Goal: Task Accomplishment & Management: Complete application form

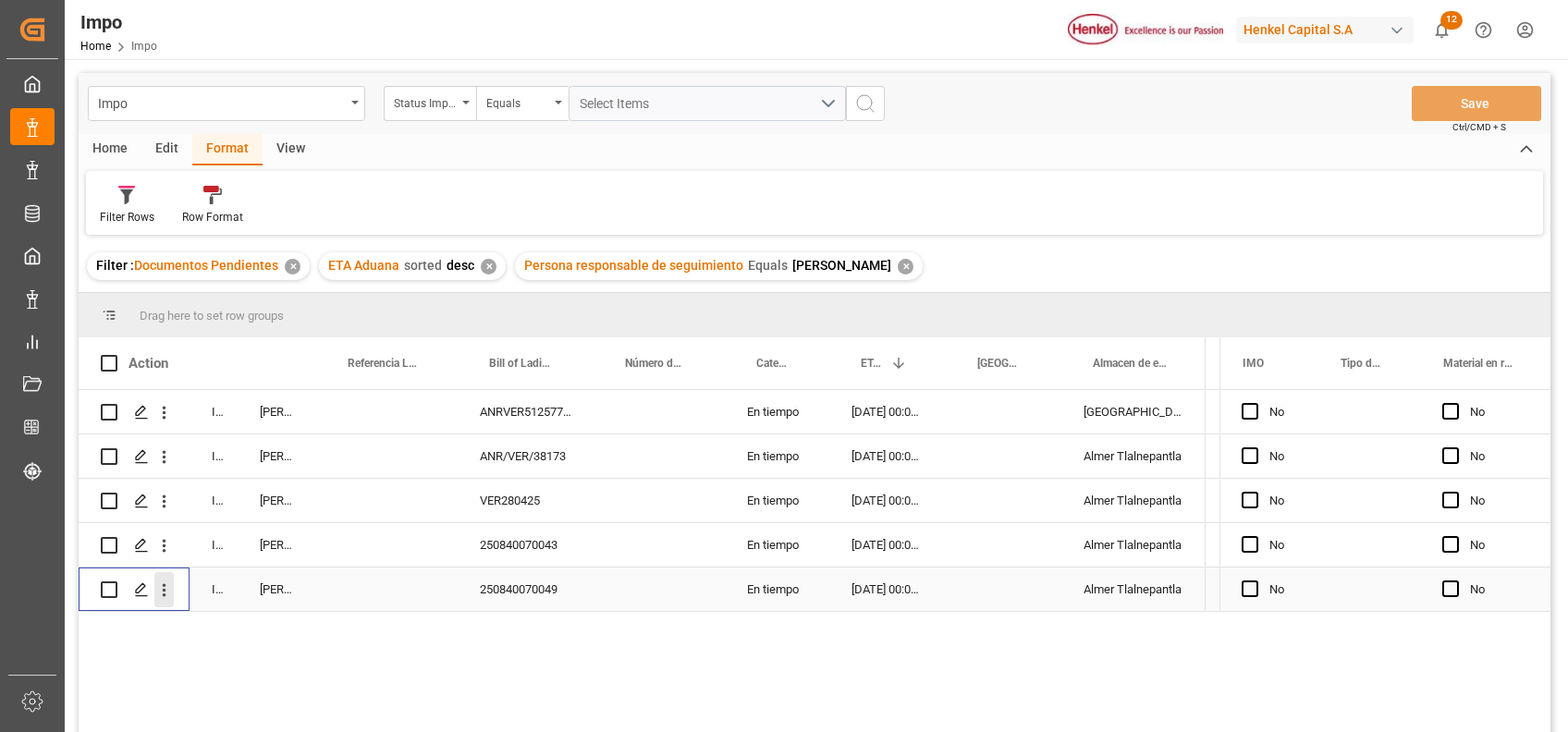
click at [163, 589] on icon "open menu" at bounding box center [164, 591] width 20 height 20
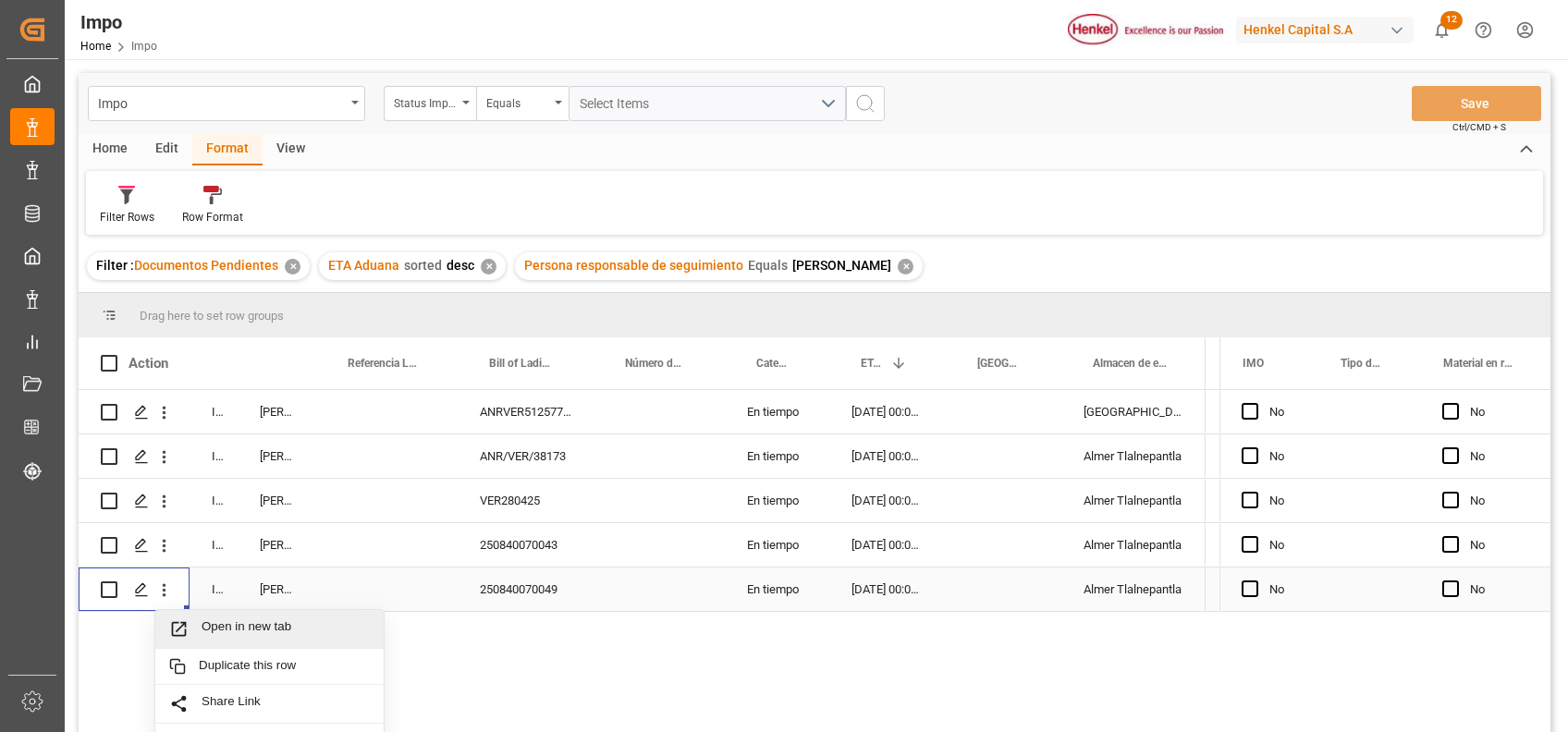
click at [229, 632] on span "Open in new tab" at bounding box center [285, 629] width 168 height 20
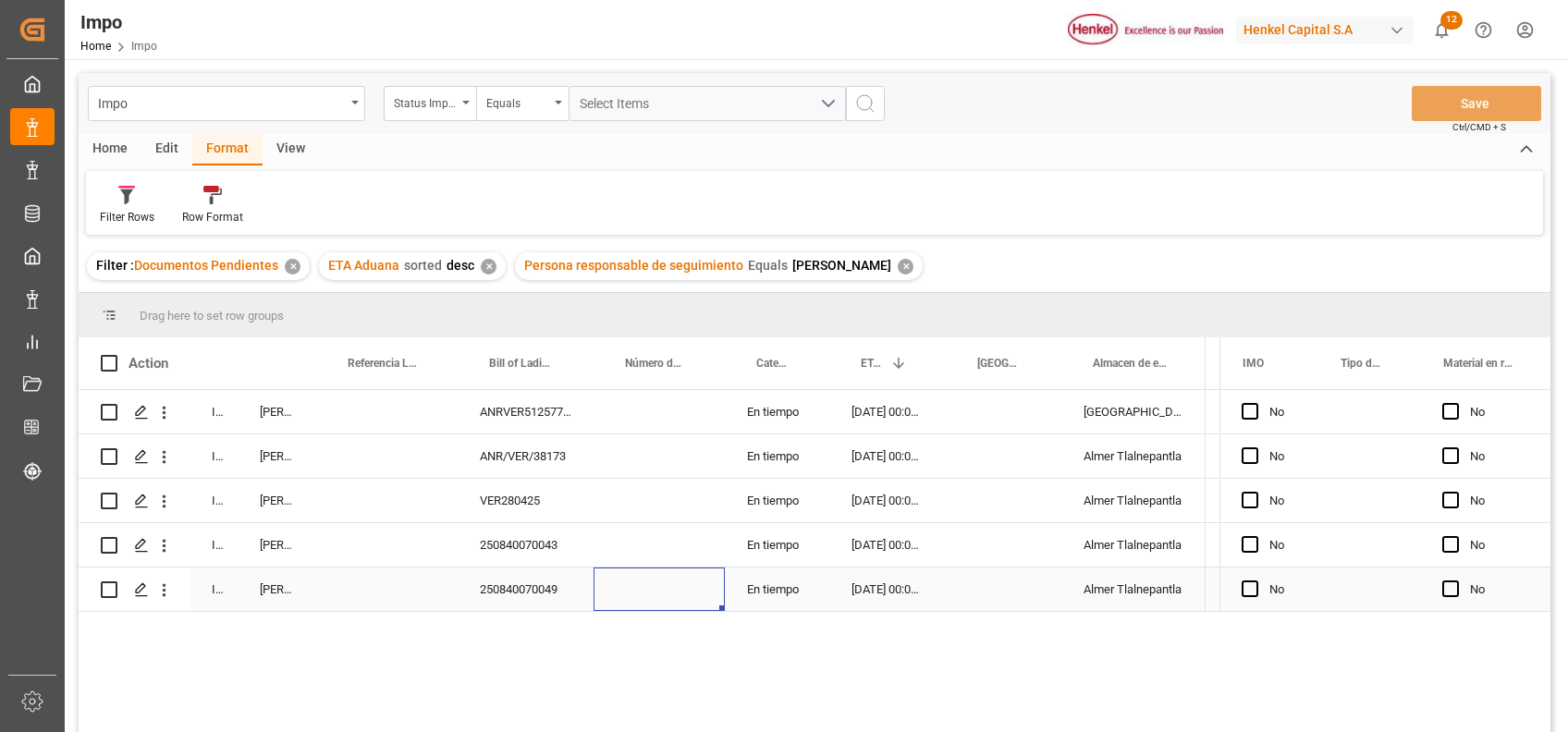
click at [694, 591] on div "Press SPACE to select this row." at bounding box center [660, 590] width 132 height 43
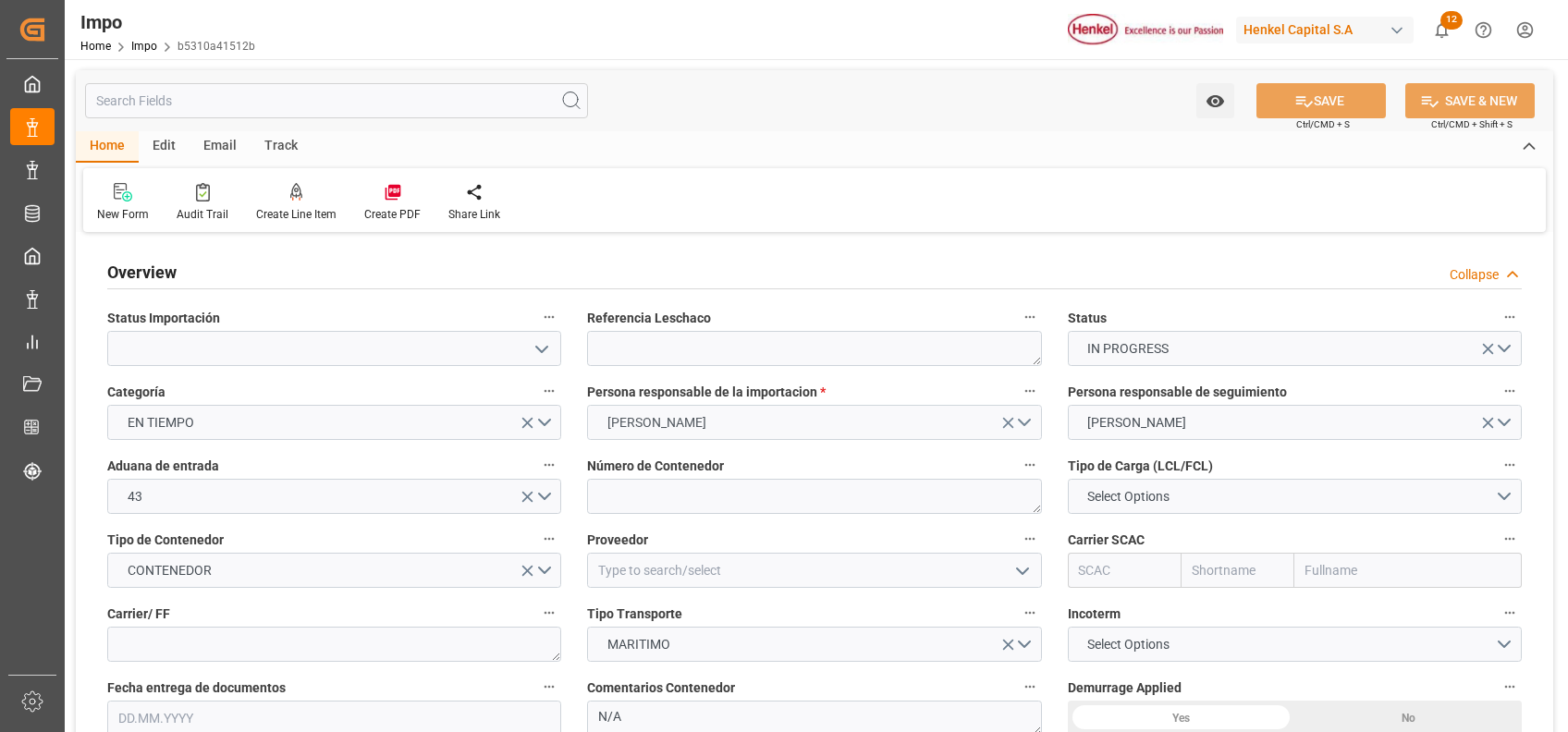
type input "[DATE]"
click at [543, 339] on icon "open menu" at bounding box center [542, 349] width 23 height 23
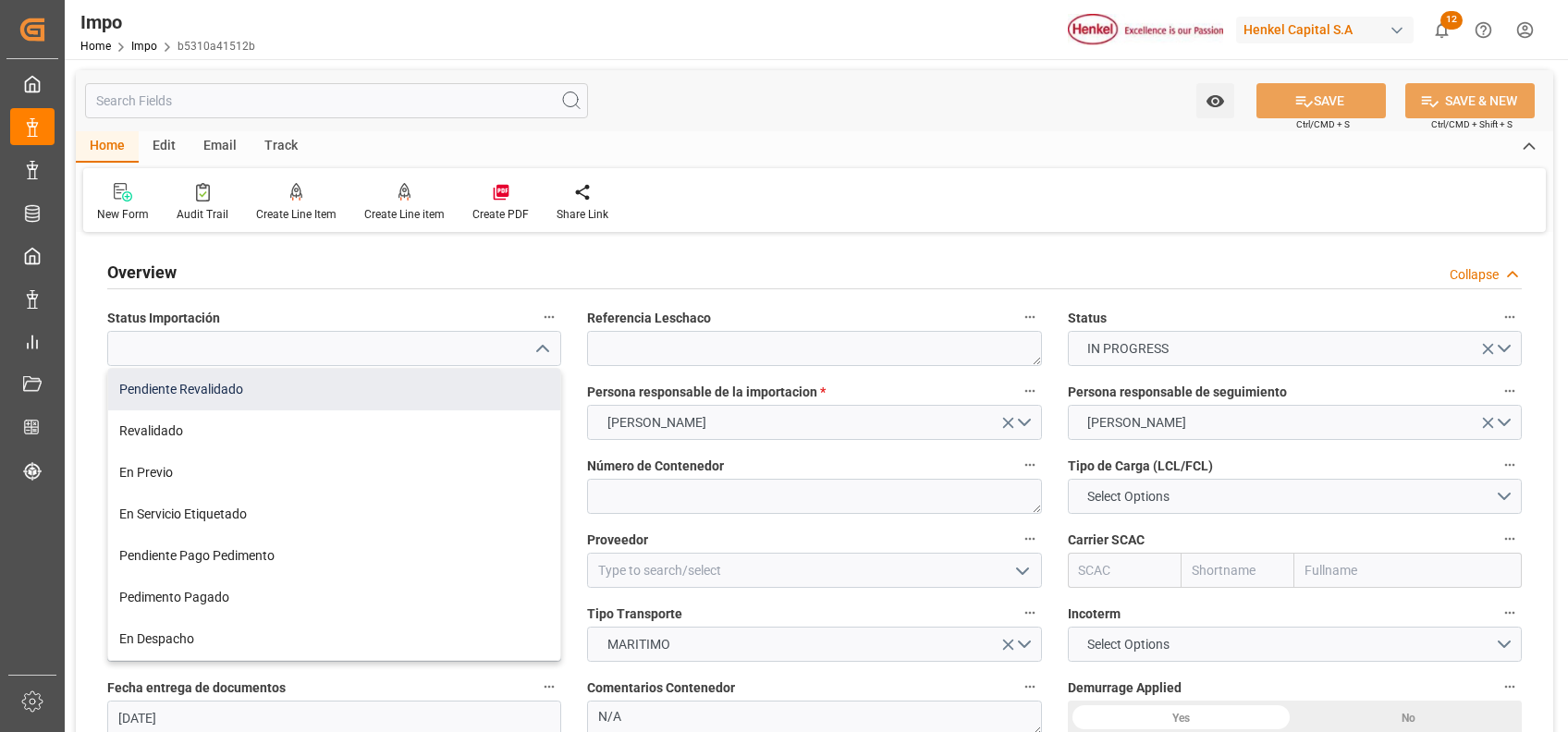
click at [285, 382] on div "Pendiente Revalidado" at bounding box center [334, 389] width 452 height 41
type input "Pendiente Revalidado"
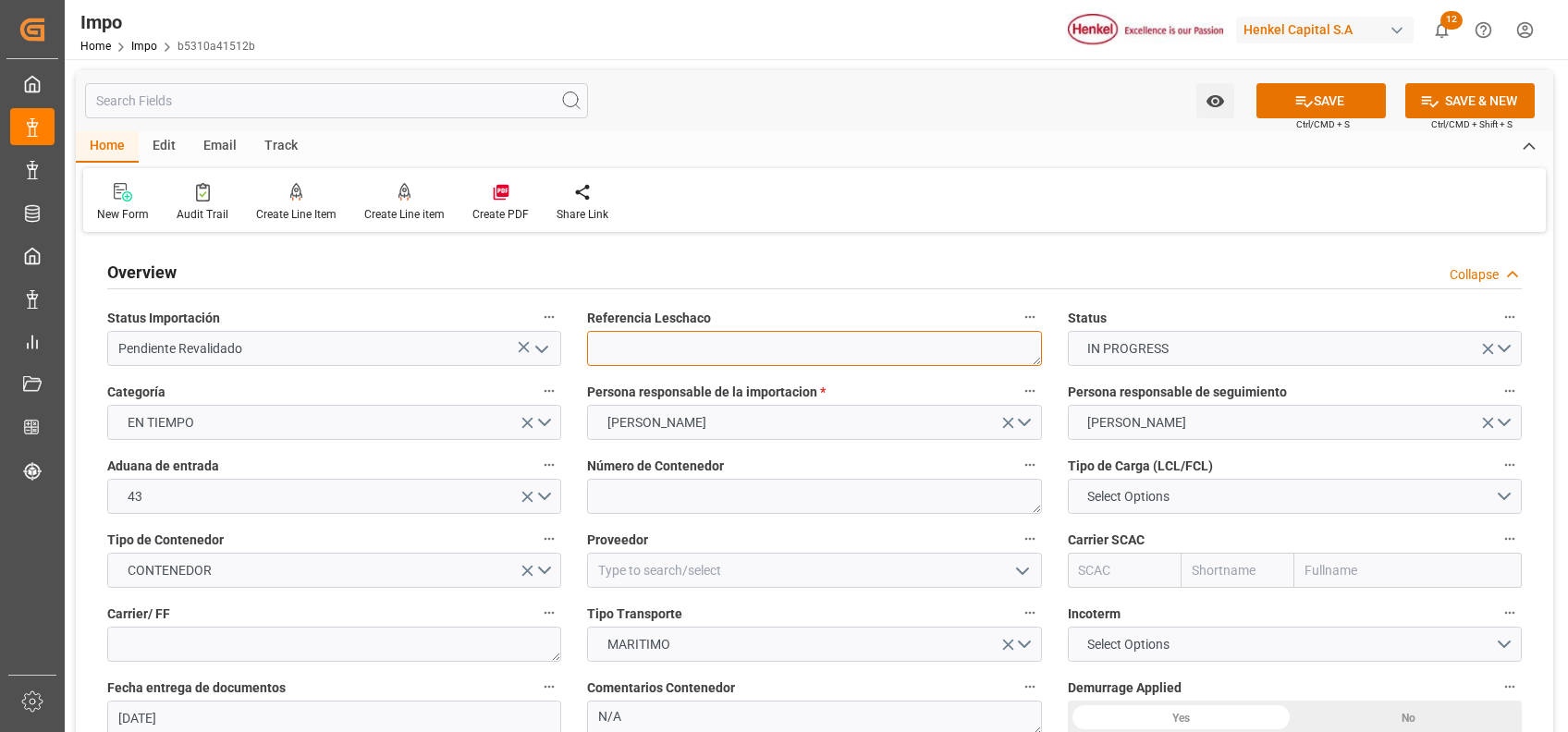
click at [874, 359] on textarea at bounding box center [814, 349] width 454 height 35
paste textarea ""
drag, startPoint x: 711, startPoint y: 340, endPoint x: 568, endPoint y: 319, distance: 144.5
drag, startPoint x: 664, startPoint y: 347, endPoint x: 817, endPoint y: 203, distance: 210.1
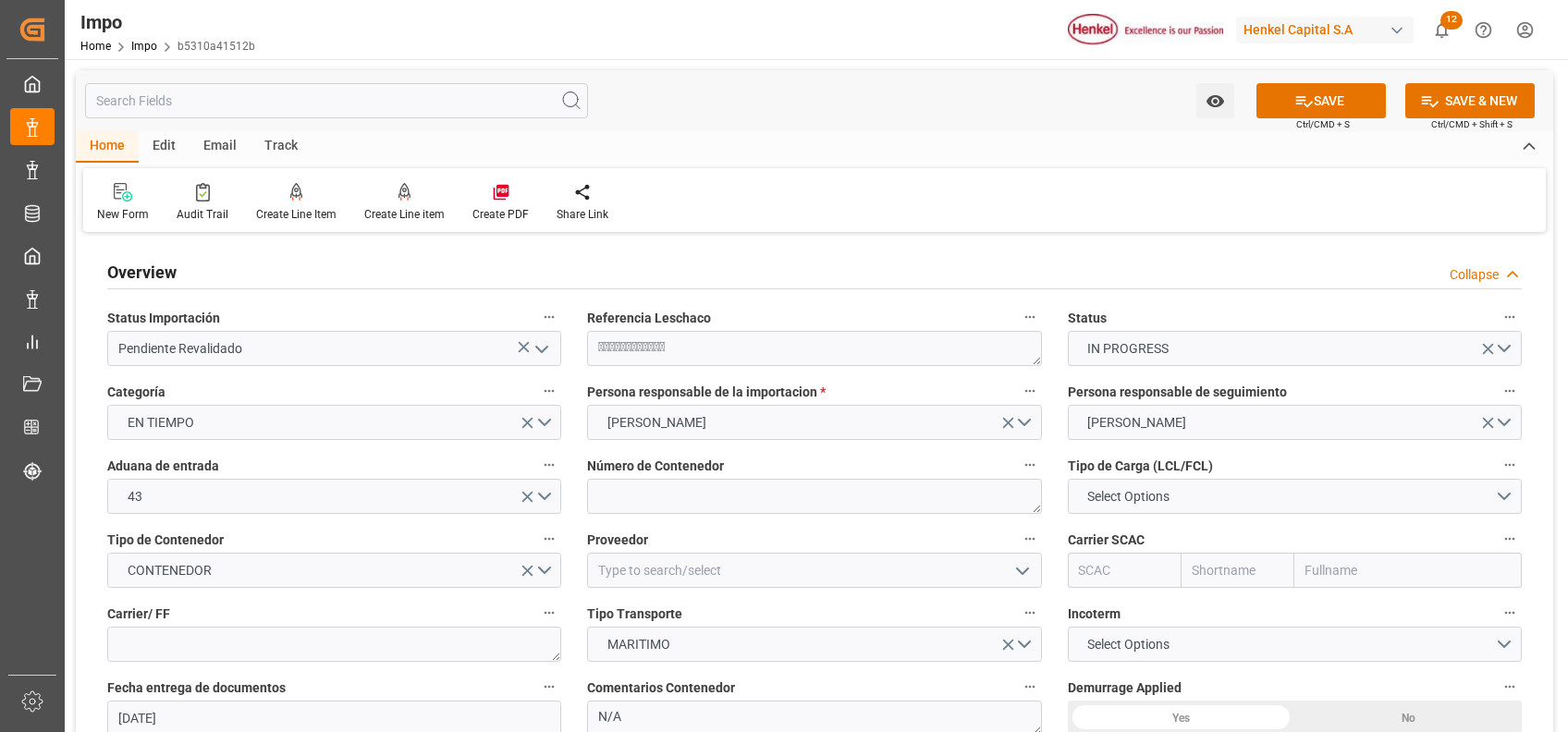
click at [834, 144] on div "Home Edit Email Track" at bounding box center [814, 147] width 1478 height 31
click at [792, 347] on textarea "" at bounding box center [814, 349] width 454 height 35
type textarea ""
type textarea "250840070049"
click at [772, 474] on label "Número de Contenedor" at bounding box center [814, 466] width 454 height 26
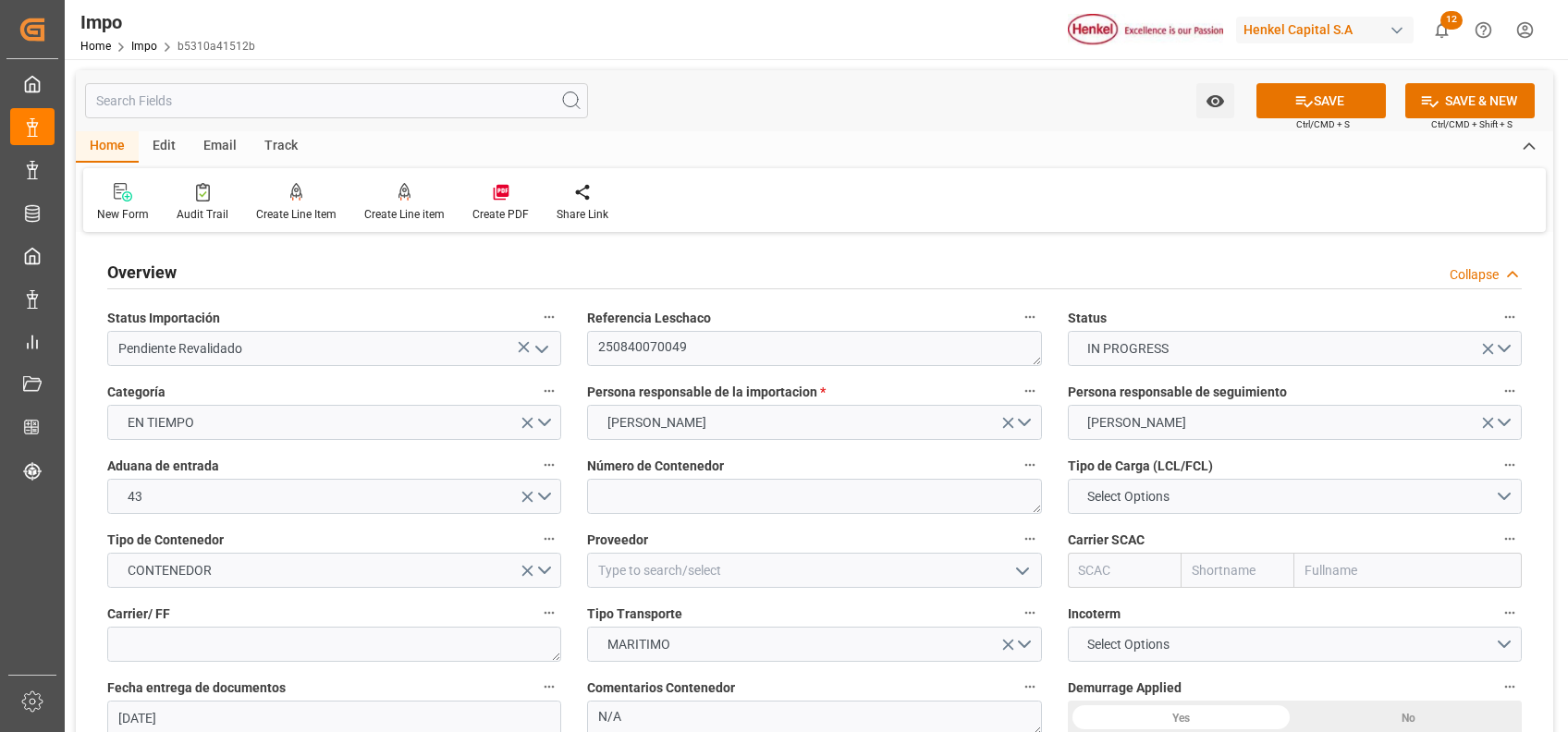
click at [1018, 474] on button "Número de Contenedor" at bounding box center [1030, 465] width 24 height 24
click at [716, 499] on div at bounding box center [784, 366] width 1568 height 732
click at [716, 499] on textarea at bounding box center [814, 496] width 454 height 35
click at [651, 346] on textarea "250840070049" at bounding box center [814, 349] width 454 height 35
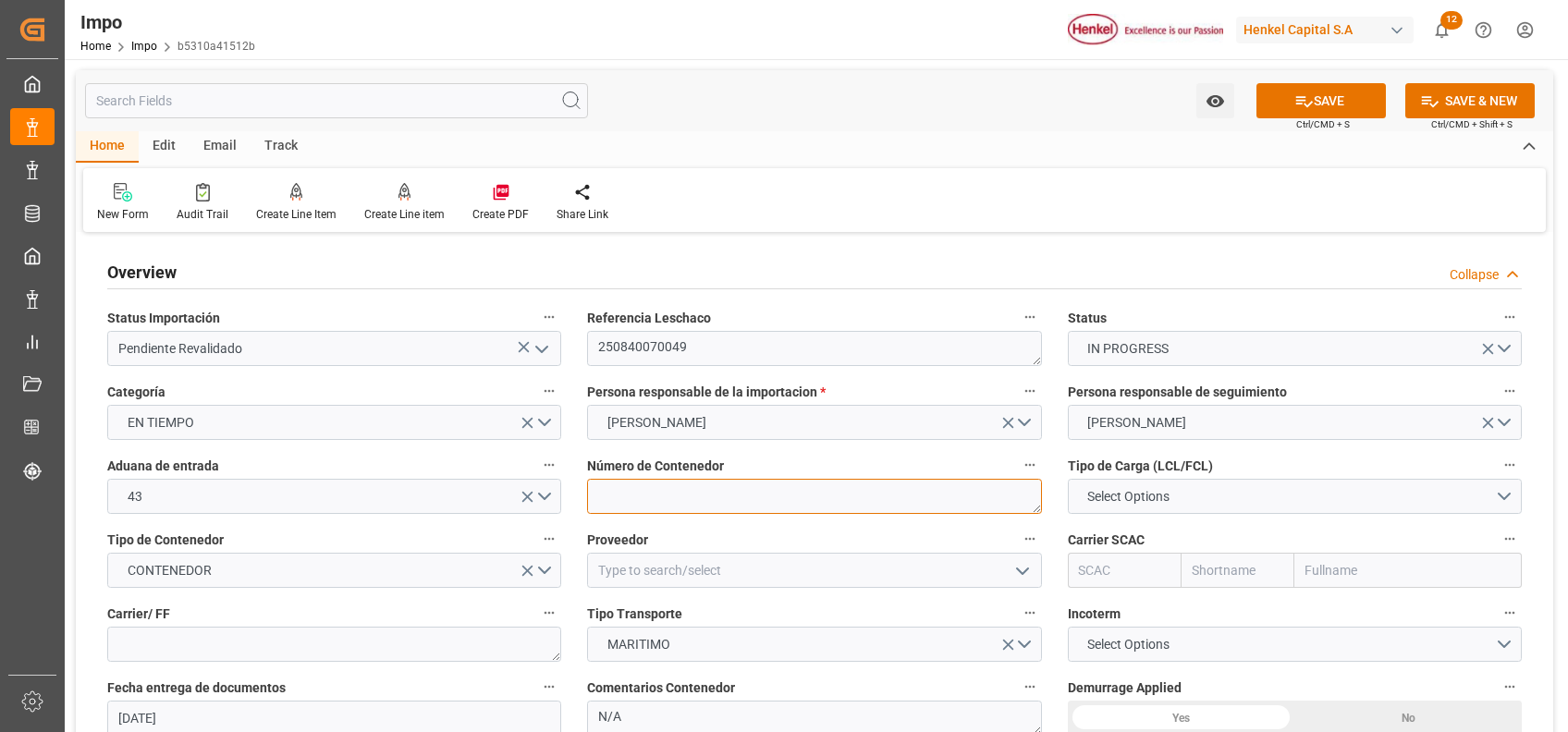
click at [761, 503] on textarea at bounding box center [814, 496] width 454 height 35
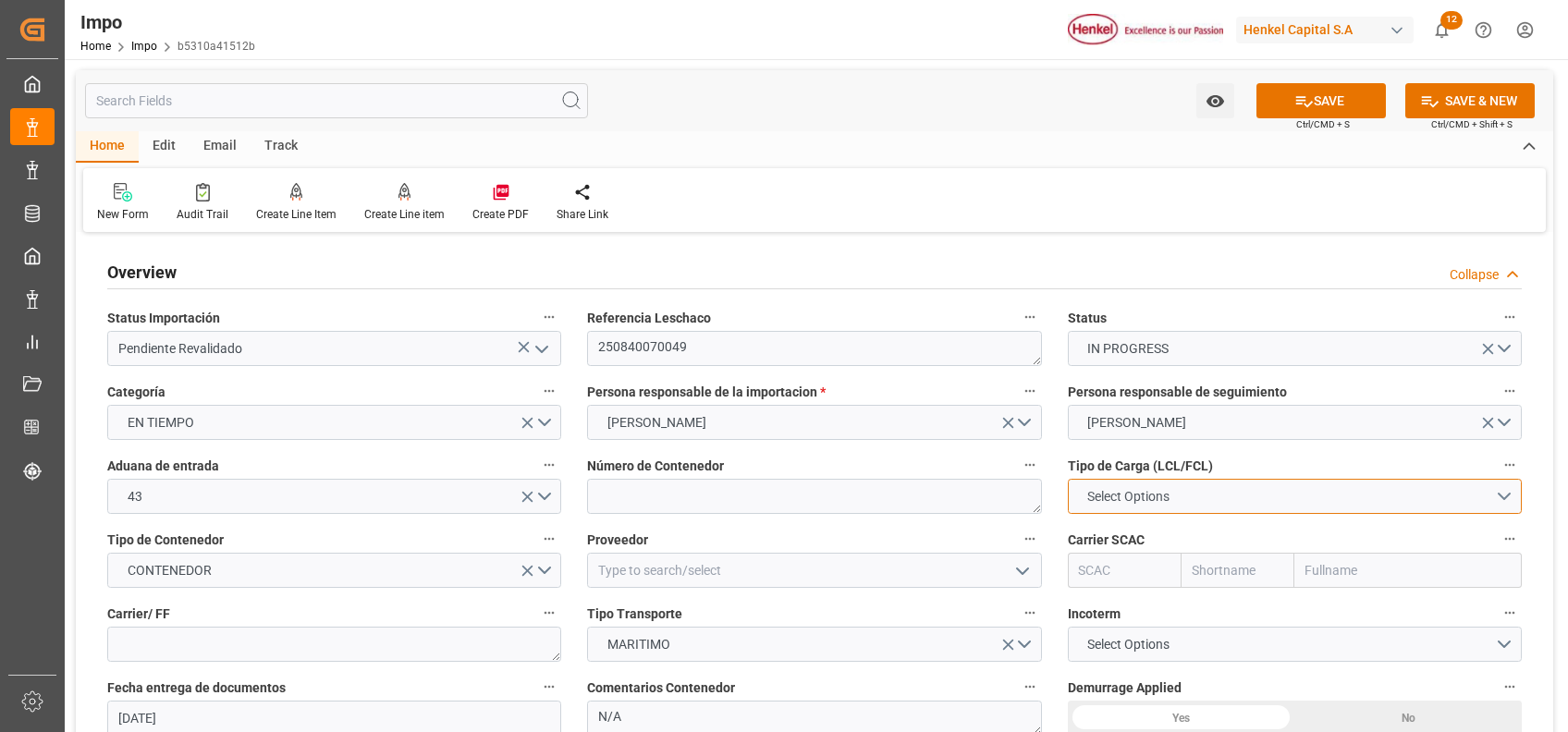
click at [1177, 493] on span "Select Options" at bounding box center [1129, 497] width 101 height 20
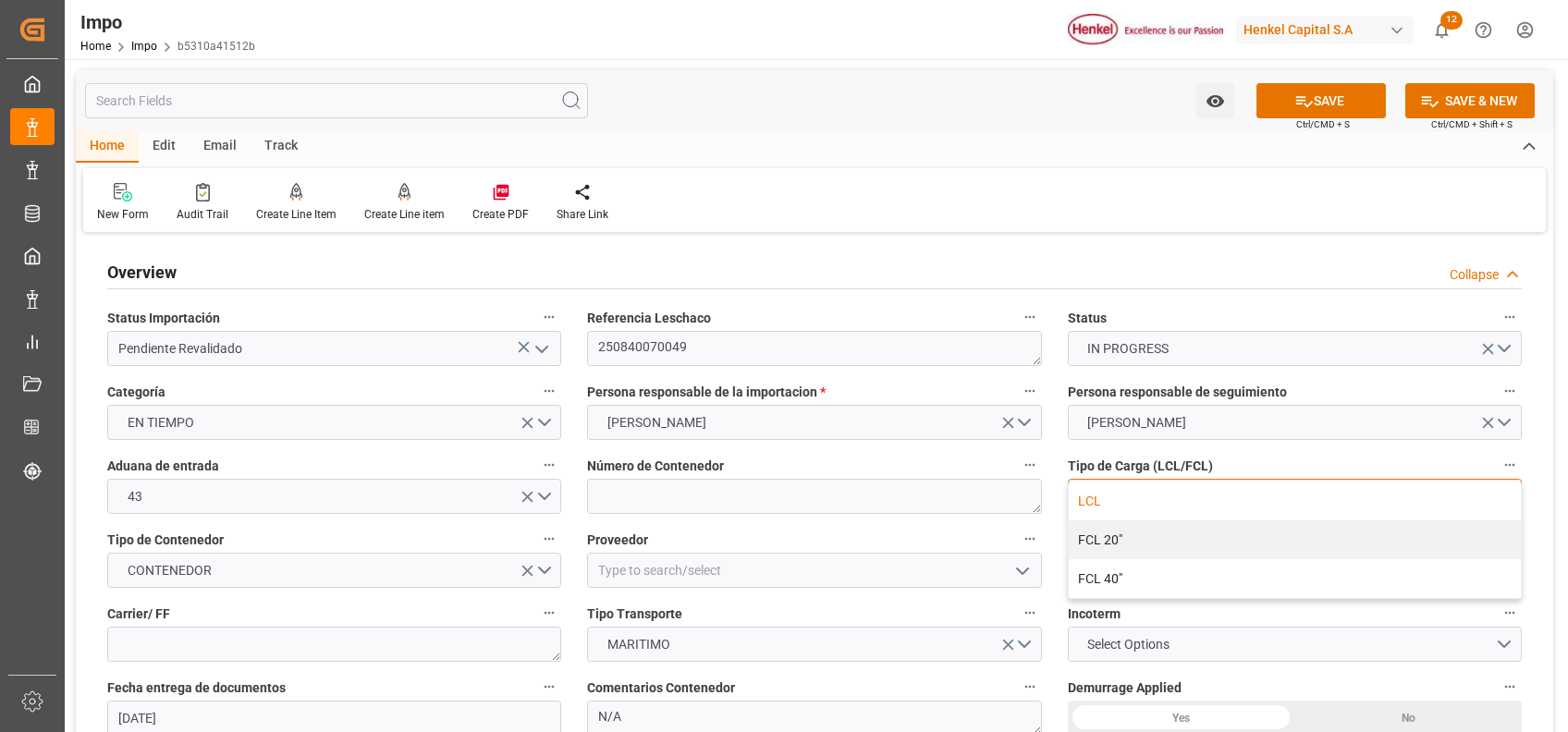
click at [1110, 508] on div "LCL" at bounding box center [1295, 501] width 452 height 39
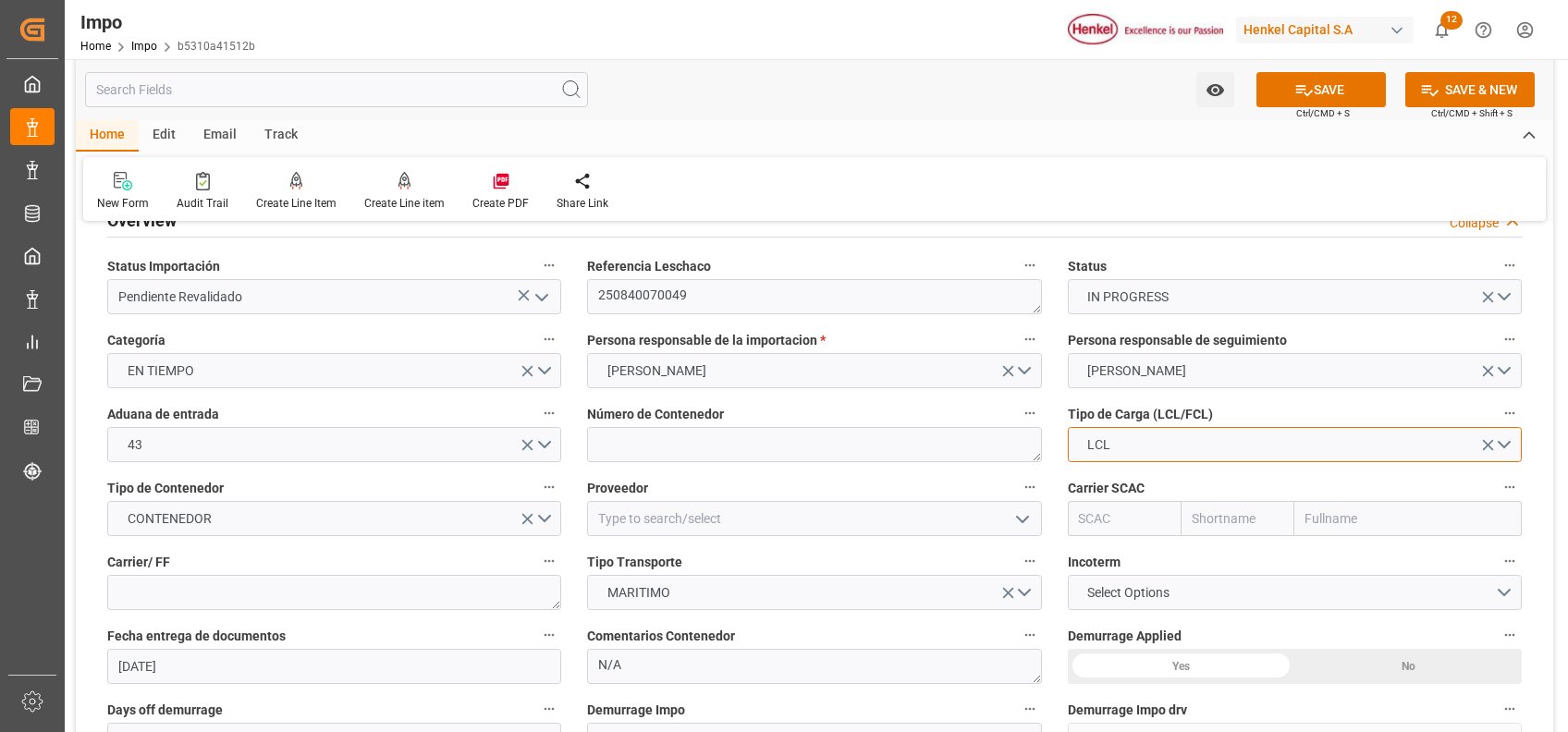
scroll to position [51, 0]
click at [737, 425] on label "Número de Contenedor" at bounding box center [814, 415] width 454 height 26
click at [1018, 425] on button "Número de Contenedor" at bounding box center [1030, 414] width 24 height 24
click at [757, 437] on div at bounding box center [784, 366] width 1568 height 732
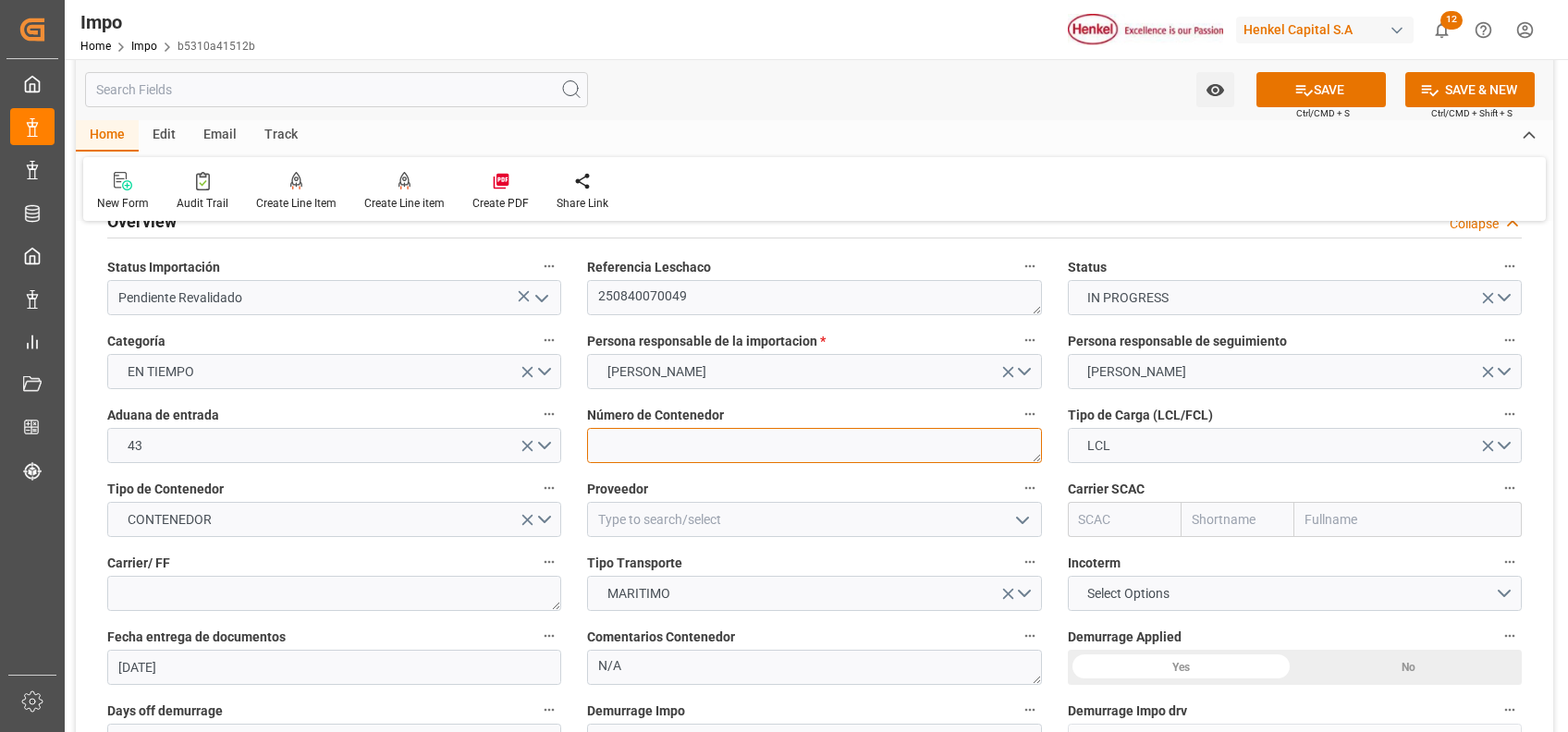
click at [729, 451] on textarea at bounding box center [814, 446] width 454 height 35
paste textarea ""
type textarea ""
drag, startPoint x: 706, startPoint y: 446, endPoint x: 588, endPoint y: 444, distance: 118.0
click at [588, 444] on textarea "" at bounding box center [814, 446] width 454 height 35
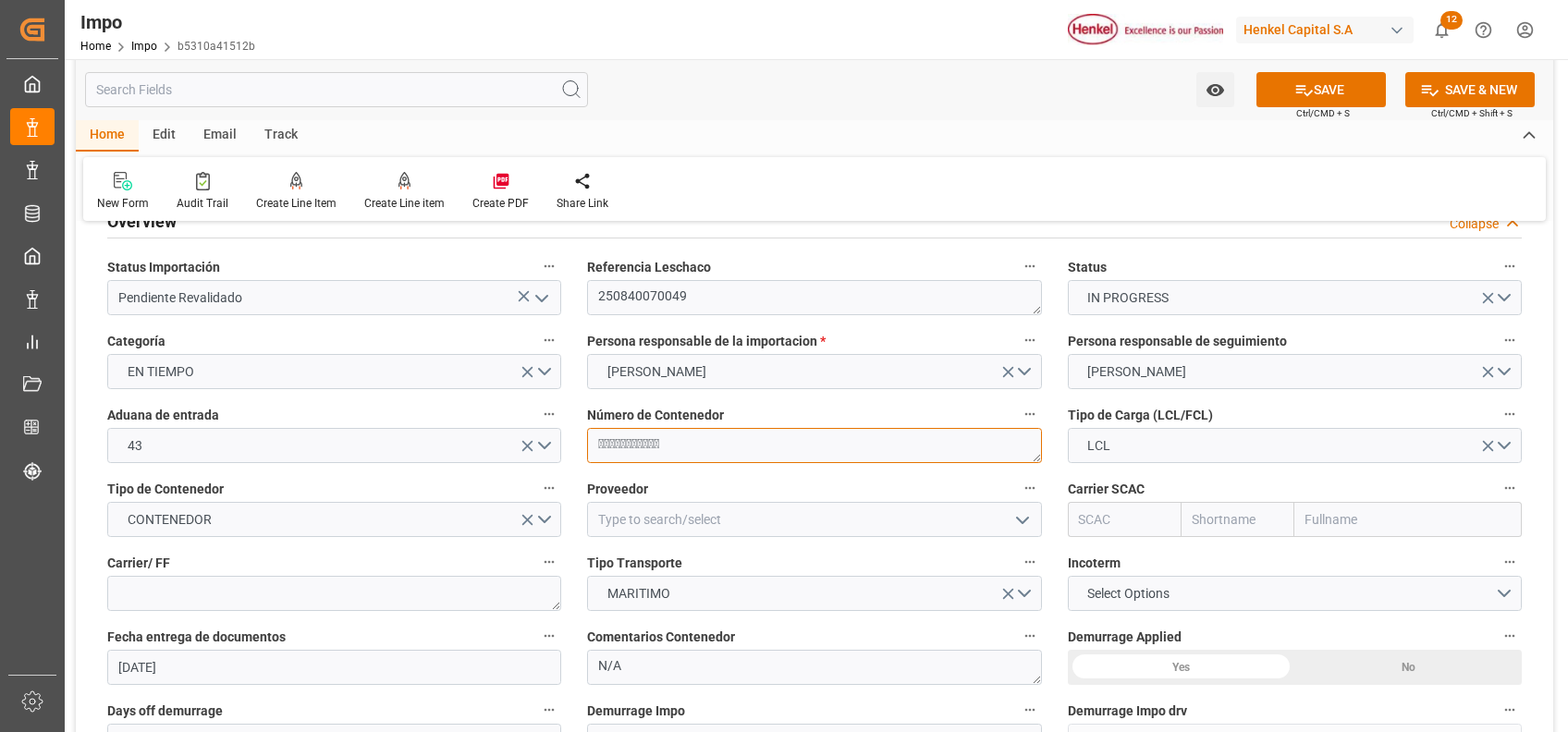
paste textarea
click at [764, 451] on textarea "" at bounding box center [814, 446] width 454 height 35
drag, startPoint x: 765, startPoint y: 451, endPoint x: 574, endPoint y: 449, distance: 191.0
click at [574, 449] on div "Número de Contenedor " at bounding box center [814, 432] width 480 height 74
type textarea "HLBU2792534"
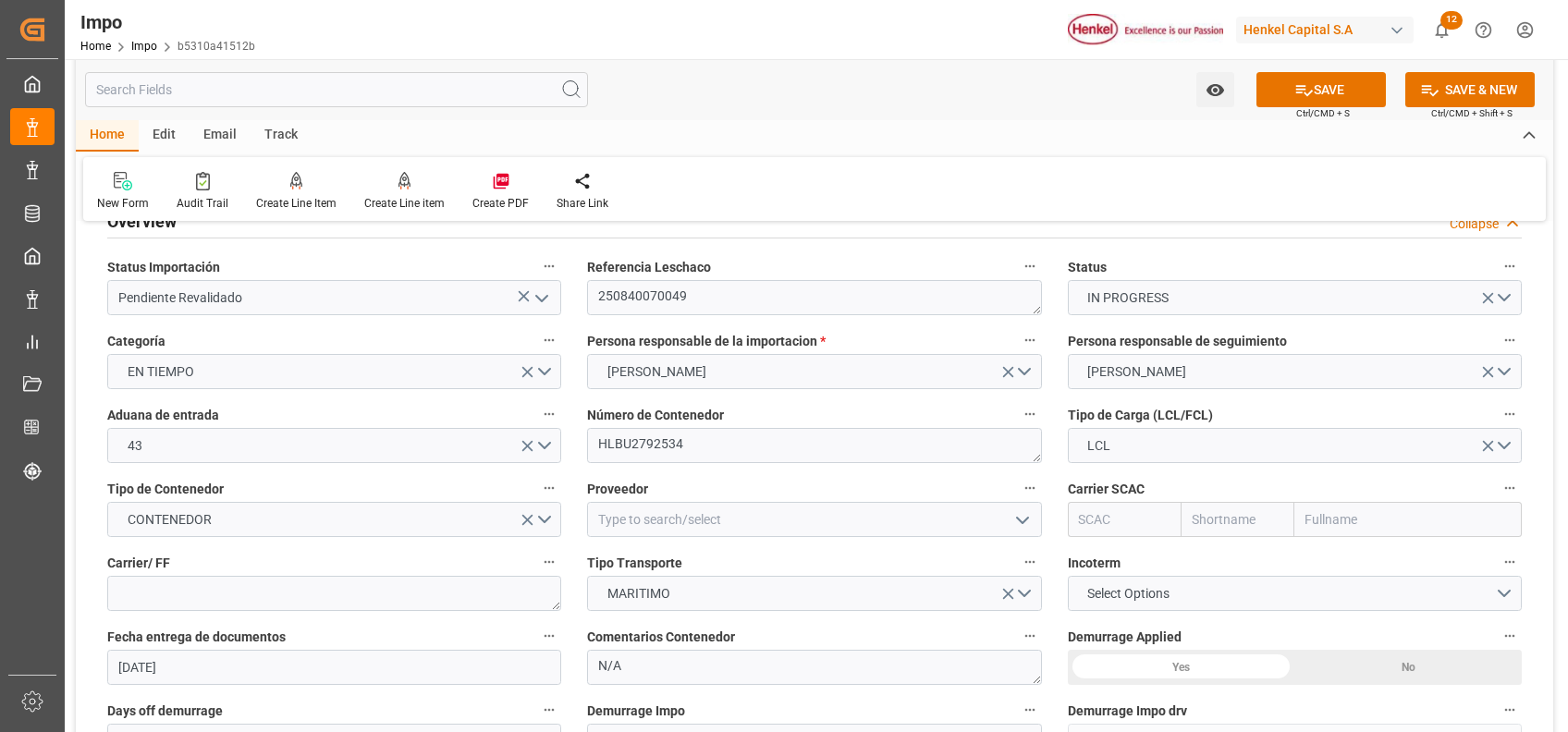
click at [1155, 197] on div "New Form Audit Trail Create Line Item Create Line item Create PDF Share Link" at bounding box center [815, 189] width 1463 height 64
click at [813, 526] on input at bounding box center [814, 520] width 454 height 35
click at [853, 533] on input at bounding box center [814, 520] width 454 height 35
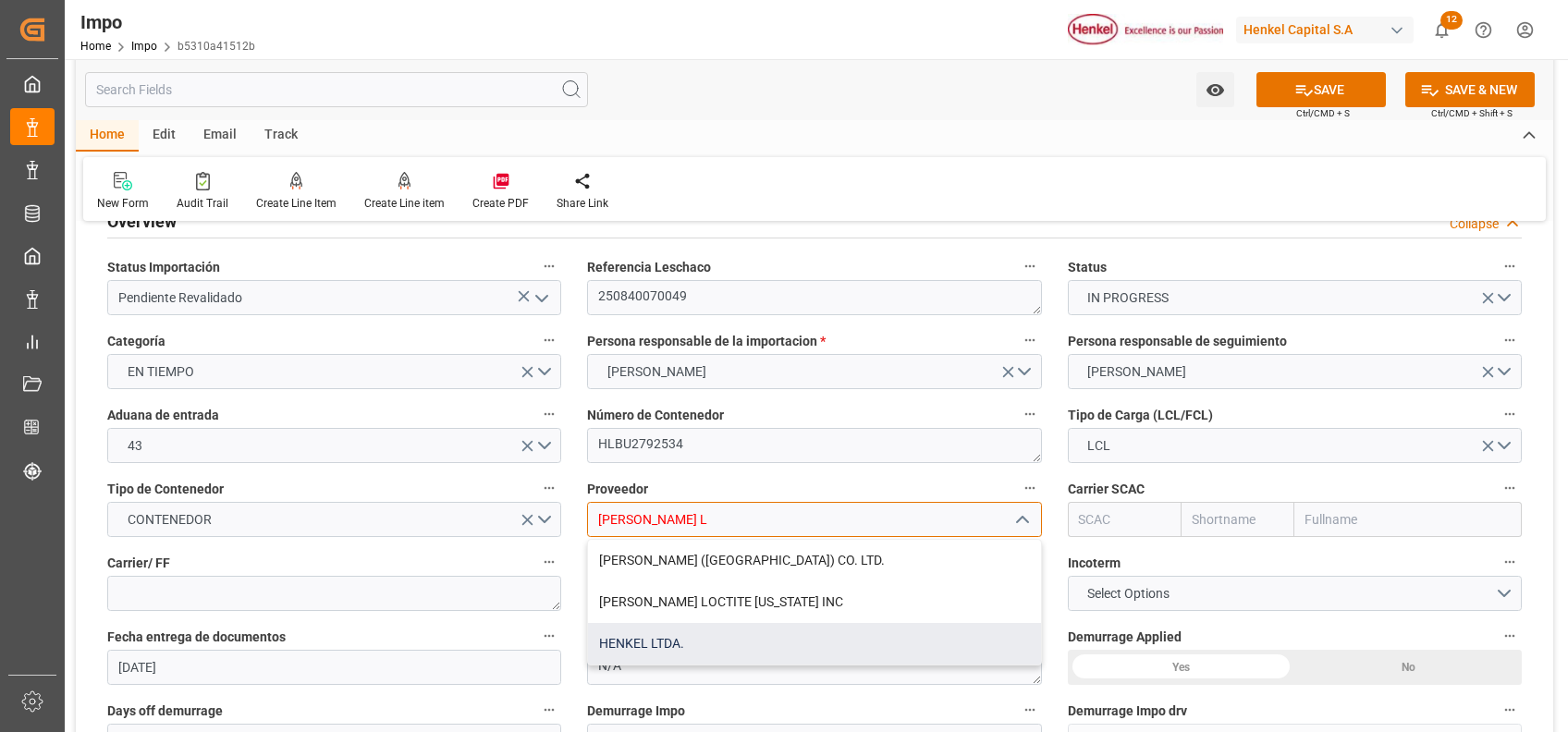
click at [714, 636] on div "HENKEL LTDA." at bounding box center [814, 644] width 452 height 41
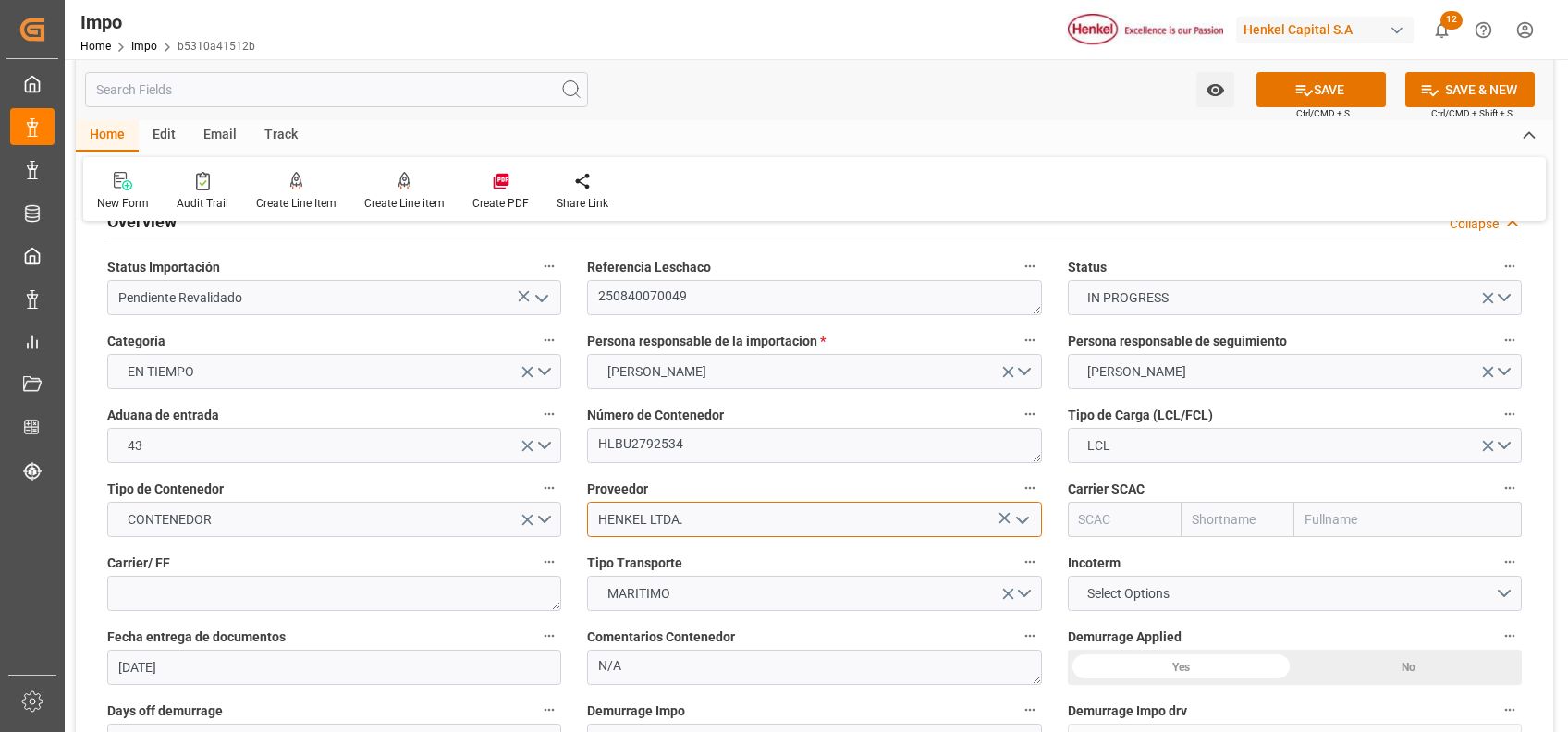
type input "HENKEL LTDA."
click at [662, 443] on textarea "HLBU2792534" at bounding box center [814, 446] width 454 height 35
click at [1392, 524] on input "text" at bounding box center [1408, 520] width 227 height 35
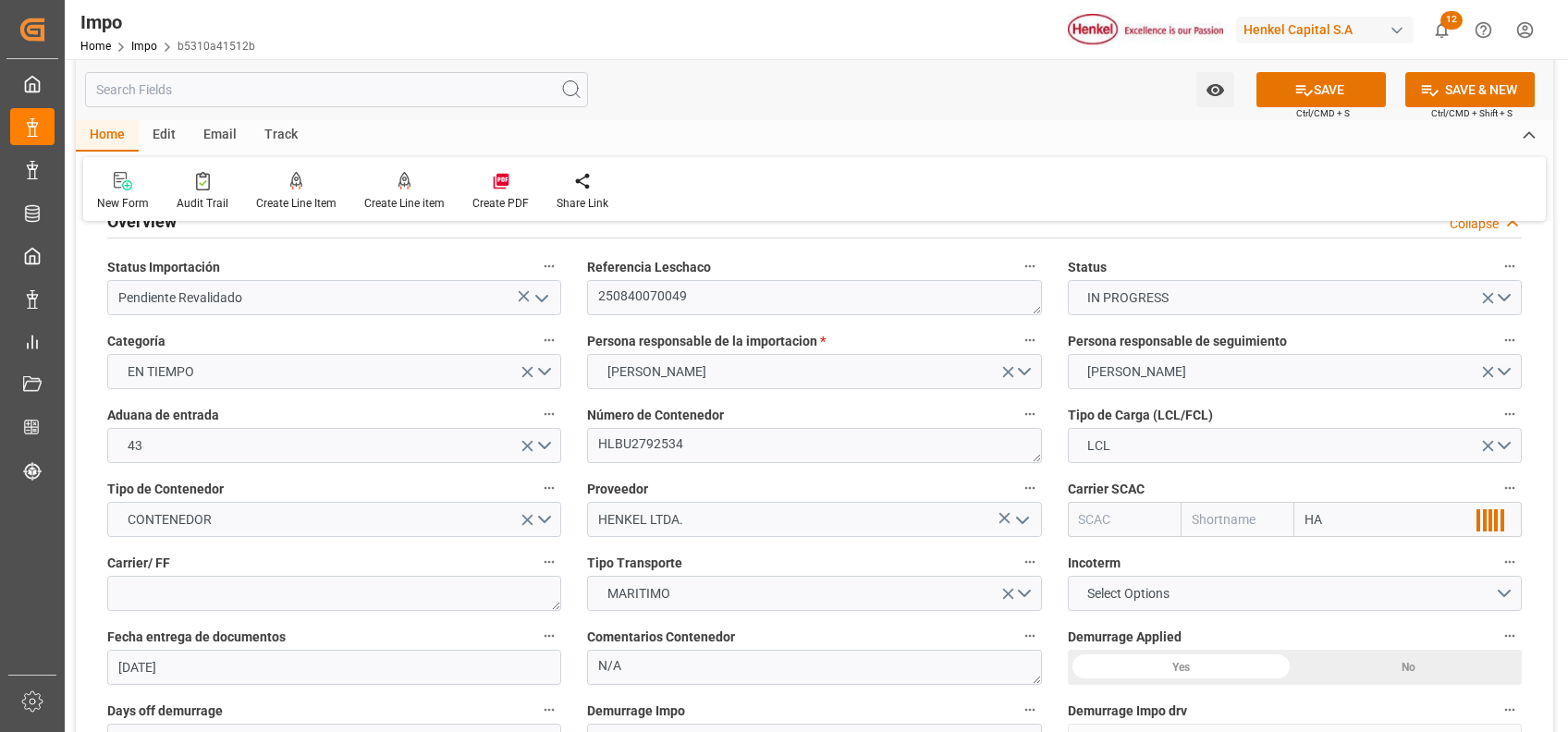
type input "HAP"
click at [1380, 600] on b "Hapag Lloyd Aktiengesellschaft" at bounding box center [1400, 601] width 188 height 15
type input "HLCU"
type input "Hapag [PERSON_NAME]"
type input "Hapag Lloyd Aktiengesellschaft"
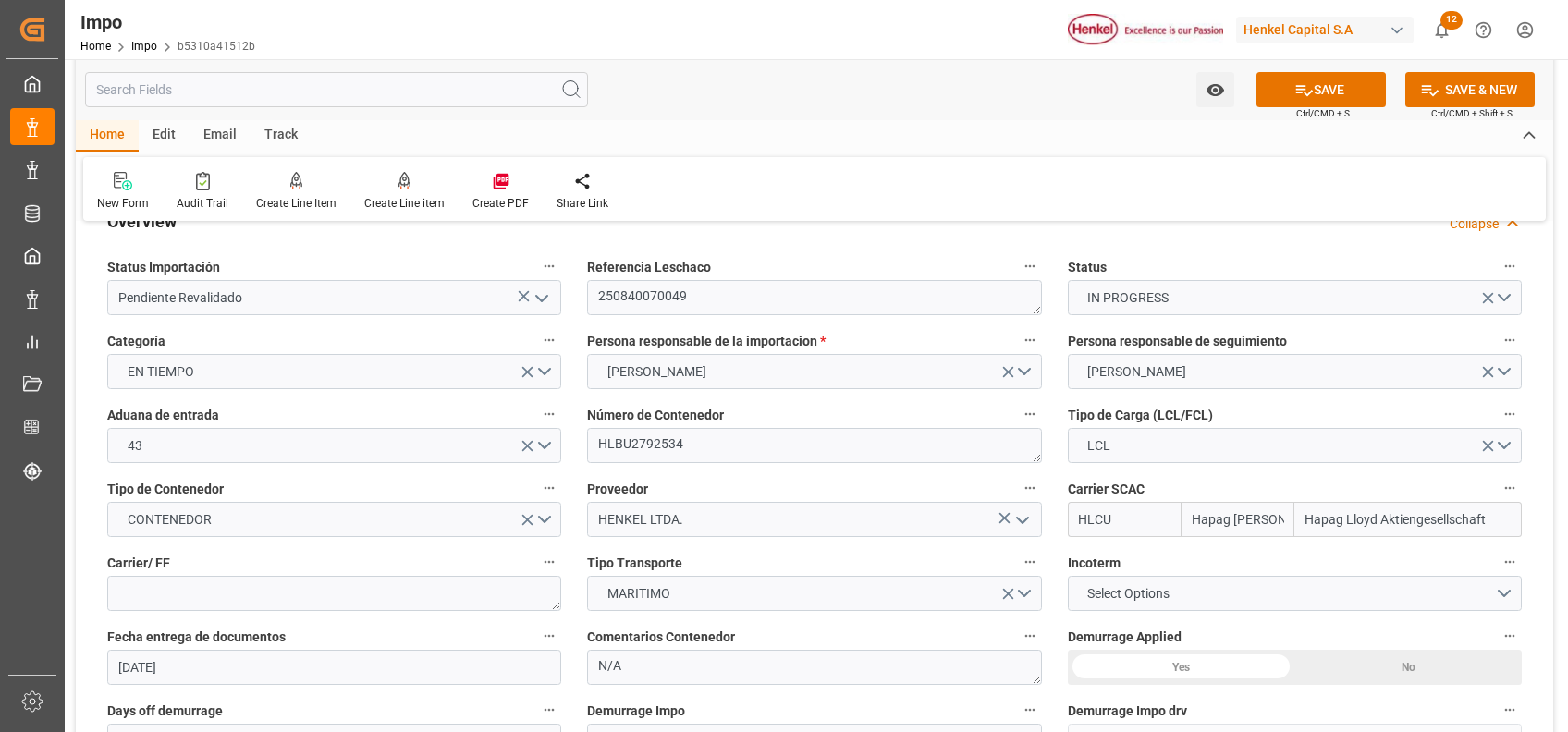
drag, startPoint x: 1493, startPoint y: 521, endPoint x: 1263, endPoint y: 524, distance: 230.0
click at [1263, 524] on div "HLCU Hapag [PERSON_NAME] Hapag [PERSON_NAME] Aktiengesellschaft" at bounding box center [1296, 520] width 454 height 35
click at [1398, 564] on b "Hapag Lloyd Aktiengesellschaft" at bounding box center [1400, 560] width 188 height 15
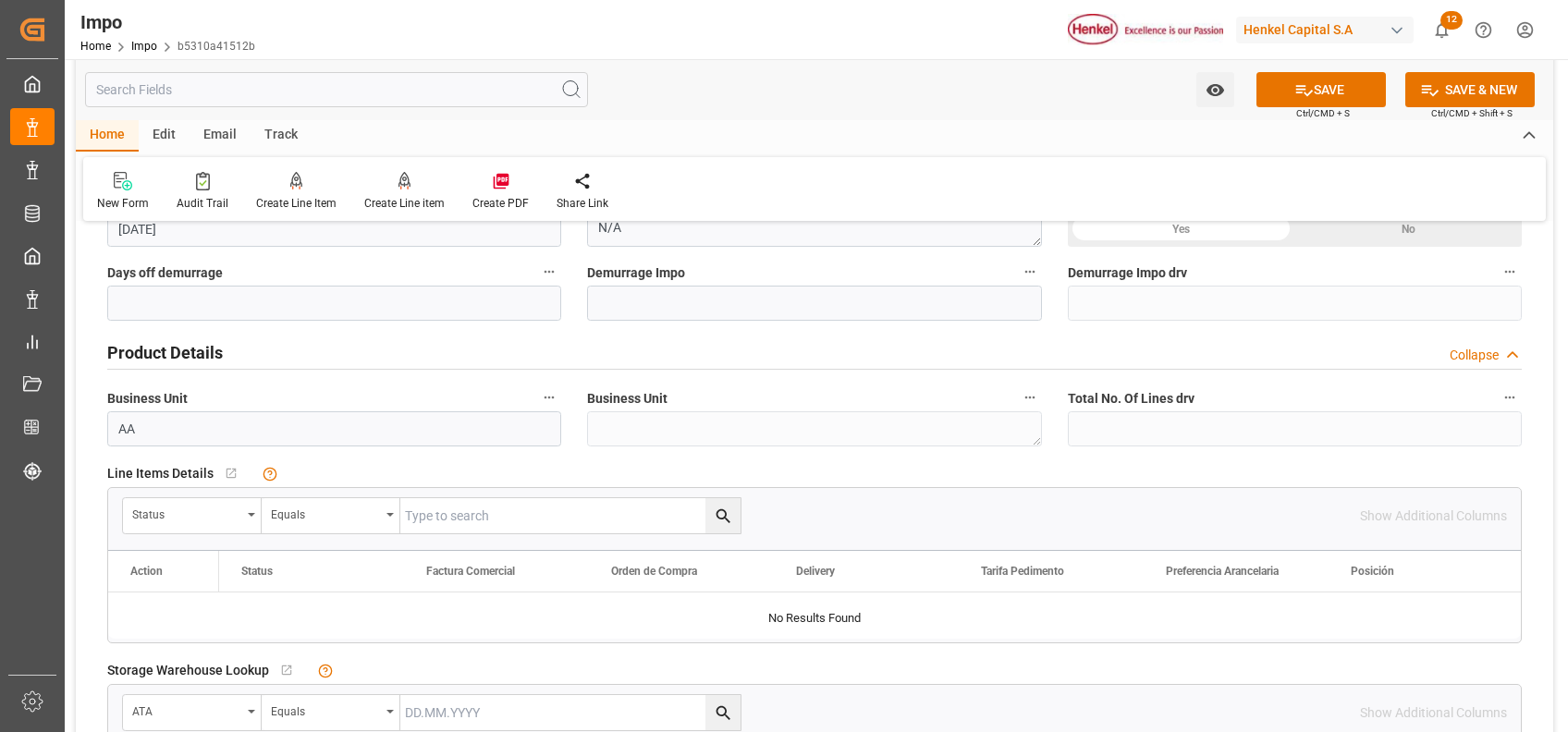
scroll to position [490, 0]
type input "Hapag Lloyd Aktiengesellschaft"
click at [247, 509] on div "Status" at bounding box center [192, 515] width 139 height 35
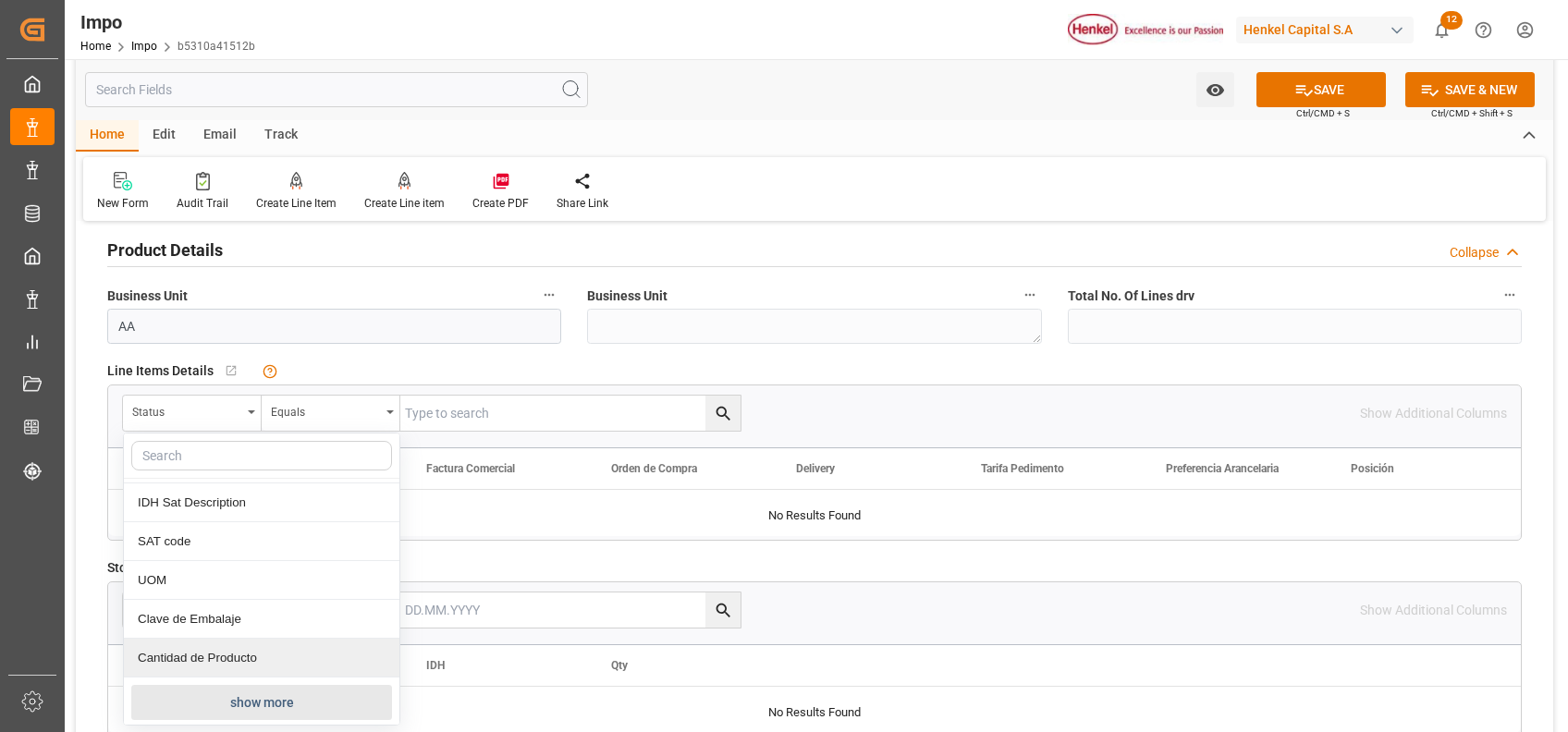
click at [261, 693] on button "show more" at bounding box center [261, 703] width 261 height 35
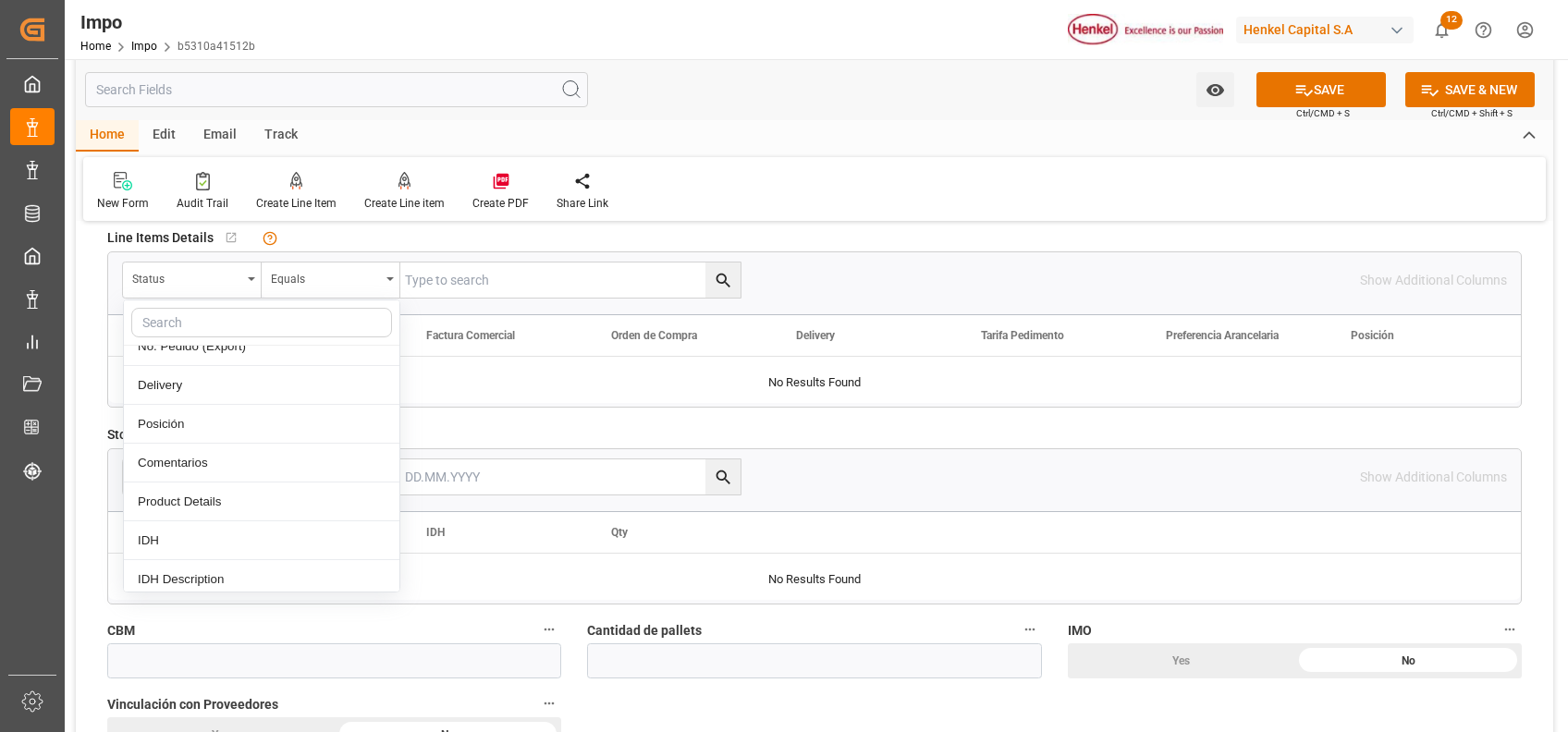
scroll to position [366, 0]
click at [194, 468] on div "Comentarios" at bounding box center [261, 465] width 275 height 39
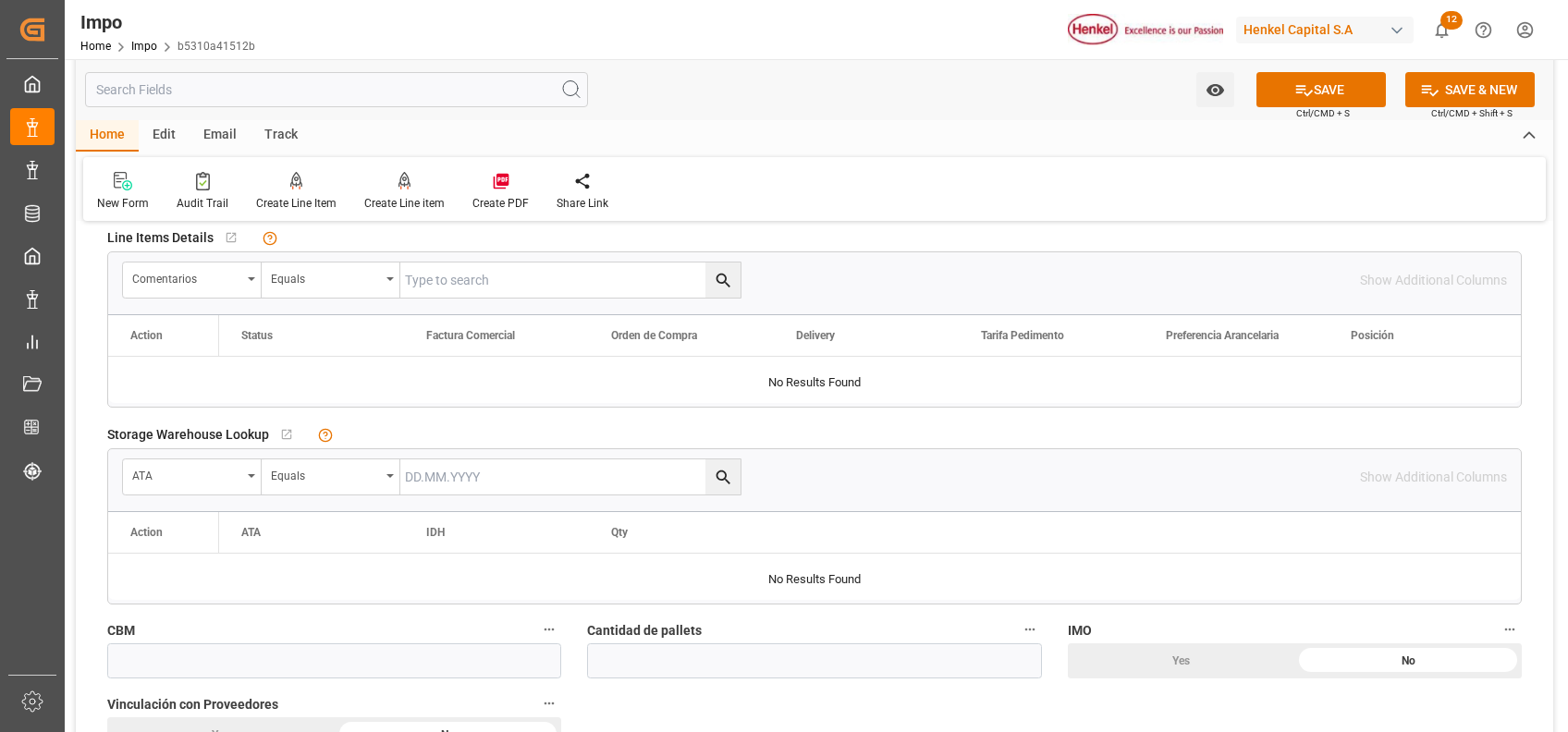
click at [519, 289] on input "text" at bounding box center [570, 280] width 340 height 35
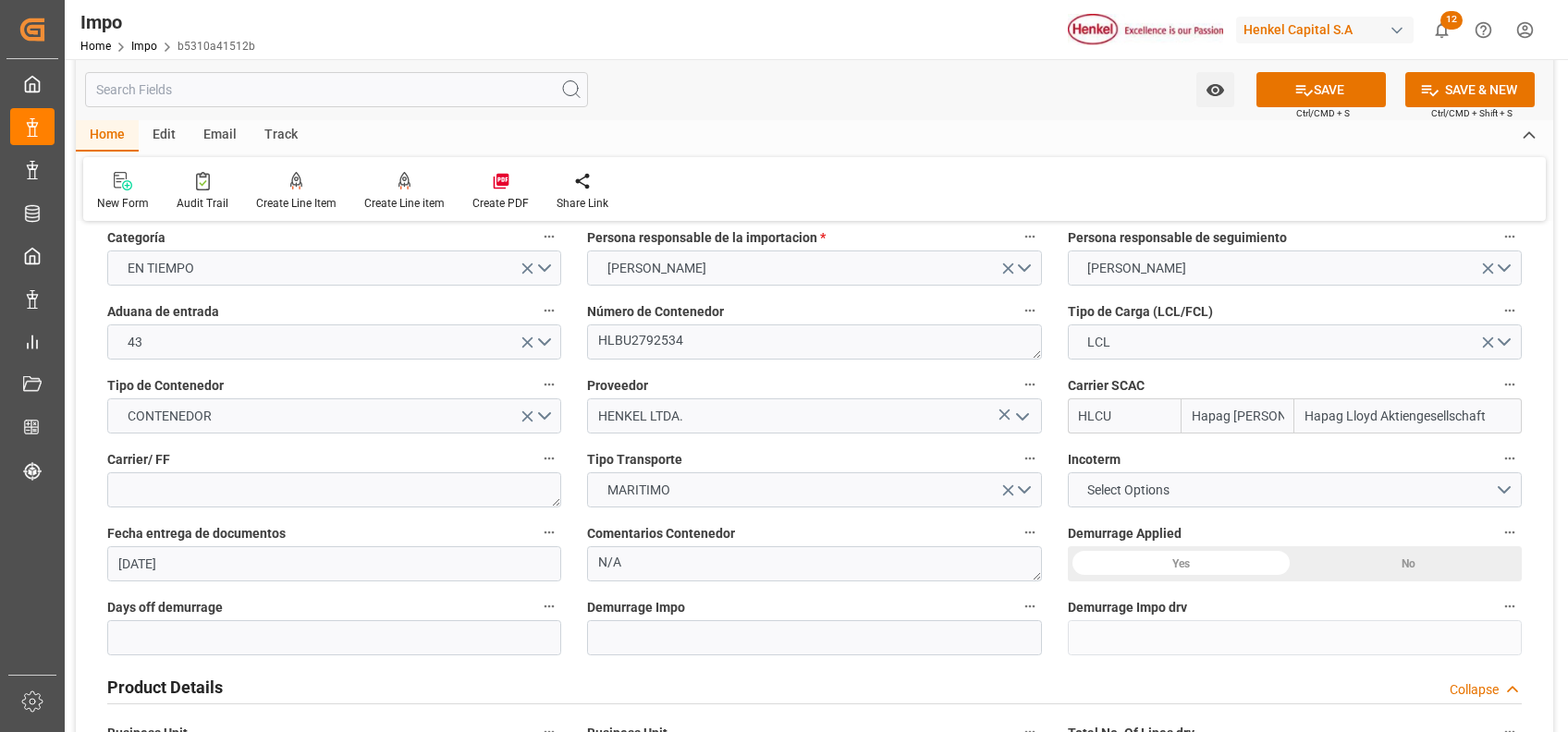
scroll to position [0, 0]
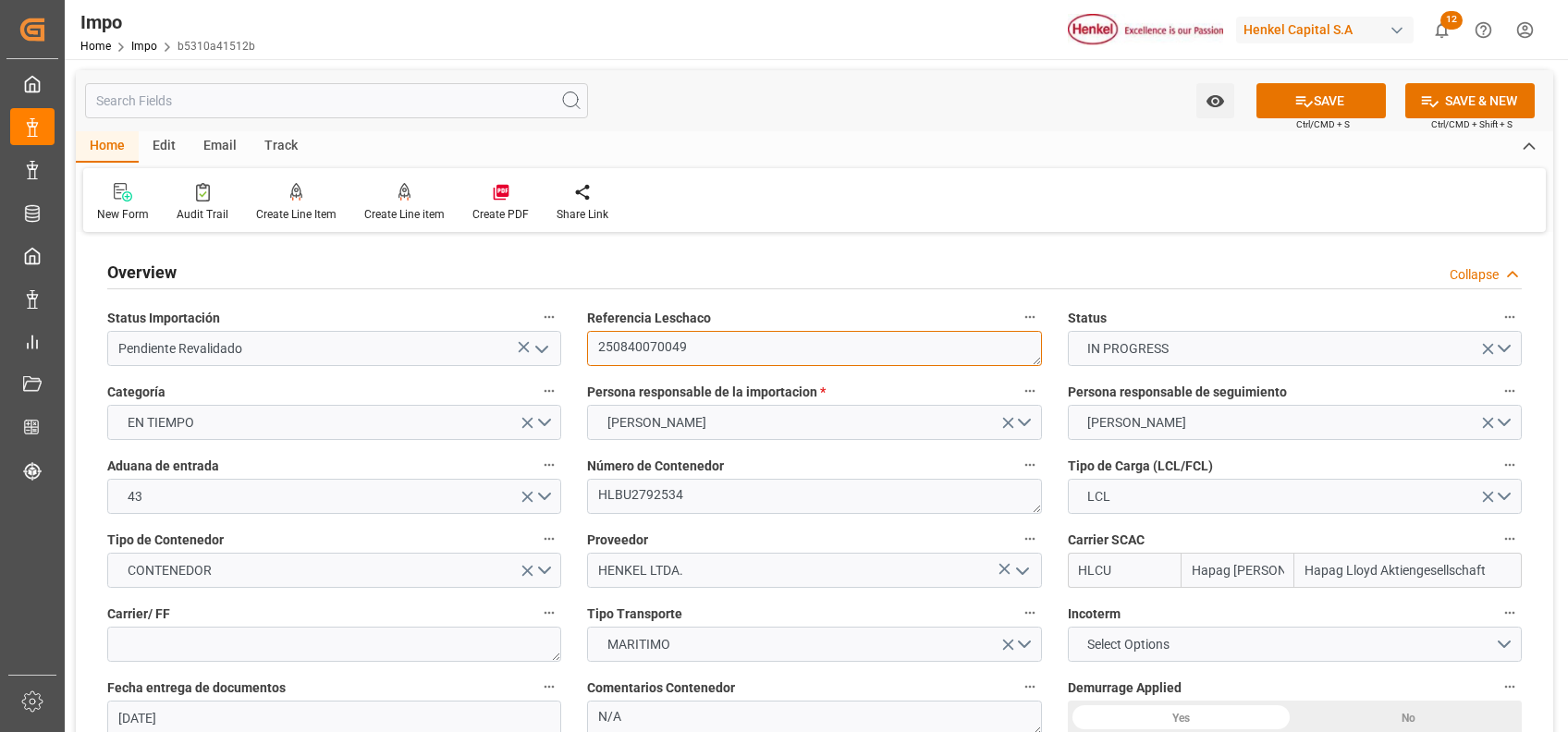
click at [625, 347] on textarea "250840070049" at bounding box center [814, 349] width 454 height 35
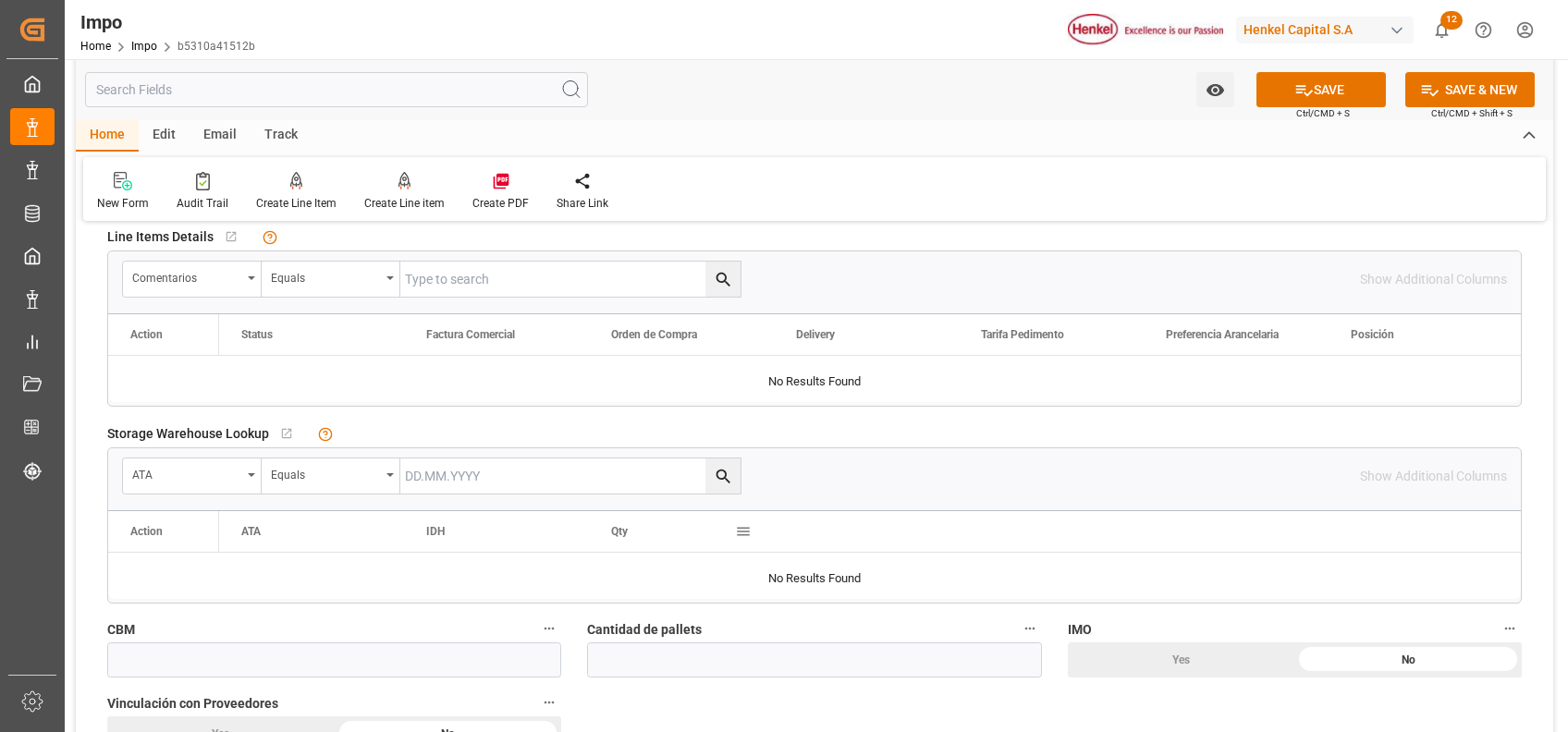
scroll to position [772, 0]
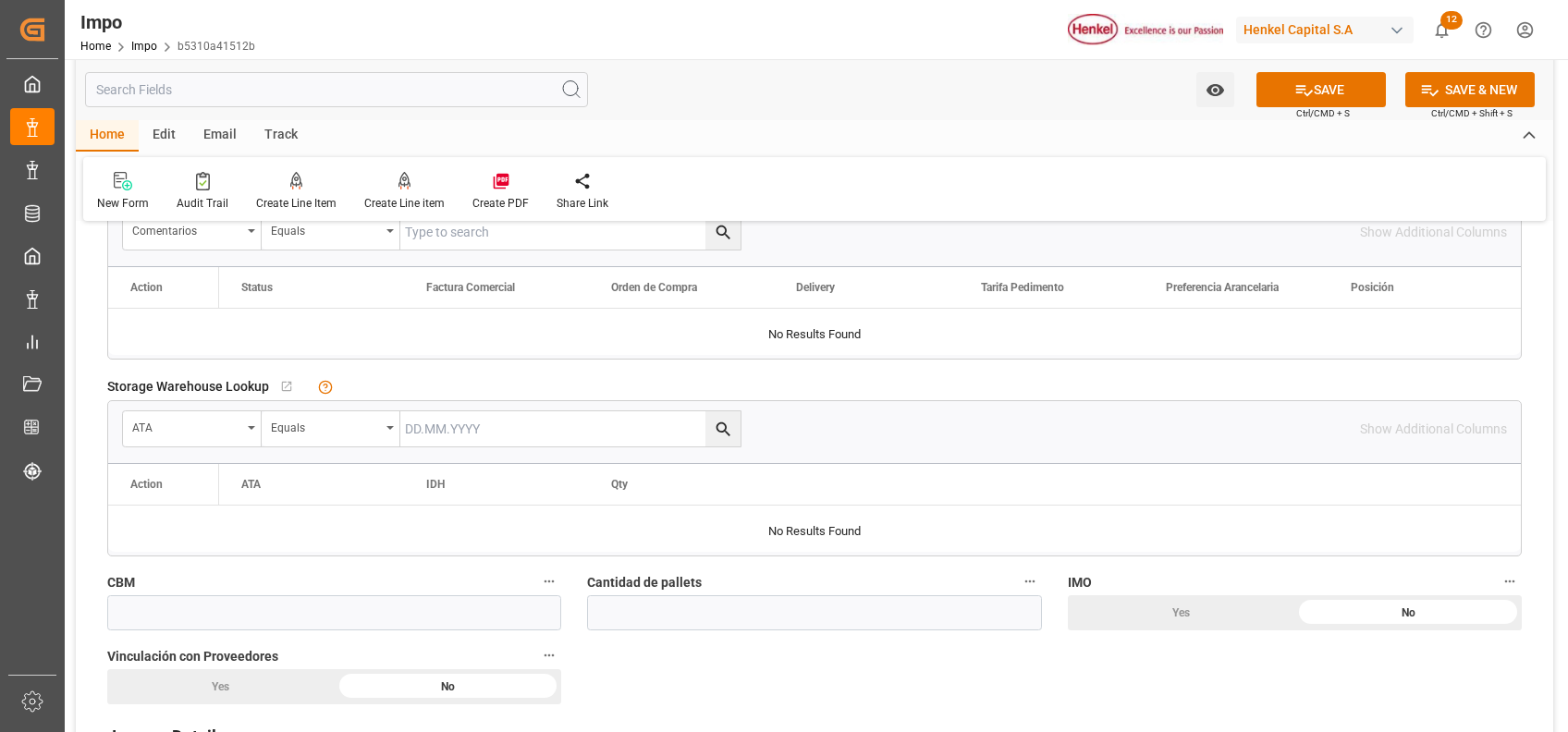
click at [533, 428] on input "text" at bounding box center [570, 429] width 340 height 35
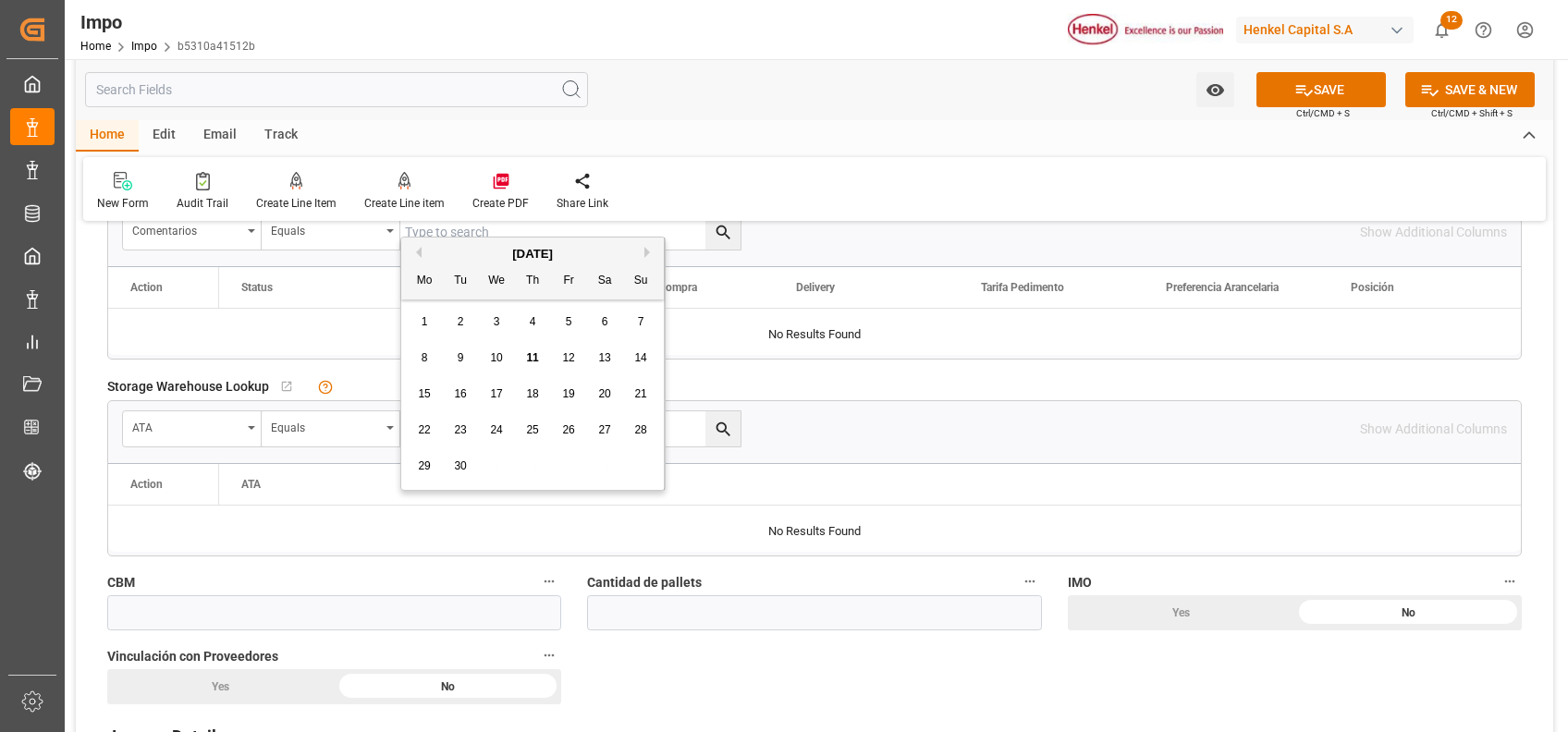
scroll to position [669, 0]
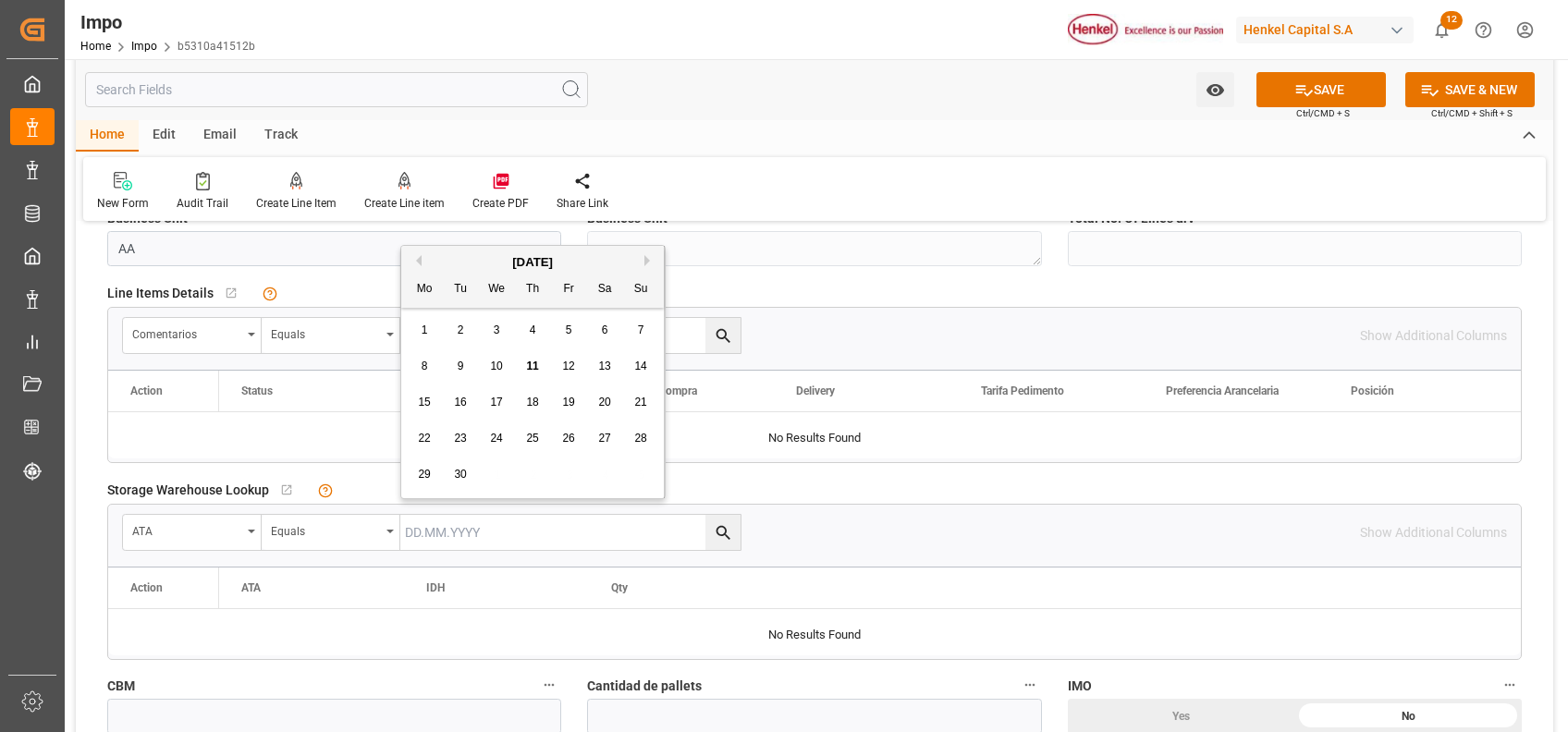
click at [792, 296] on div "Line Items Details   No child Object linked" at bounding box center [814, 293] width 1415 height 28
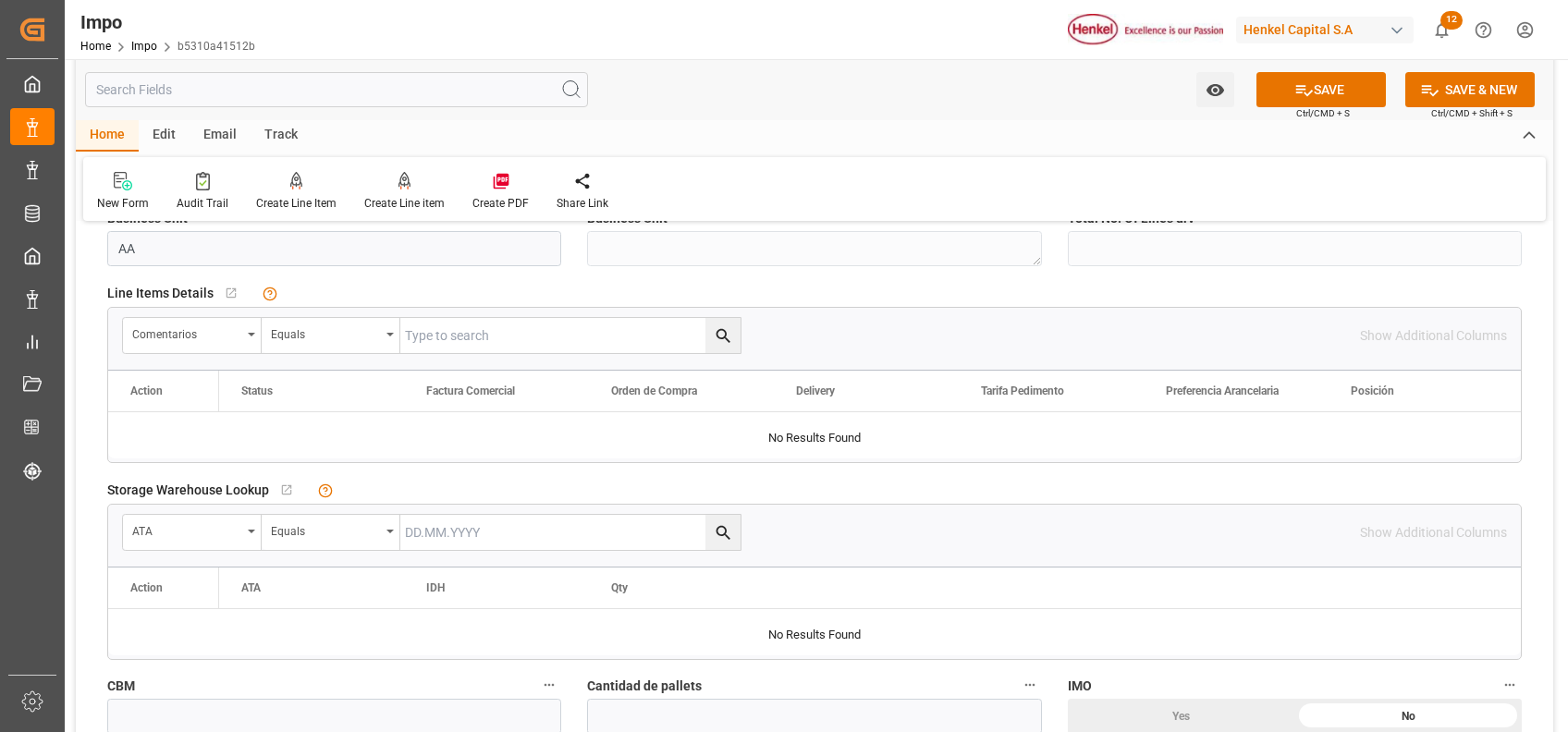
click at [566, 332] on input "text" at bounding box center [570, 336] width 340 height 35
paste input "250840070049"
type input "250840070049"
click at [732, 336] on icon "search button" at bounding box center [724, 336] width 20 height 20
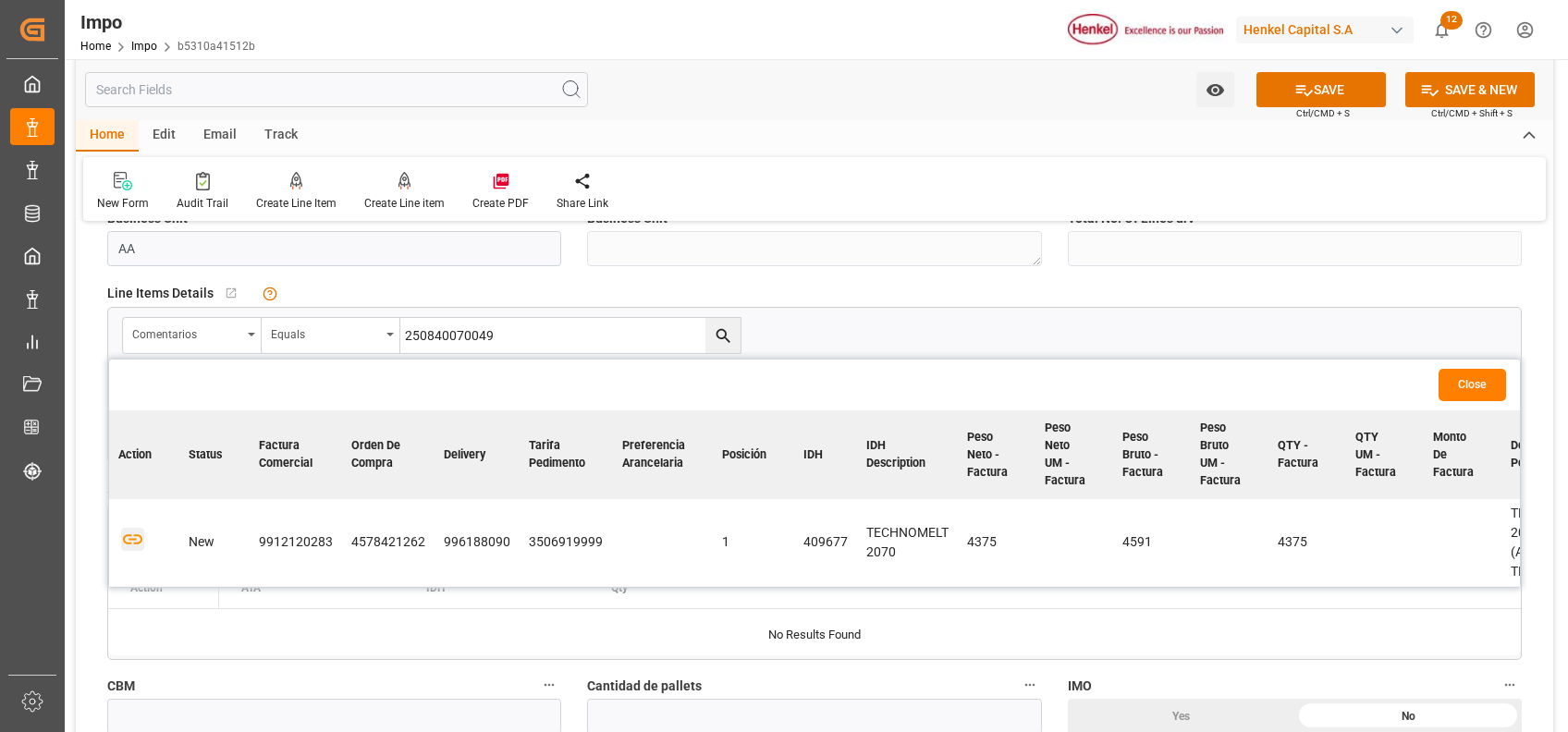
click at [126, 539] on icon "button" at bounding box center [133, 539] width 24 height 24
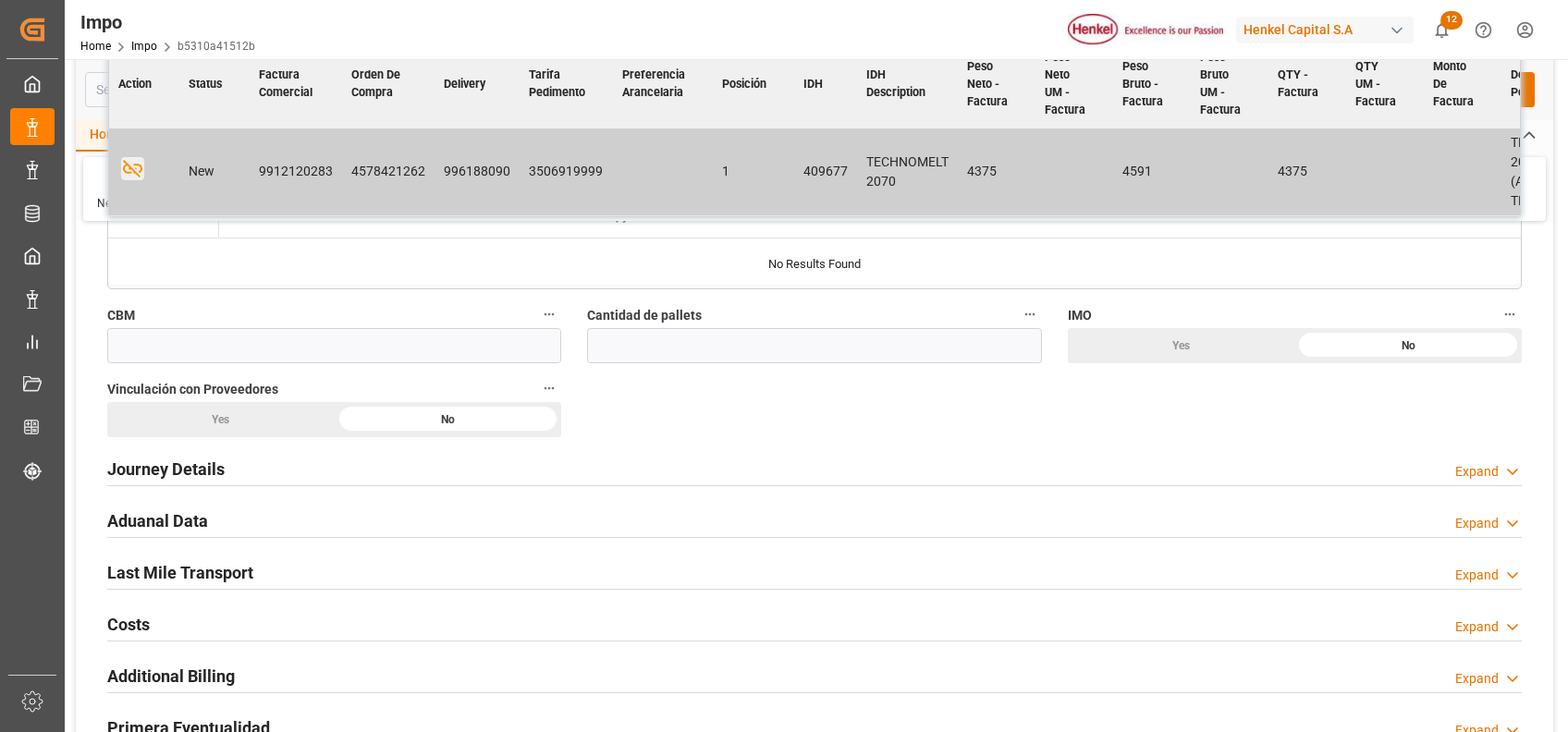
scroll to position [1042, 0]
click at [177, 470] on h2 "Journey Details" at bounding box center [165, 466] width 117 height 25
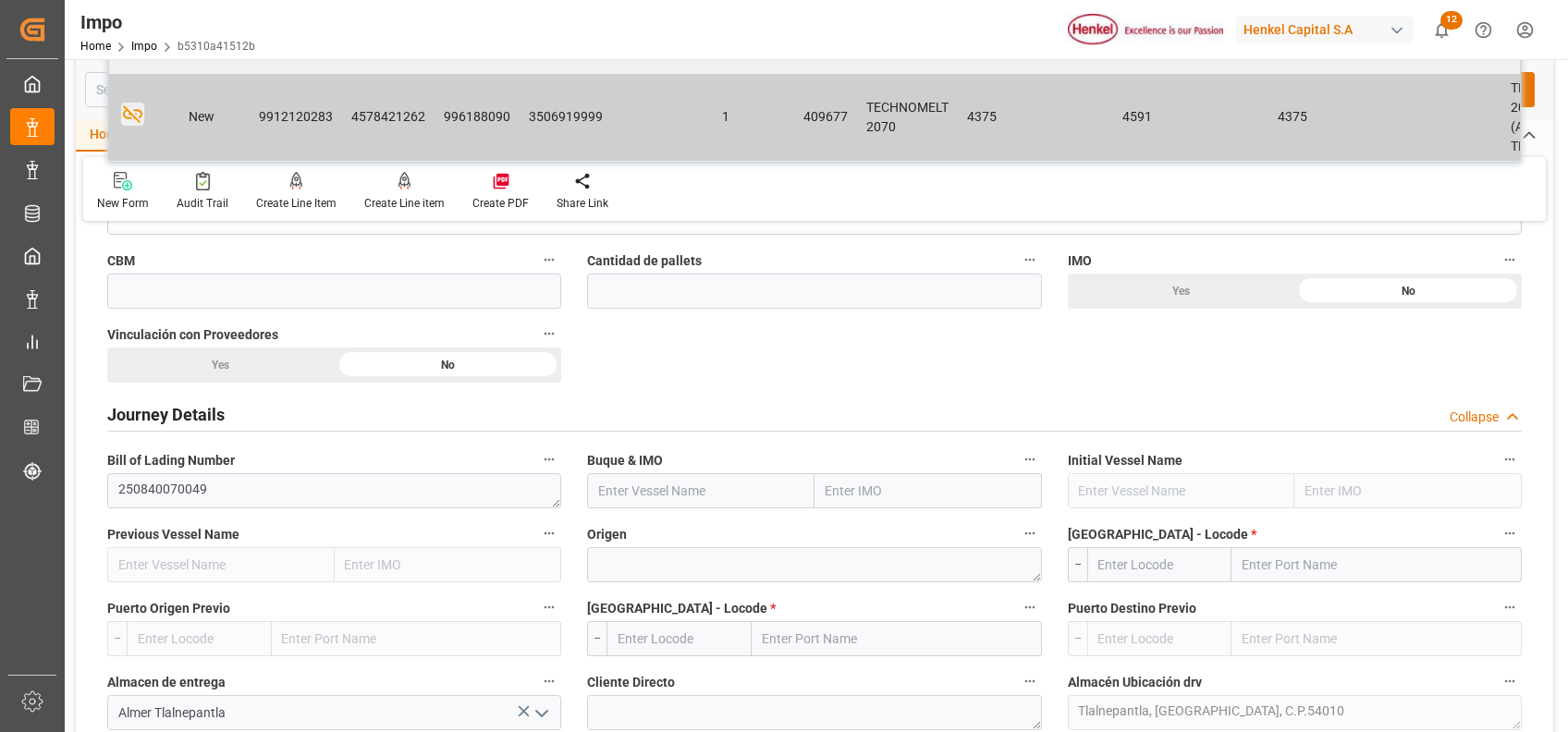
scroll to position [1092, 0]
click at [719, 496] on input "text" at bounding box center [700, 493] width 227 height 35
click at [866, 492] on input "text" at bounding box center [928, 493] width 227 height 35
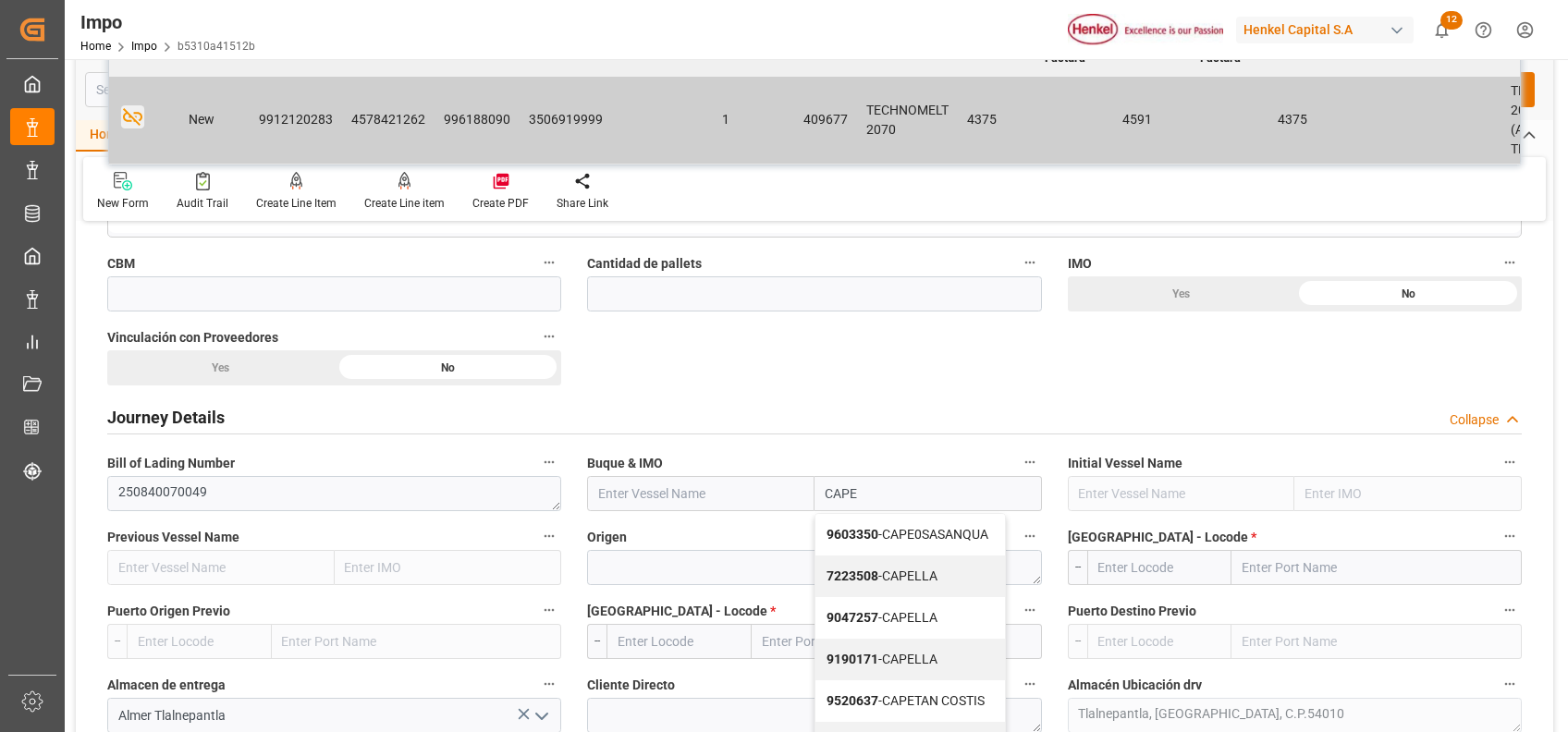
type input "CAPE"
click at [979, 372] on div "Overview Collapse Status Importación Pendiente Revalidado Referencia Leschaco 2…" at bounding box center [814, 583] width 1478 height 2874
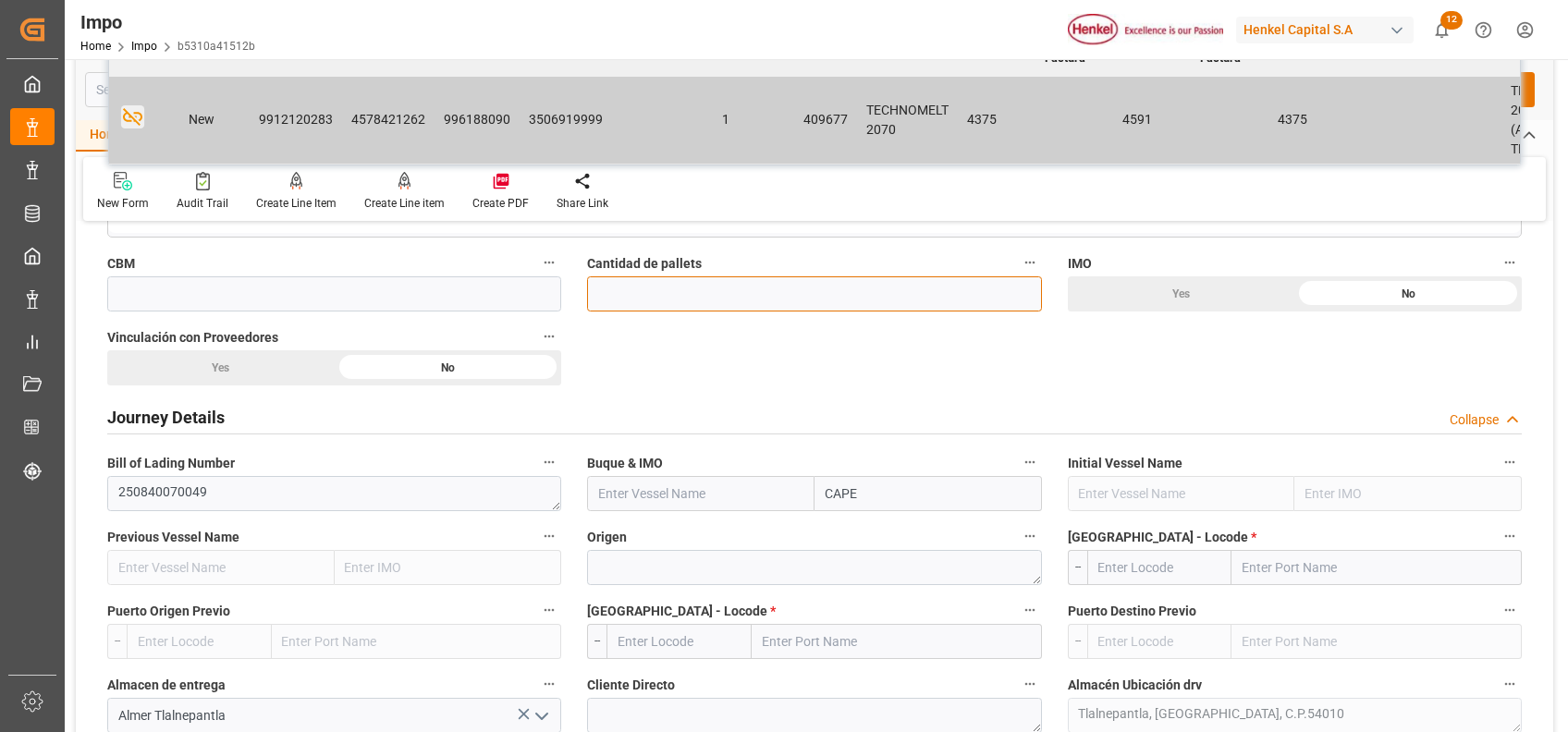
click at [730, 298] on input "text" at bounding box center [814, 294] width 454 height 35
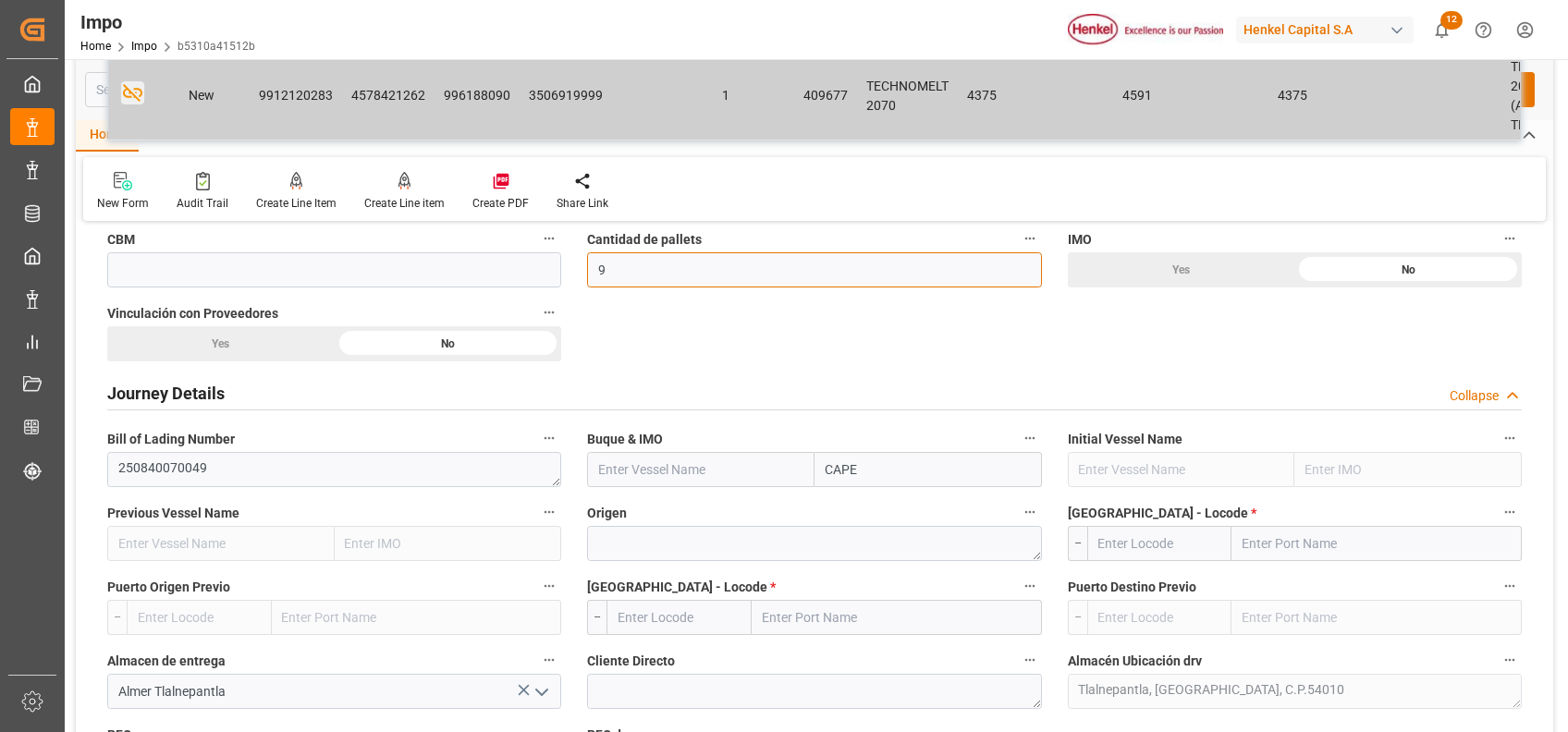
scroll to position [1116, 0]
type input "9"
click at [855, 345] on div "Overview Collapse Status Importación Pendiente Revalidado Referencia Leschaco 2…" at bounding box center [814, 557] width 1478 height 2874
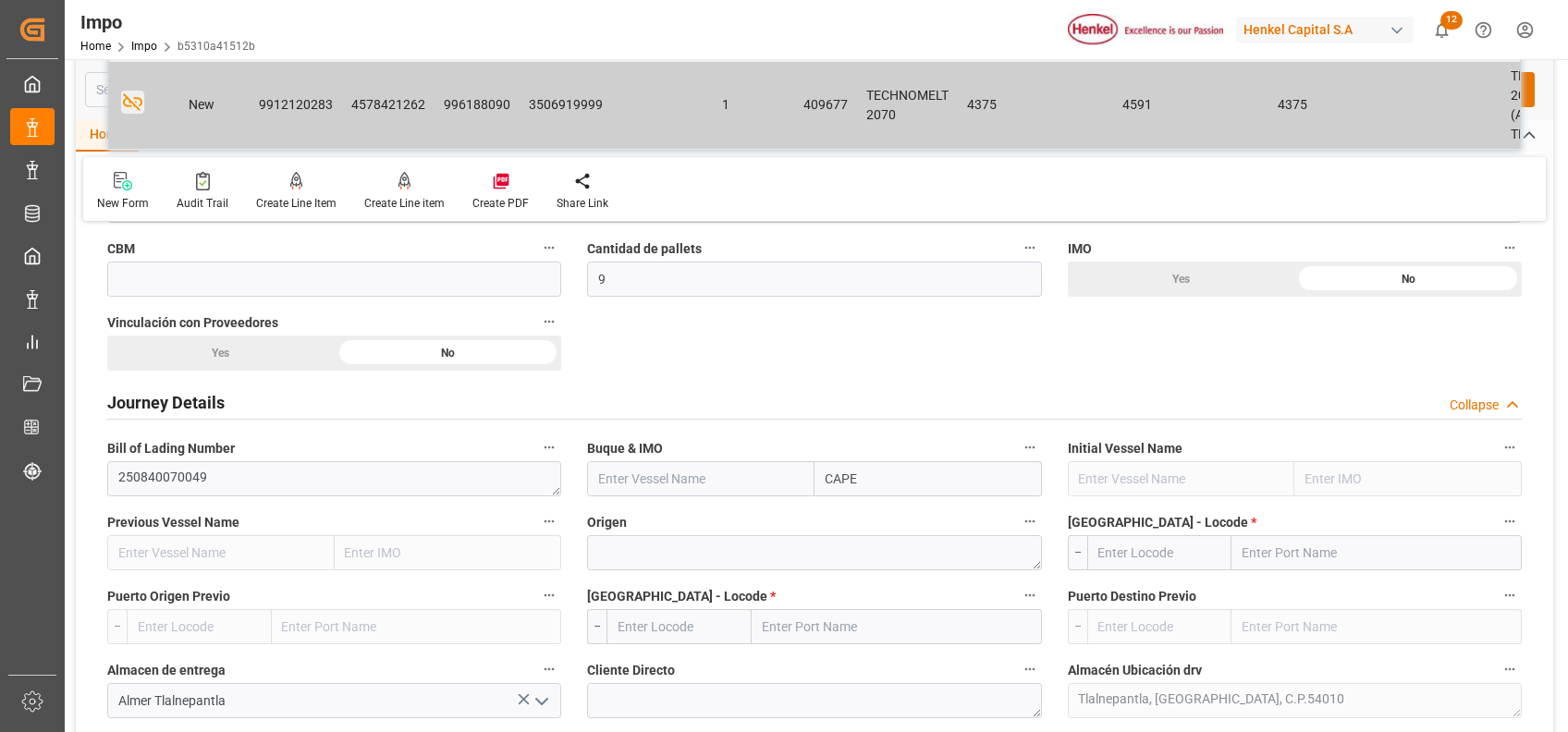
scroll to position [1082, 0]
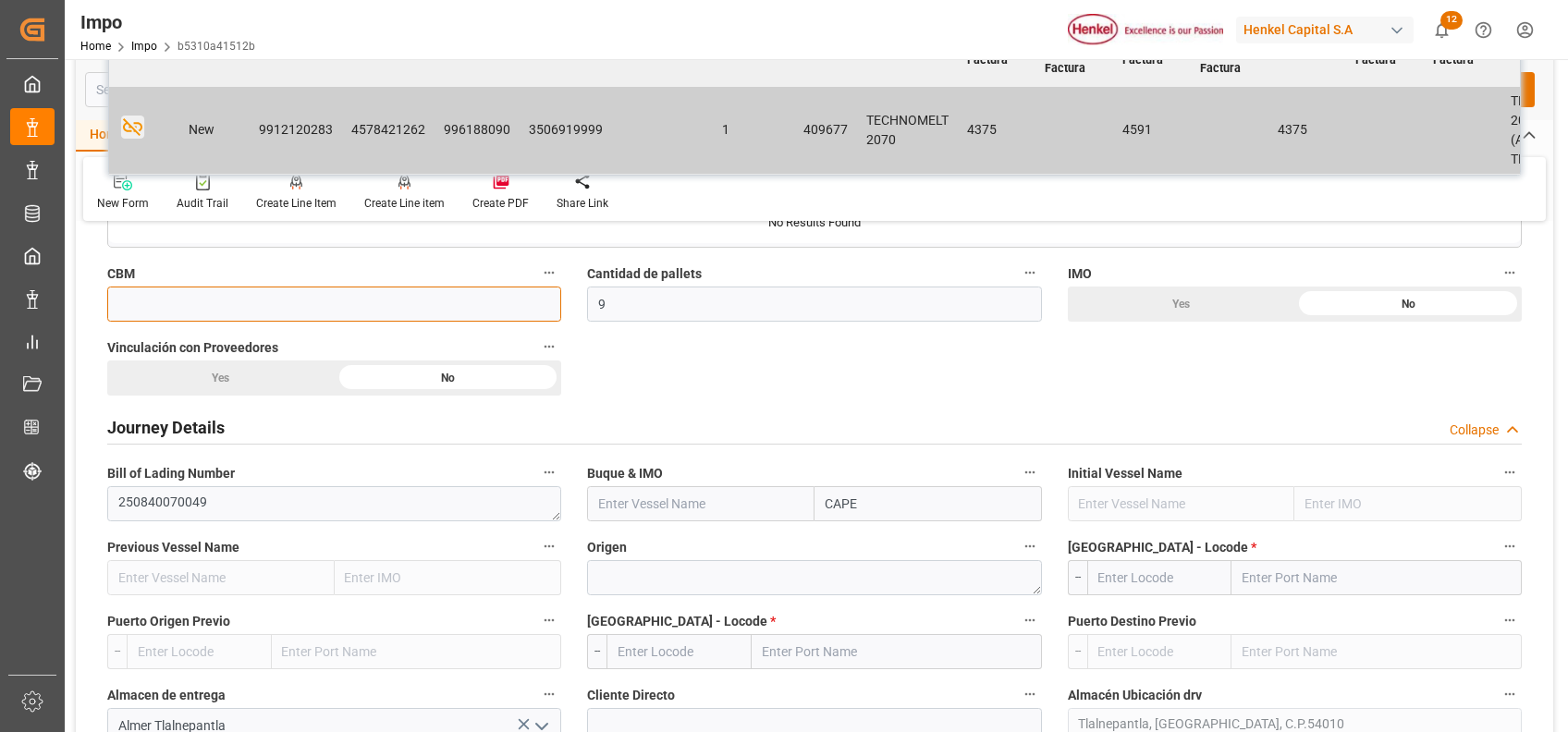
click at [370, 305] on input "text" at bounding box center [334, 305] width 454 height 35
type input "12.281"
click at [685, 378] on div "Overview Collapse Status Importación Pendiente Revalidado Referencia Leschaco 2…" at bounding box center [814, 592] width 1478 height 2874
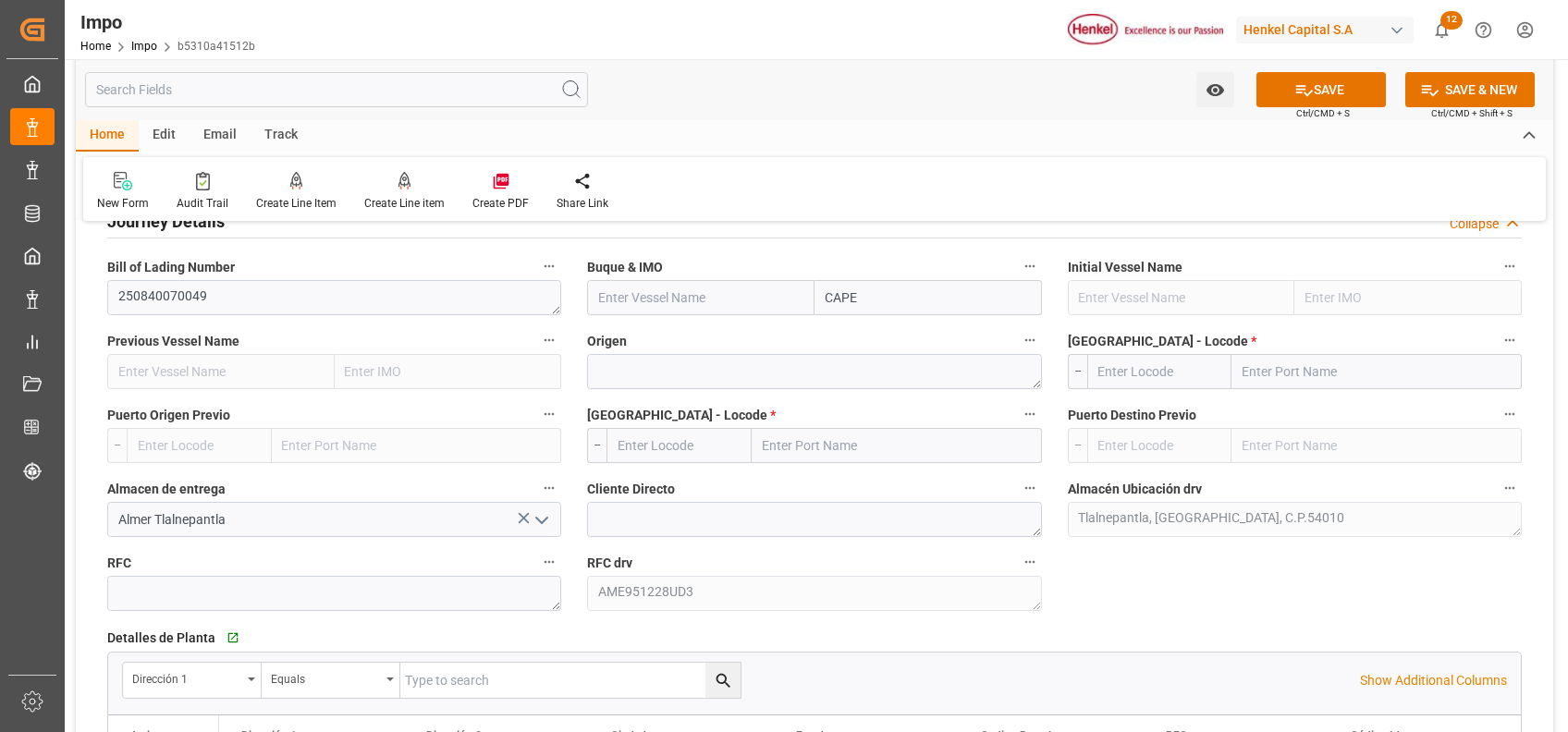
scroll to position [1288, 0]
click at [784, 360] on textarea at bounding box center [814, 370] width 454 height 35
type textarea "S"
click at [1272, 368] on input "text" at bounding box center [1376, 370] width 290 height 35
type input "A"
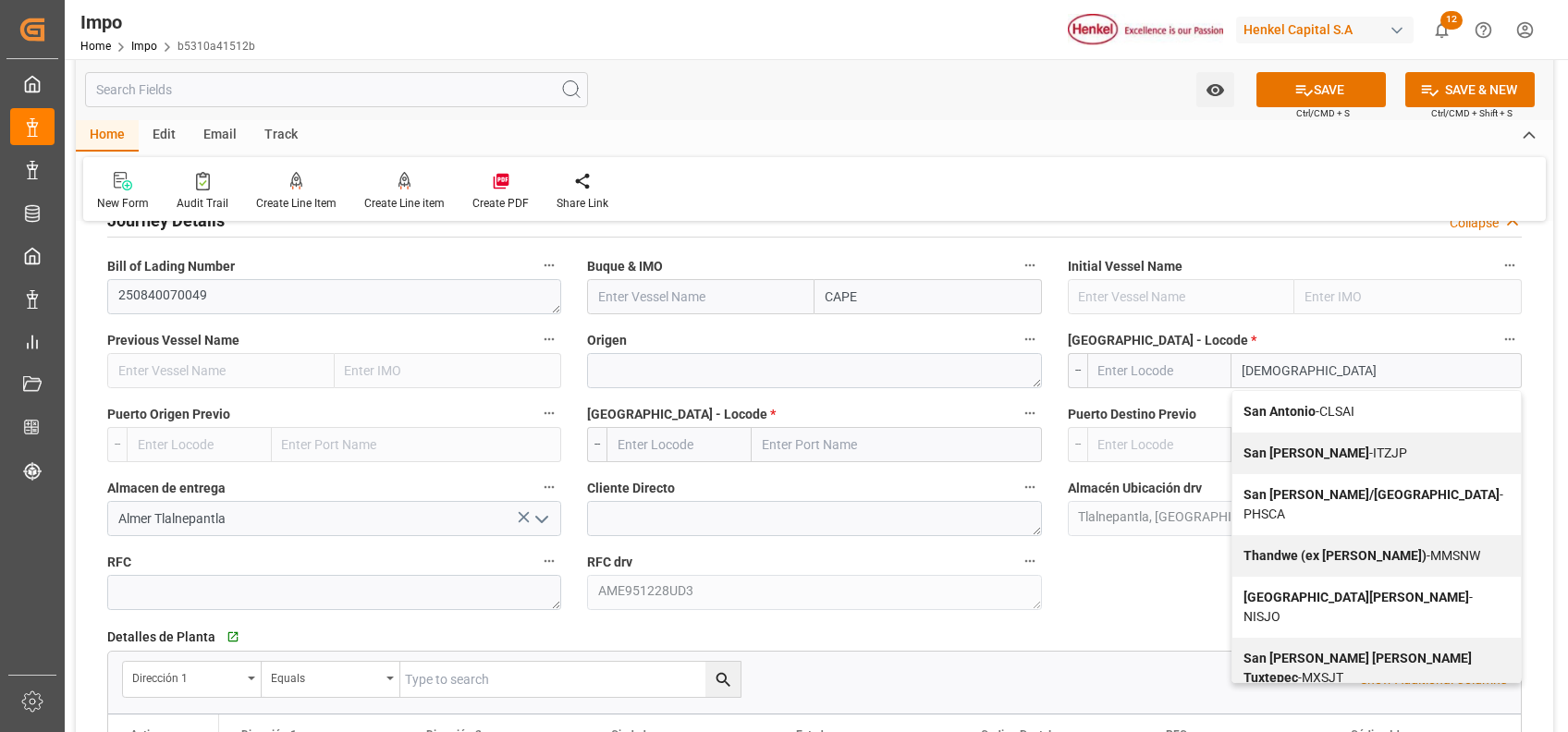
type input "SANTOS"
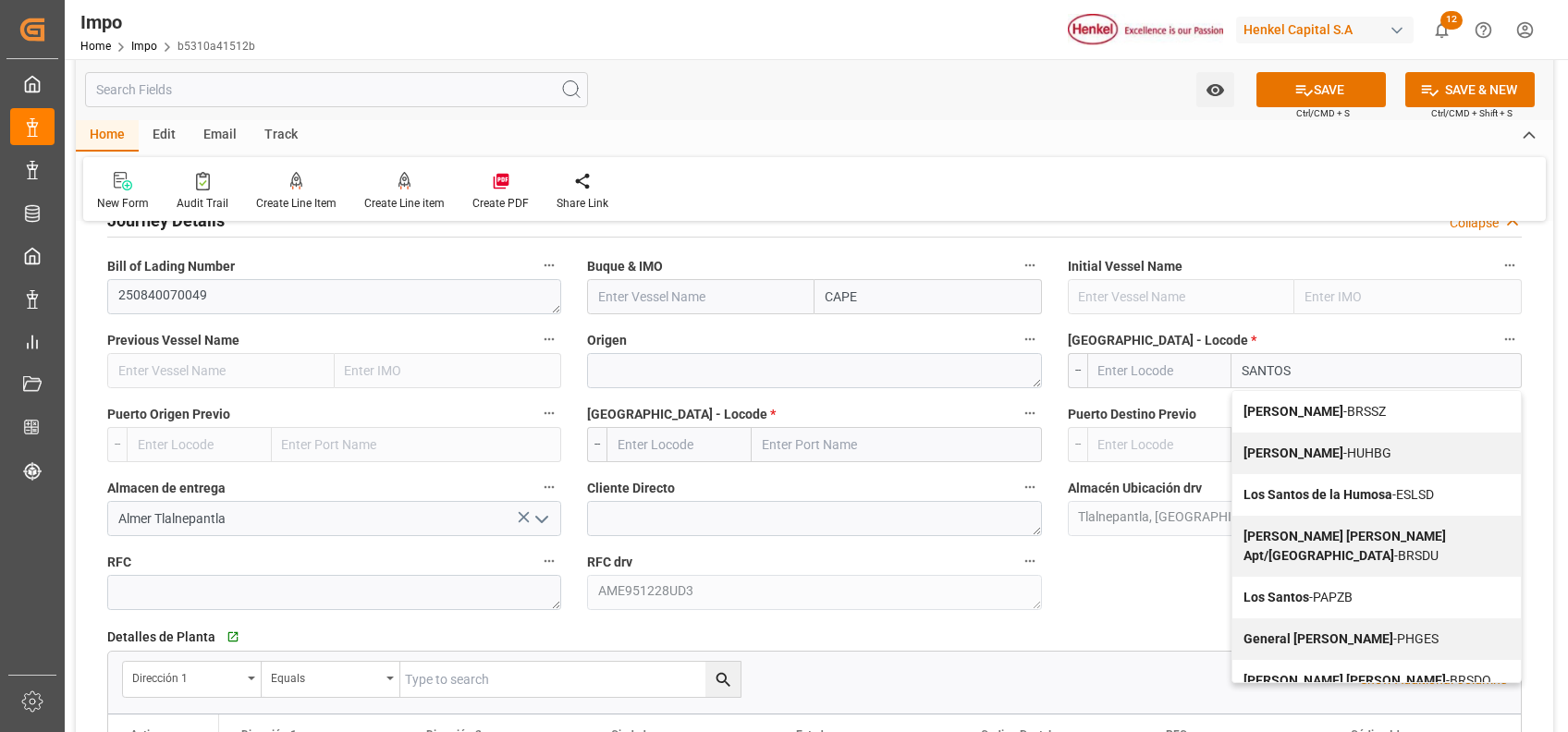
click at [1407, 402] on div "[PERSON_NAME]" at bounding box center [1377, 412] width 289 height 41
type input "BRSSZ"
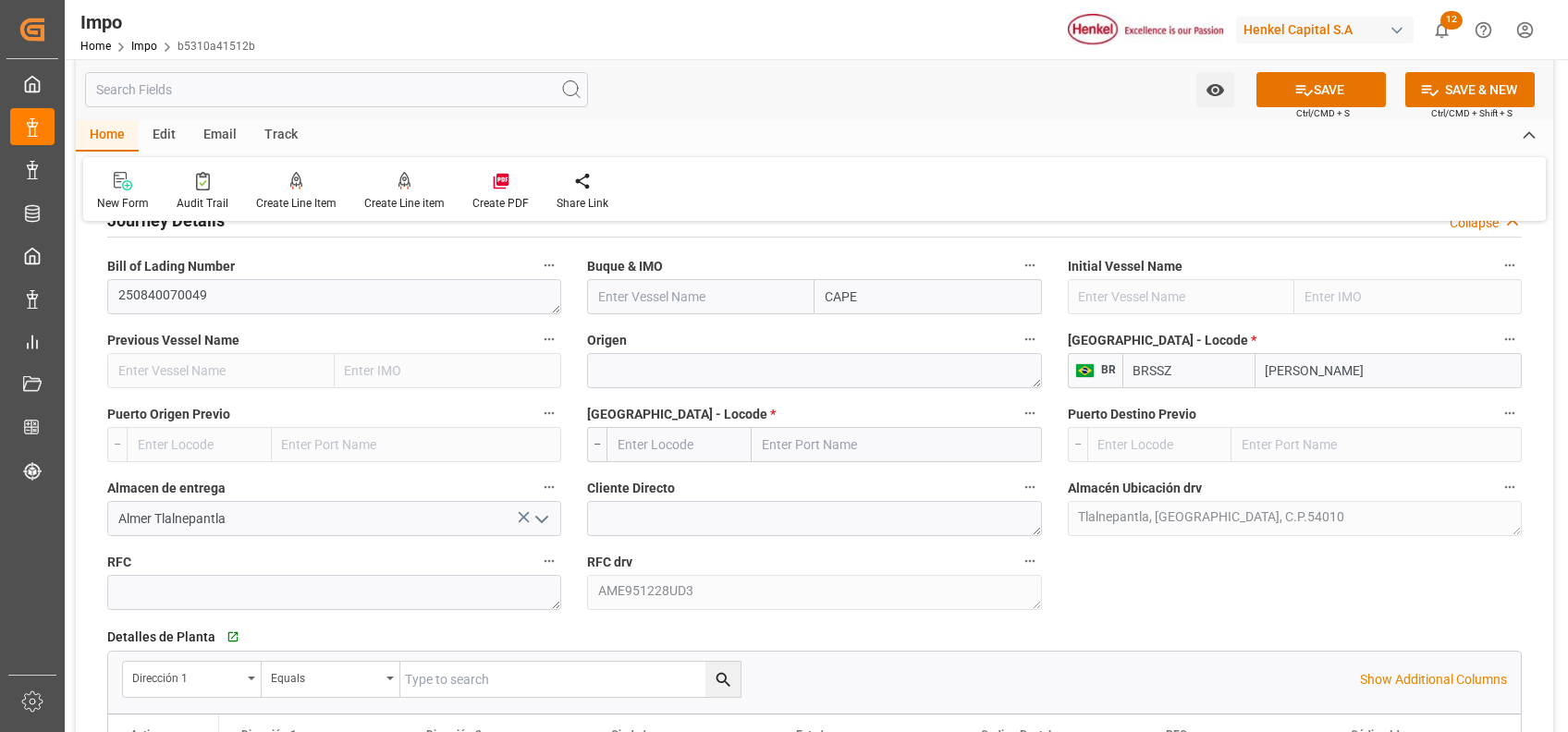
type input "[PERSON_NAME]"
click at [716, 357] on textarea "S" at bounding box center [814, 370] width 454 height 35
type textarea "[GEOGRAPHIC_DATA]"
click at [952, 327] on label "Origen" at bounding box center [814, 340] width 454 height 26
click at [1018, 327] on button "Origen" at bounding box center [1030, 339] width 24 height 24
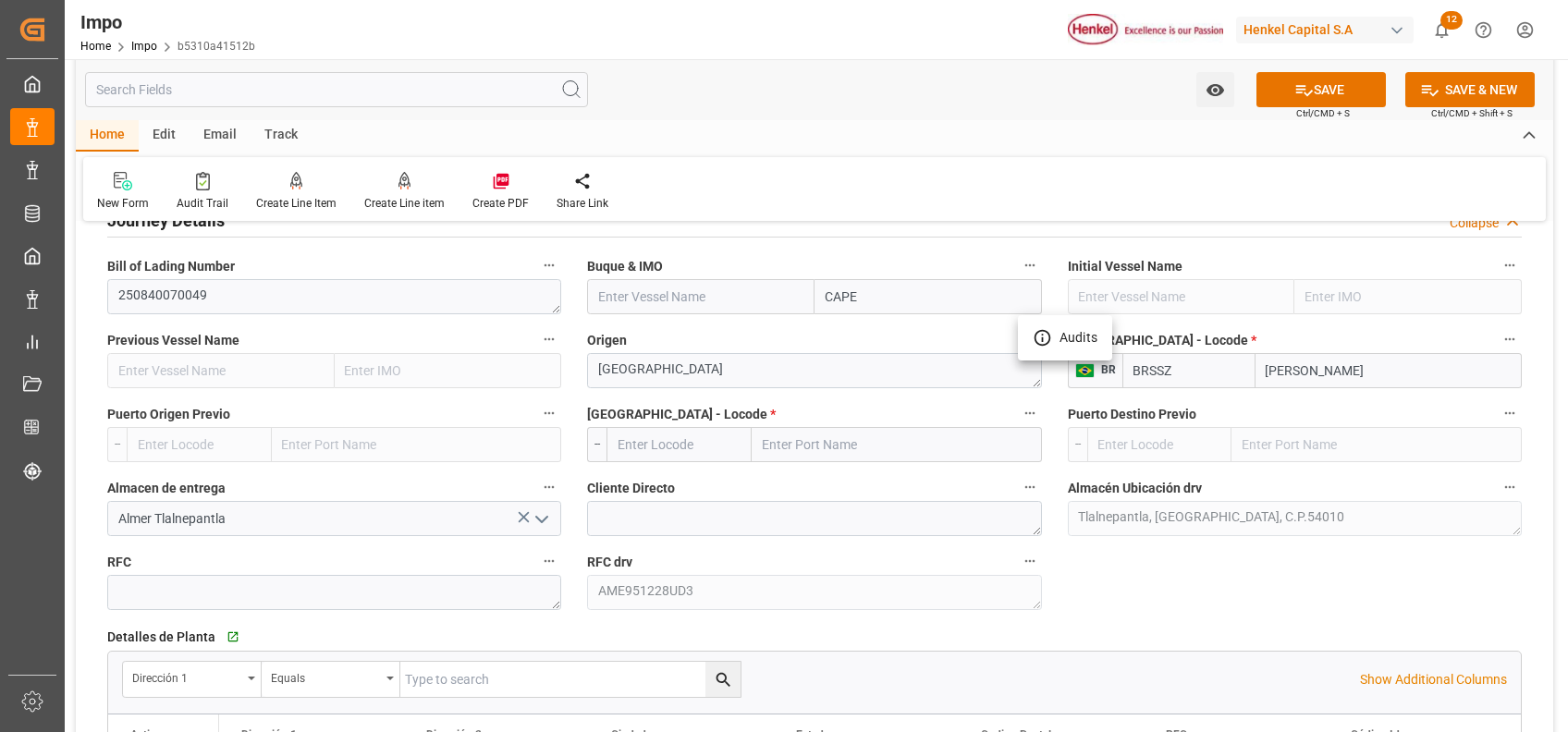
click at [892, 303] on div at bounding box center [784, 366] width 1568 height 732
click at [874, 291] on input "CAPE" at bounding box center [928, 297] width 227 height 35
type input "C"
type input "PIONEER"
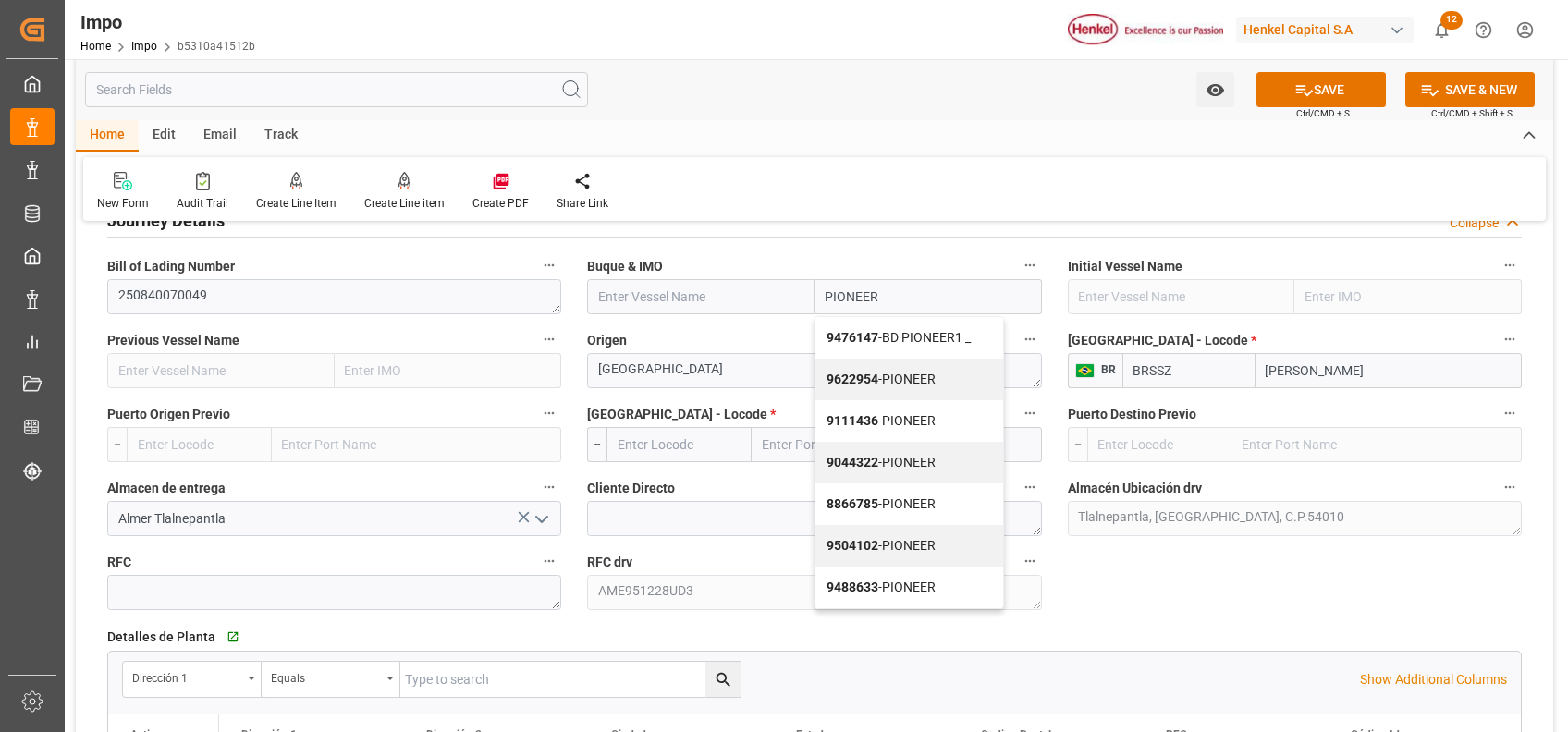
click at [958, 383] on div "9622954 - PIONEER" at bounding box center [909, 379] width 188 height 41
type input "PIONEER"
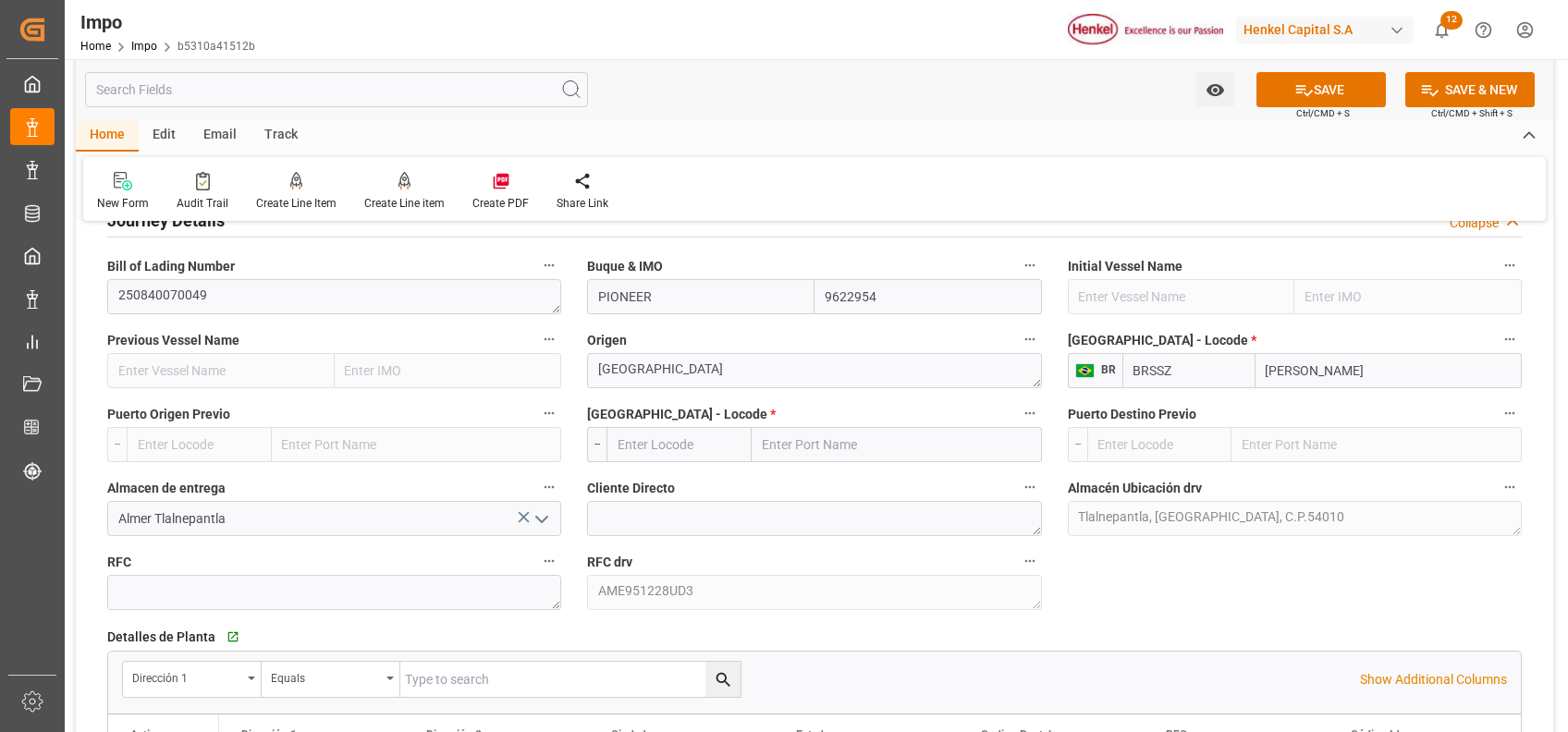
type input "9622954"
click at [814, 444] on input "text" at bounding box center [897, 445] width 290 height 35
type input "VER"
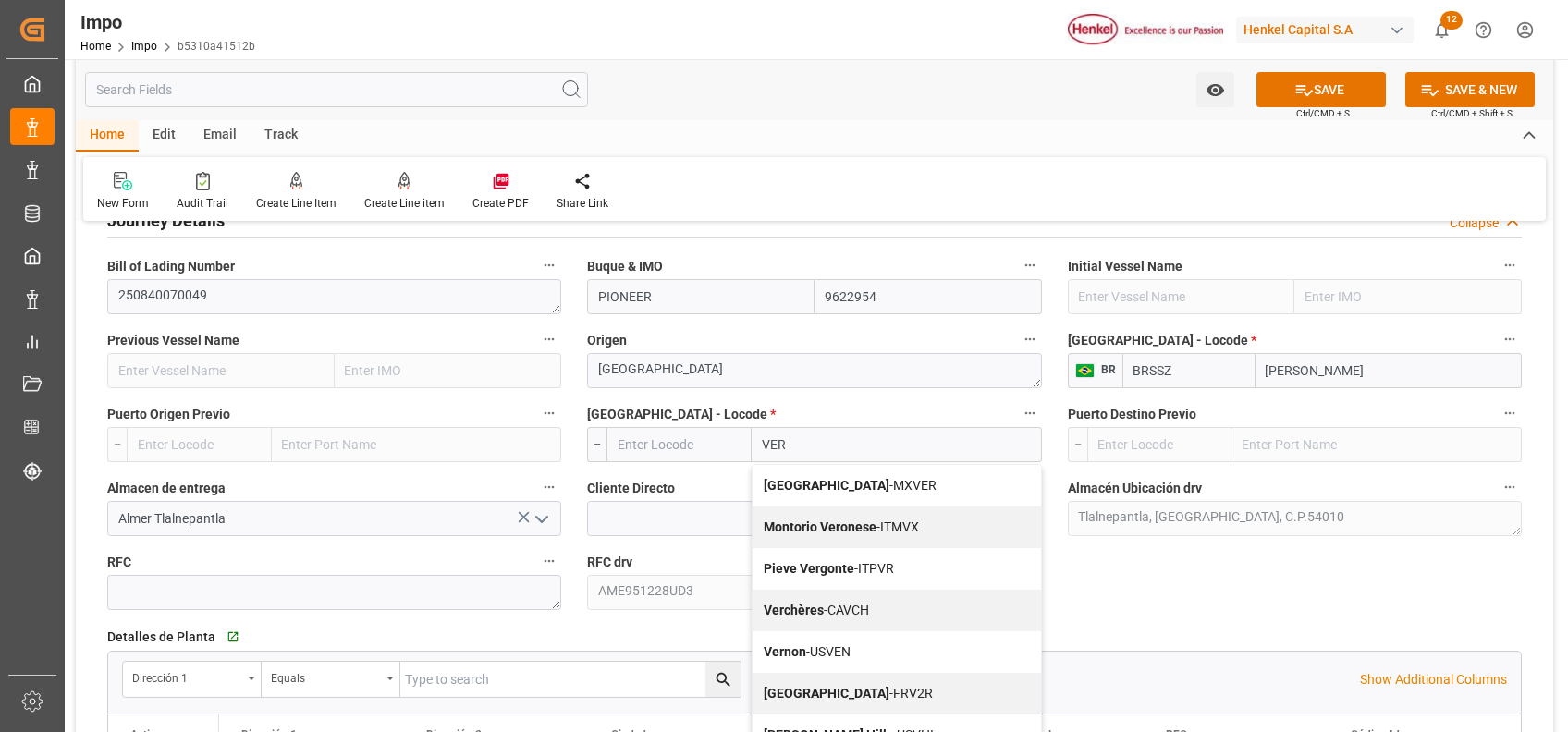
click at [855, 478] on span "Veracruz - MXVER" at bounding box center [850, 484] width 173 height 15
type input "MXVER"
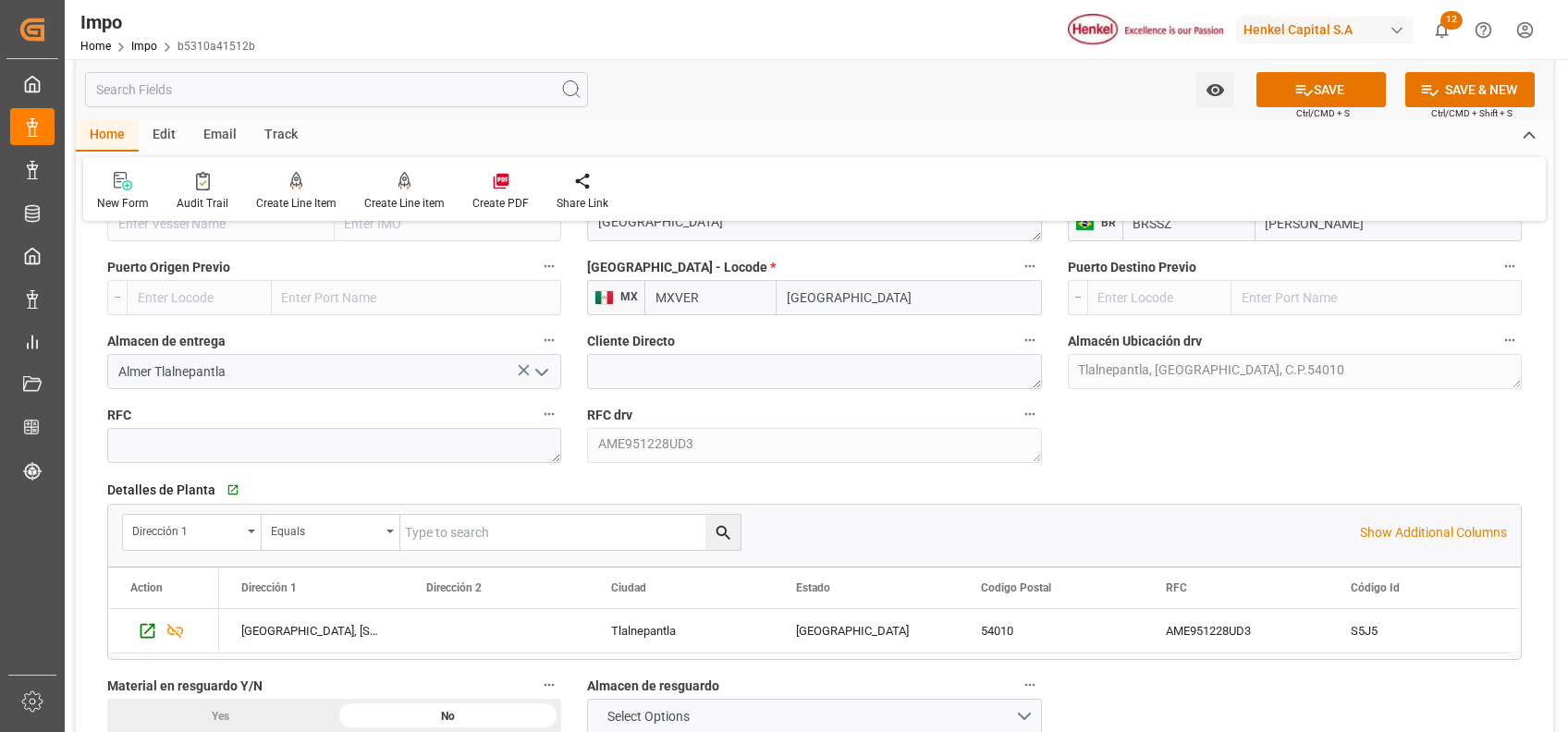
scroll to position [1436, 0]
type input "[GEOGRAPHIC_DATA]"
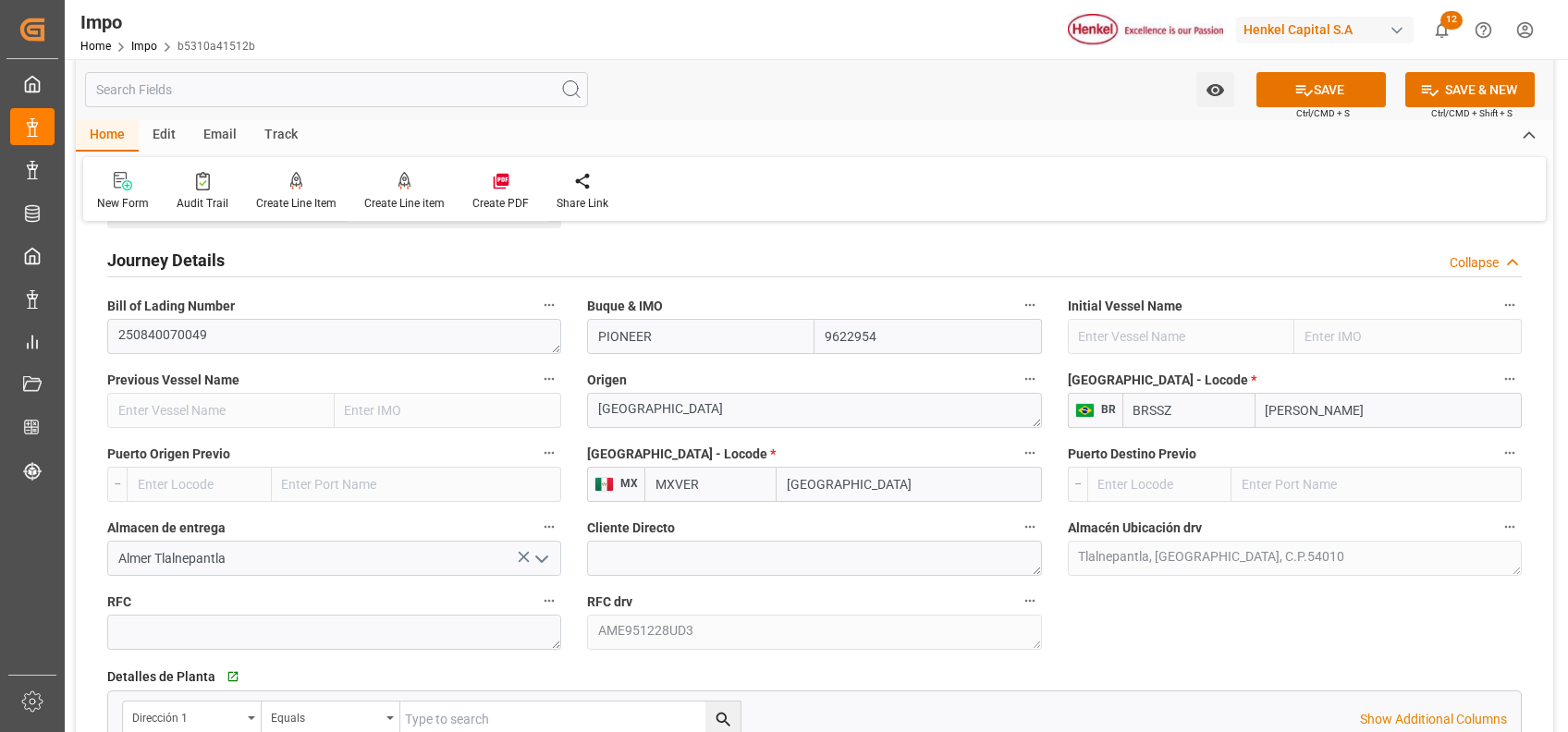
scroll to position [1258, 0]
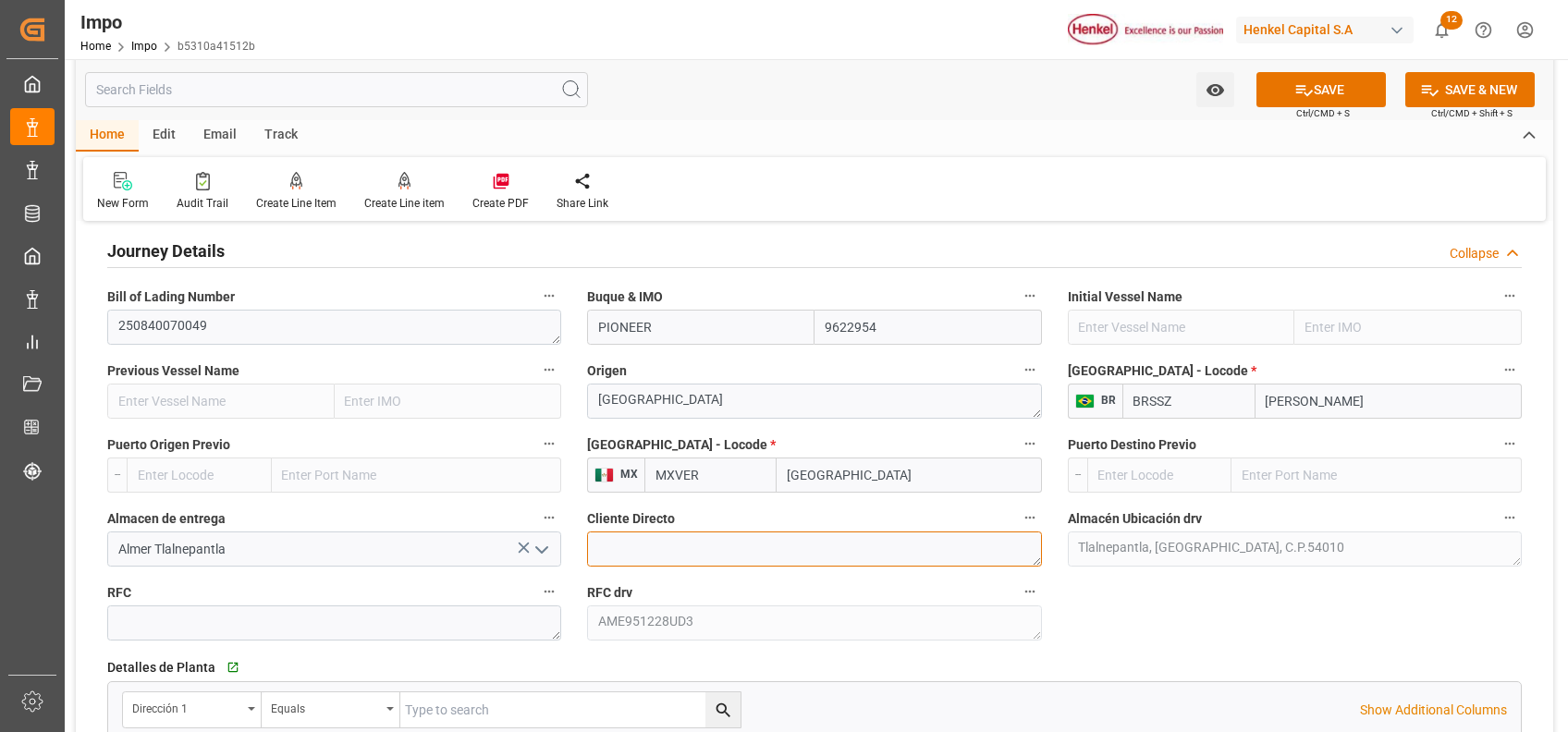
click at [744, 552] on textarea at bounding box center [814, 549] width 454 height 35
type textarea "[PERSON_NAME]"
click at [755, 336] on input "PIONEER" at bounding box center [700, 327] width 227 height 35
click at [914, 321] on input "9622954" at bounding box center [928, 327] width 227 height 35
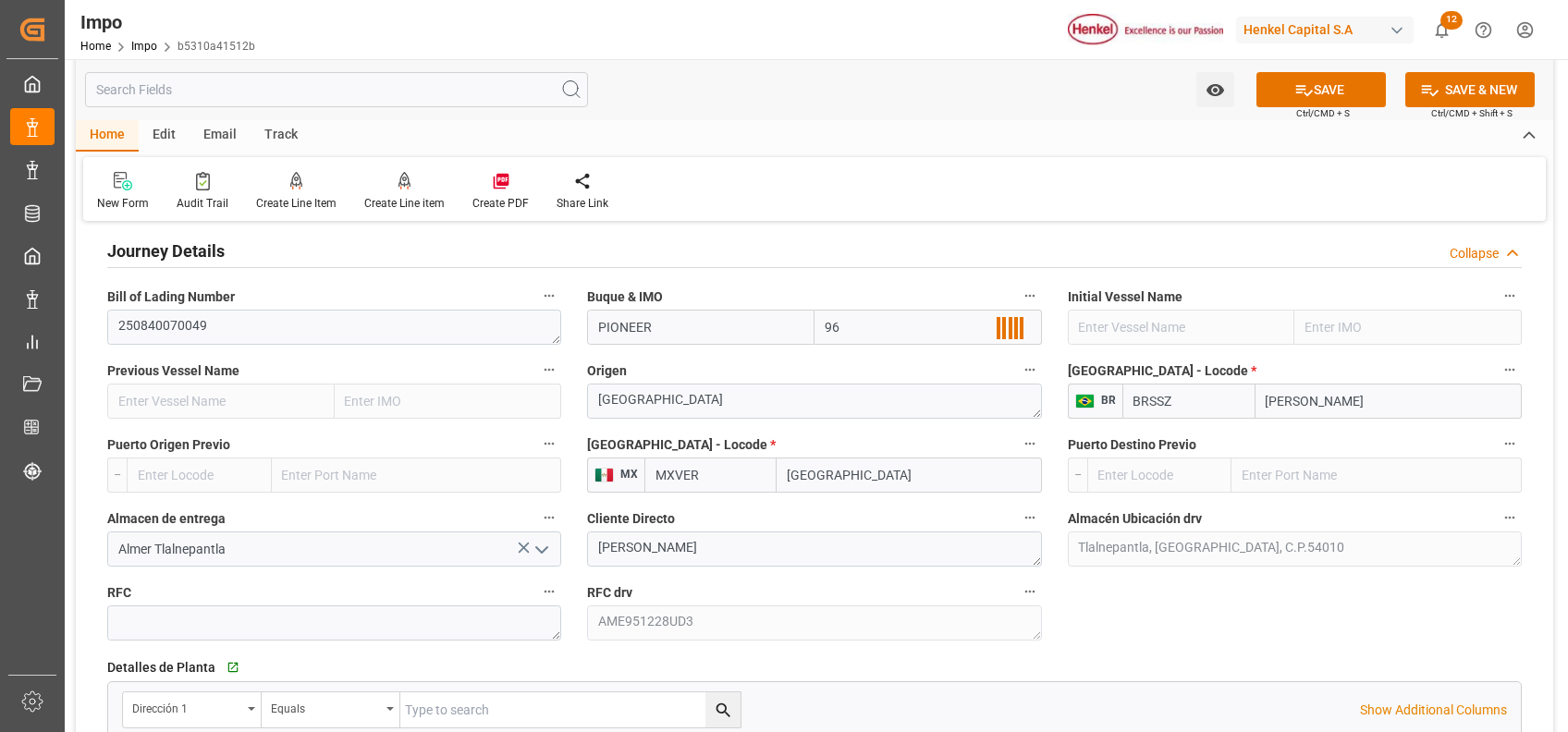
type input "9"
paste input ""
drag, startPoint x: 970, startPoint y: 318, endPoint x: 844, endPoint y: 336, distance: 127.3
click at [844, 336] on input "" at bounding box center [928, 327] width 227 height 35
type input ""
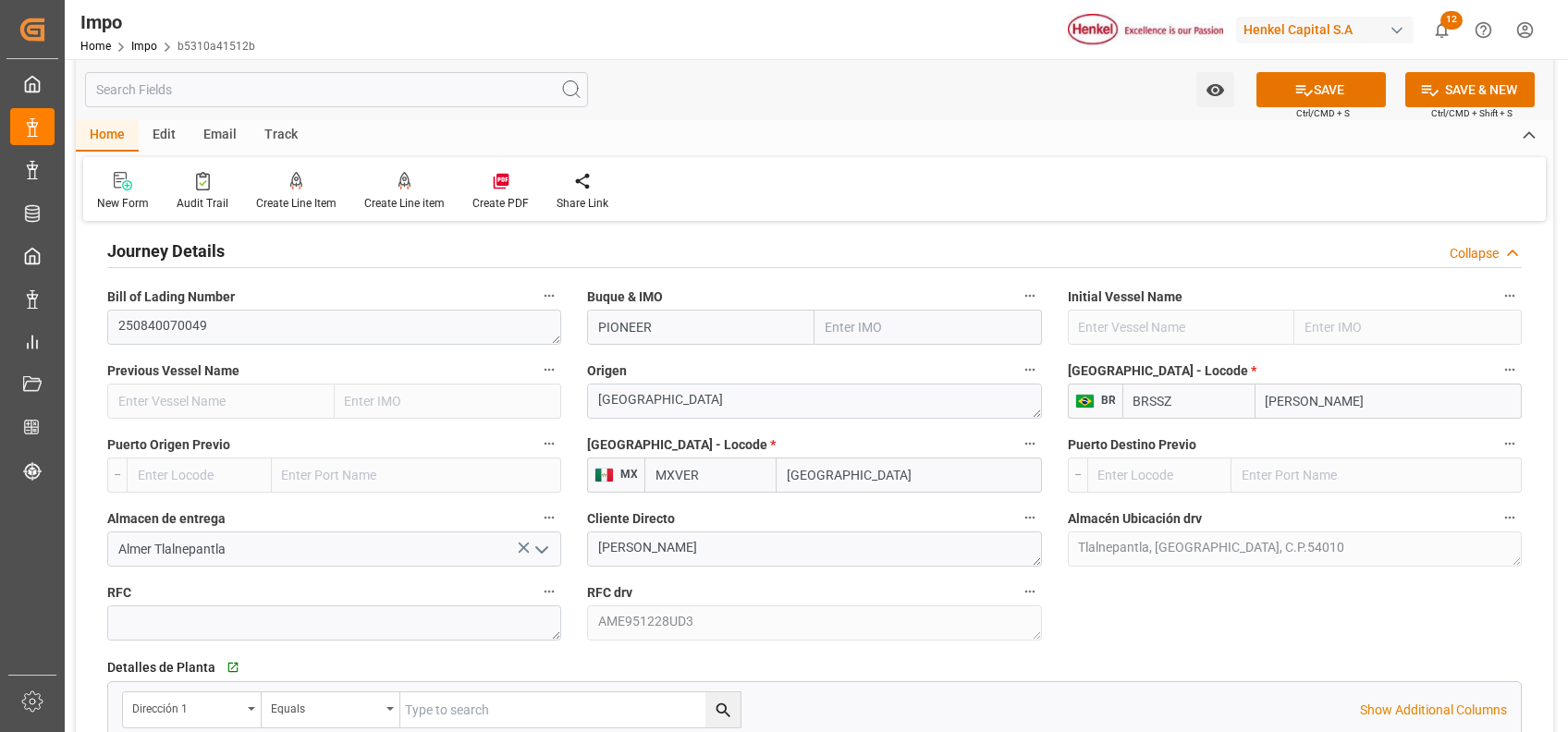
click at [713, 323] on input "PIONEER" at bounding box center [700, 327] width 227 height 35
click at [832, 333] on input "text" at bounding box center [928, 327] width 227 height 35
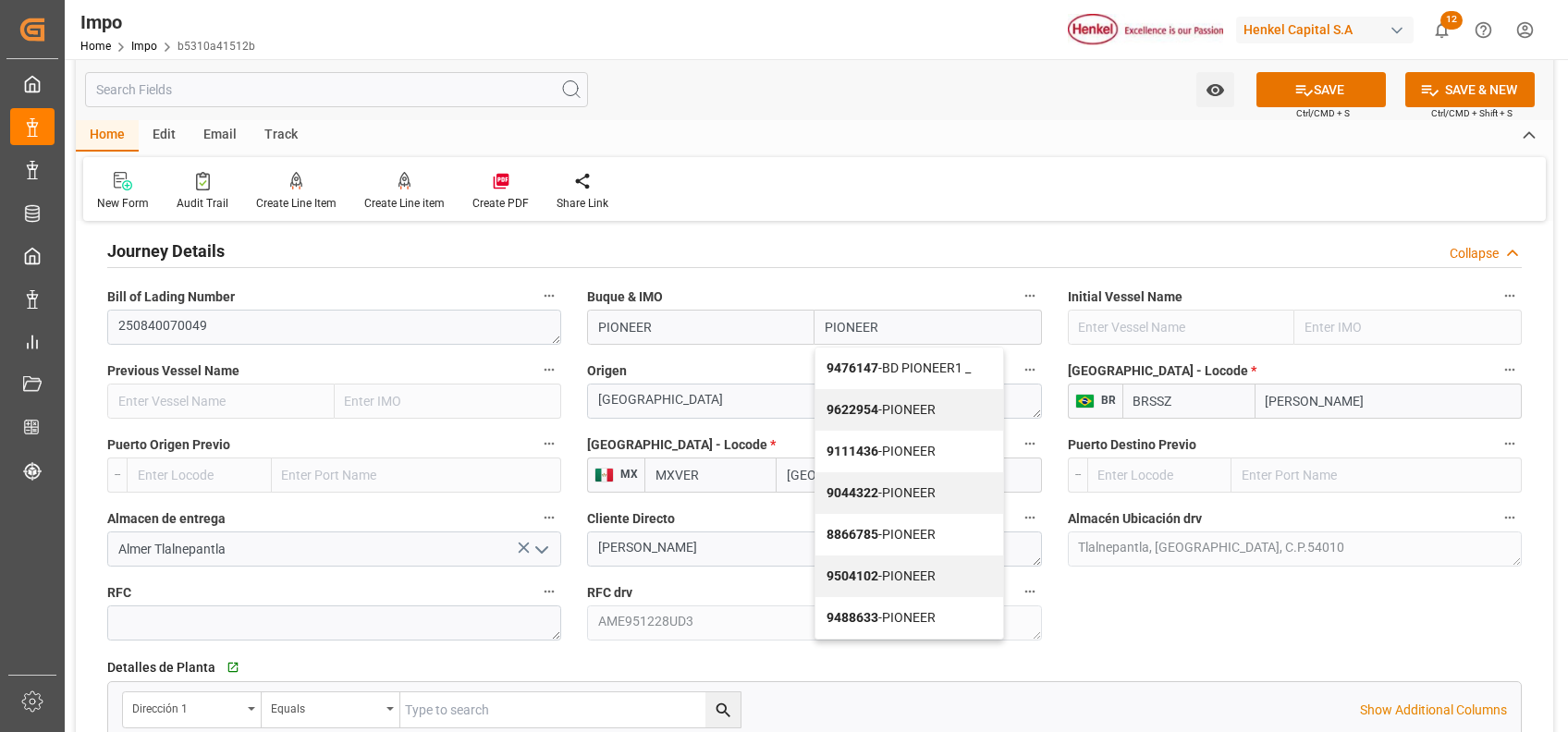
click at [927, 405] on span "9622954 - PIONEER" at bounding box center [881, 409] width 109 height 15
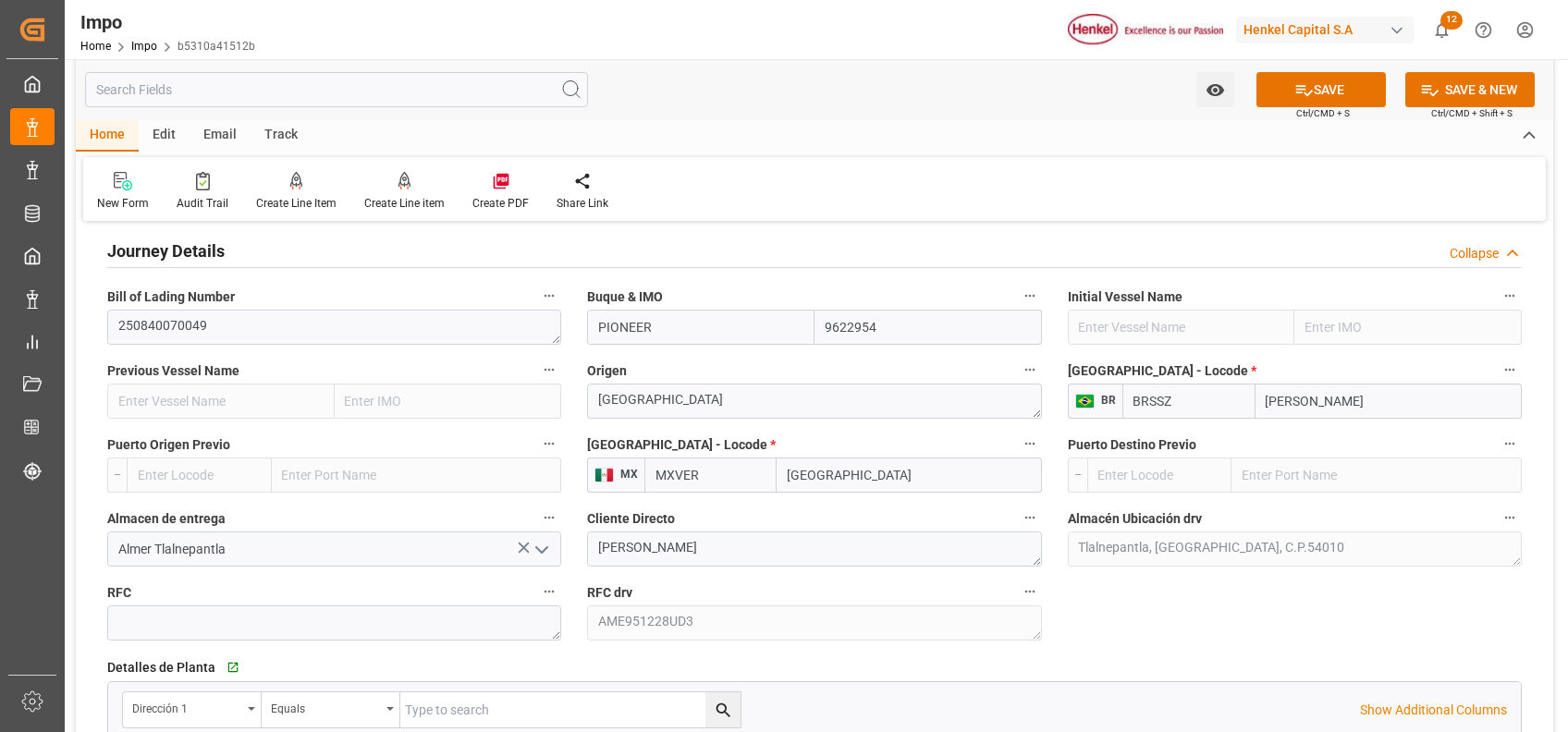
type input "9622954"
click at [660, 547] on textarea "[PERSON_NAME]" at bounding box center [814, 549] width 454 height 35
type textarea "H"
click at [1171, 600] on div "Overview Collapse Status Importación Pendiente Revalidado Referencia Leschaco 2…" at bounding box center [814, 416] width 1478 height 2874
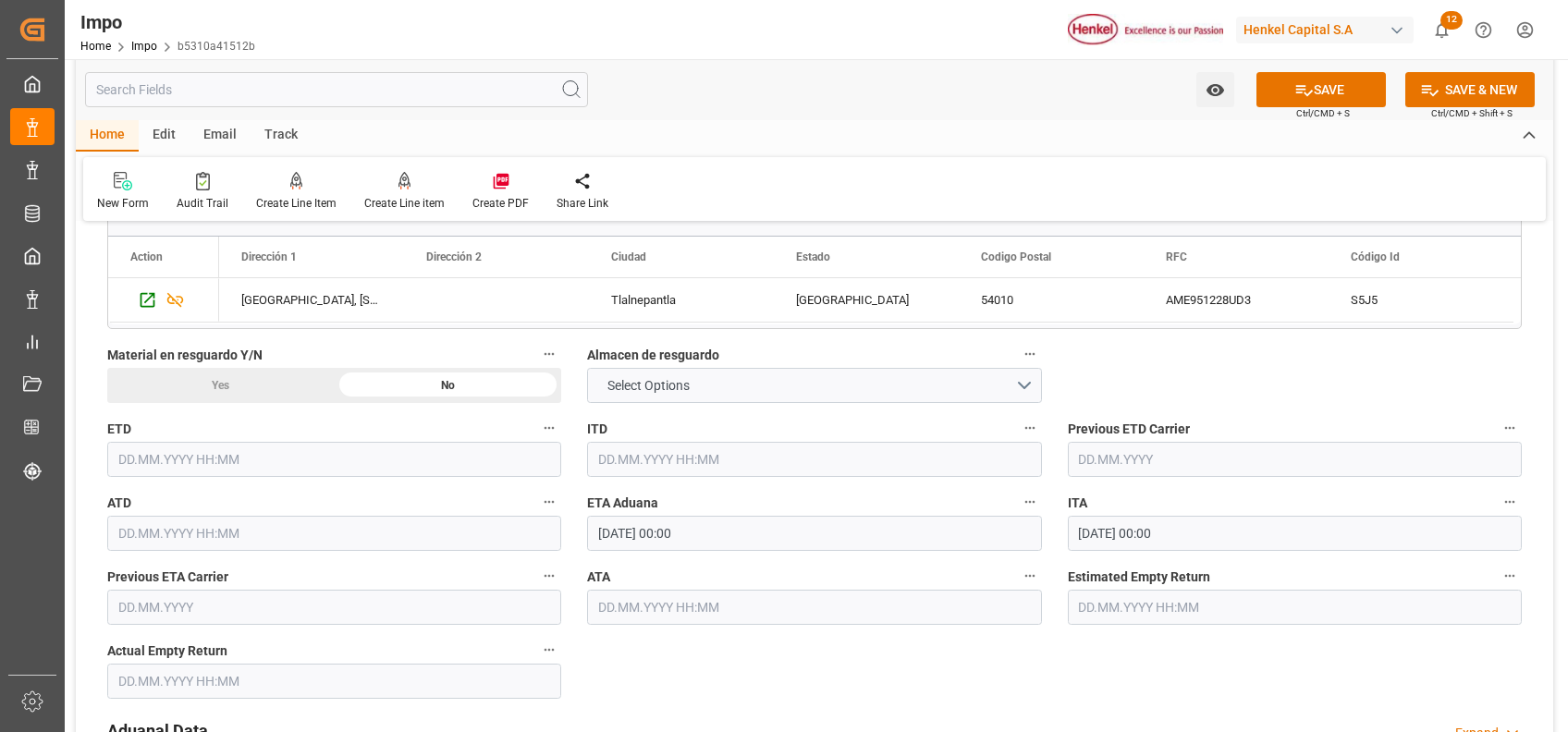
scroll to position [1764, 0]
click at [1027, 373] on button "Select Options" at bounding box center [814, 388] width 454 height 35
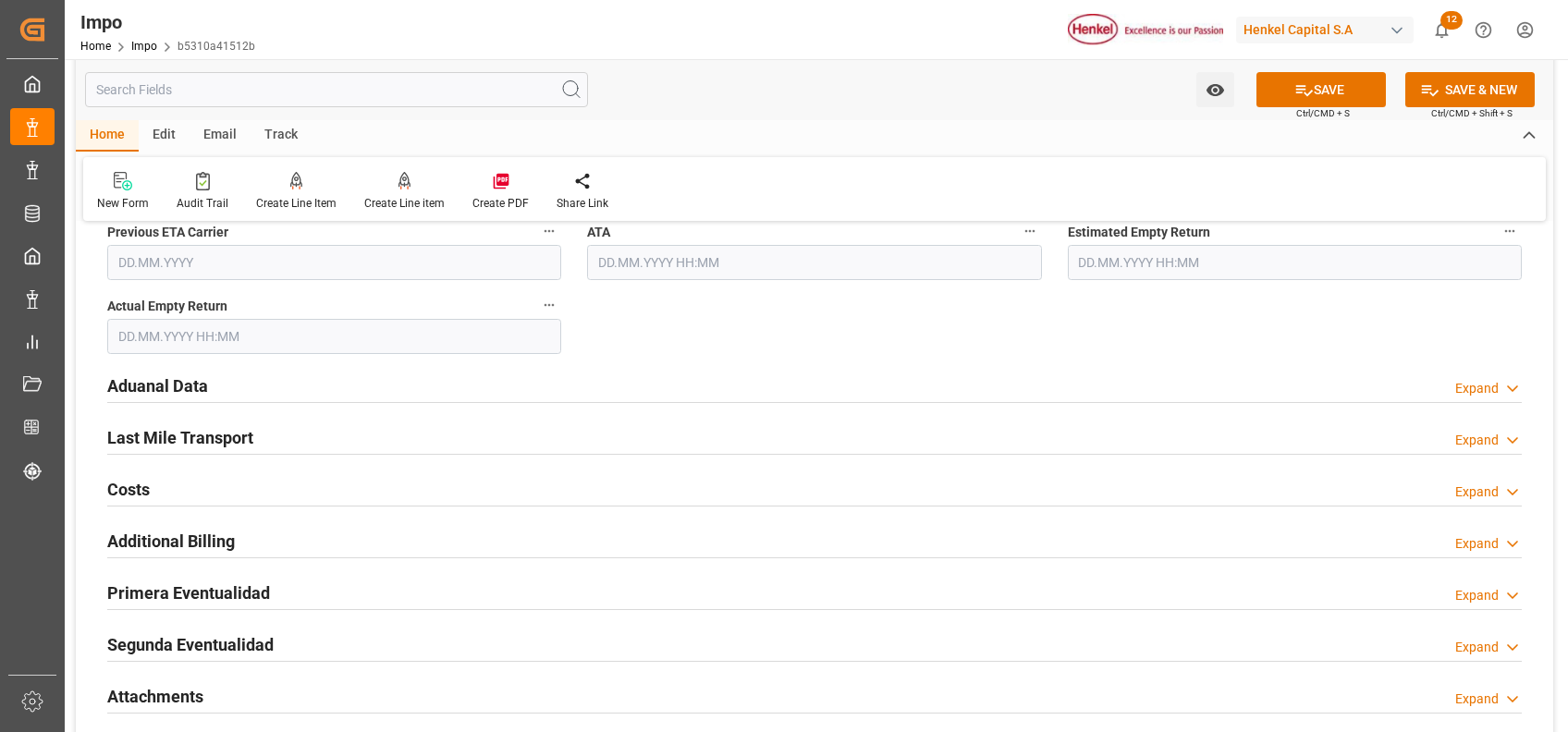
scroll to position [2112, 0]
click at [167, 384] on h2 "Aduanal Data" at bounding box center [157, 384] width 101 height 25
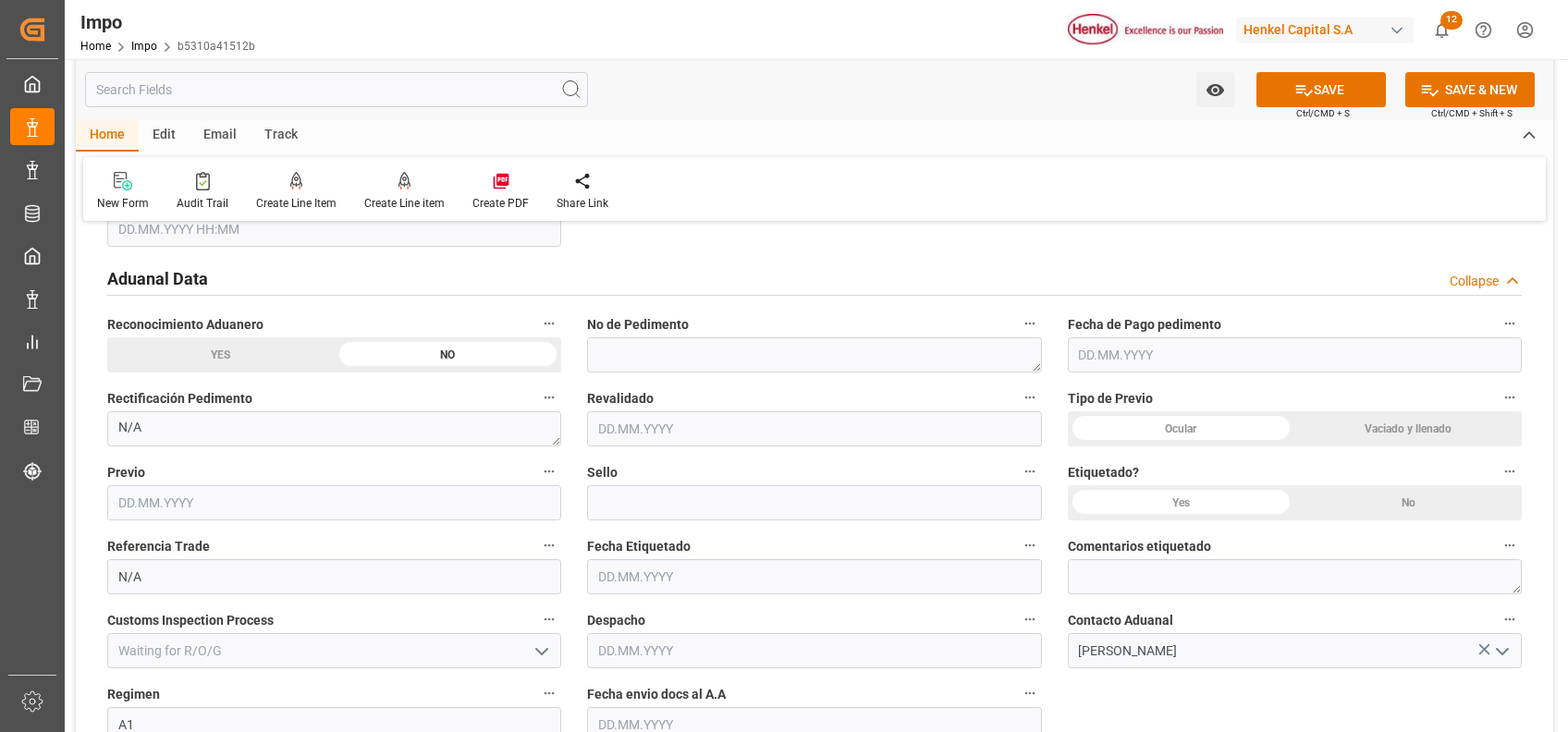
scroll to position [2237, 0]
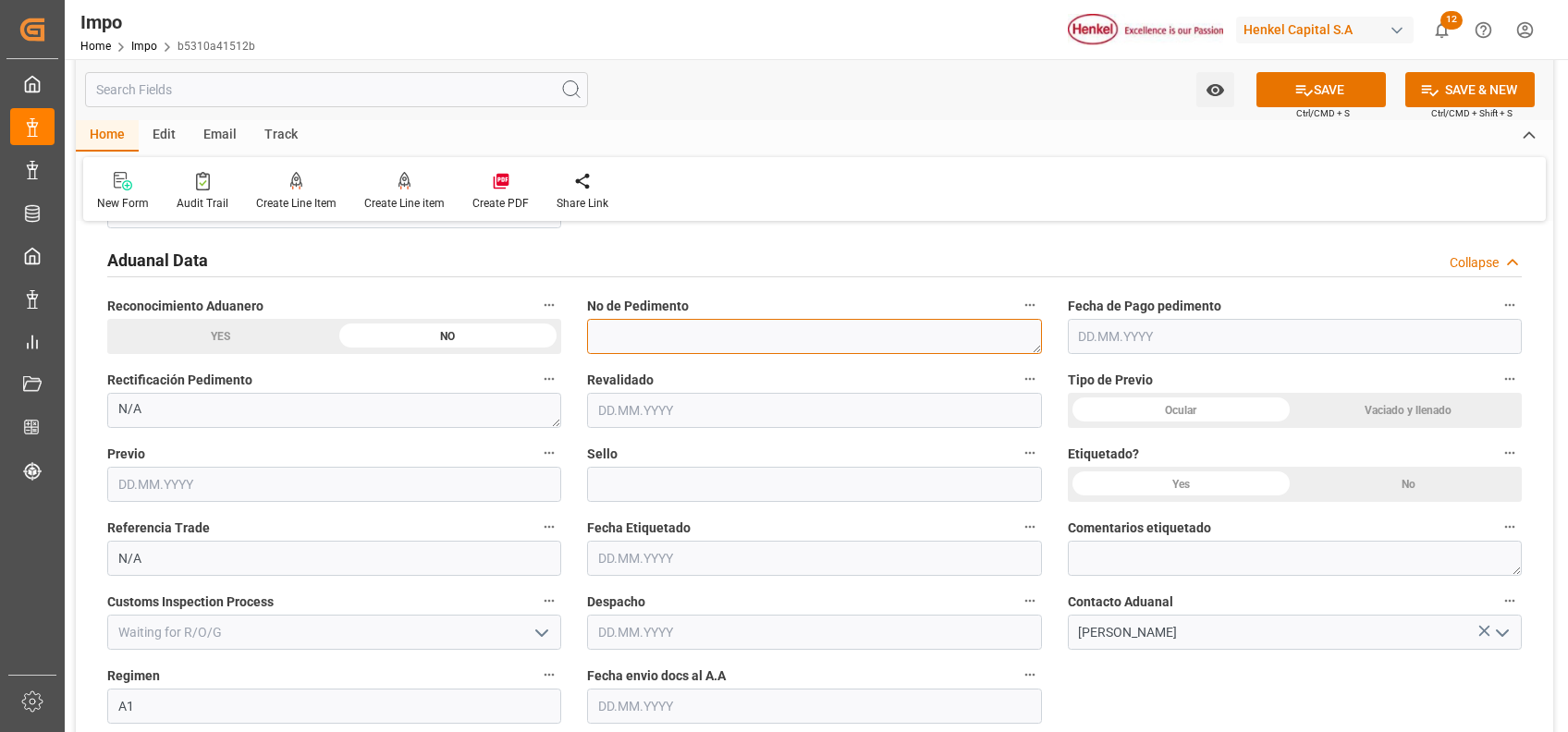
click at [936, 326] on textarea at bounding box center [814, 337] width 454 height 35
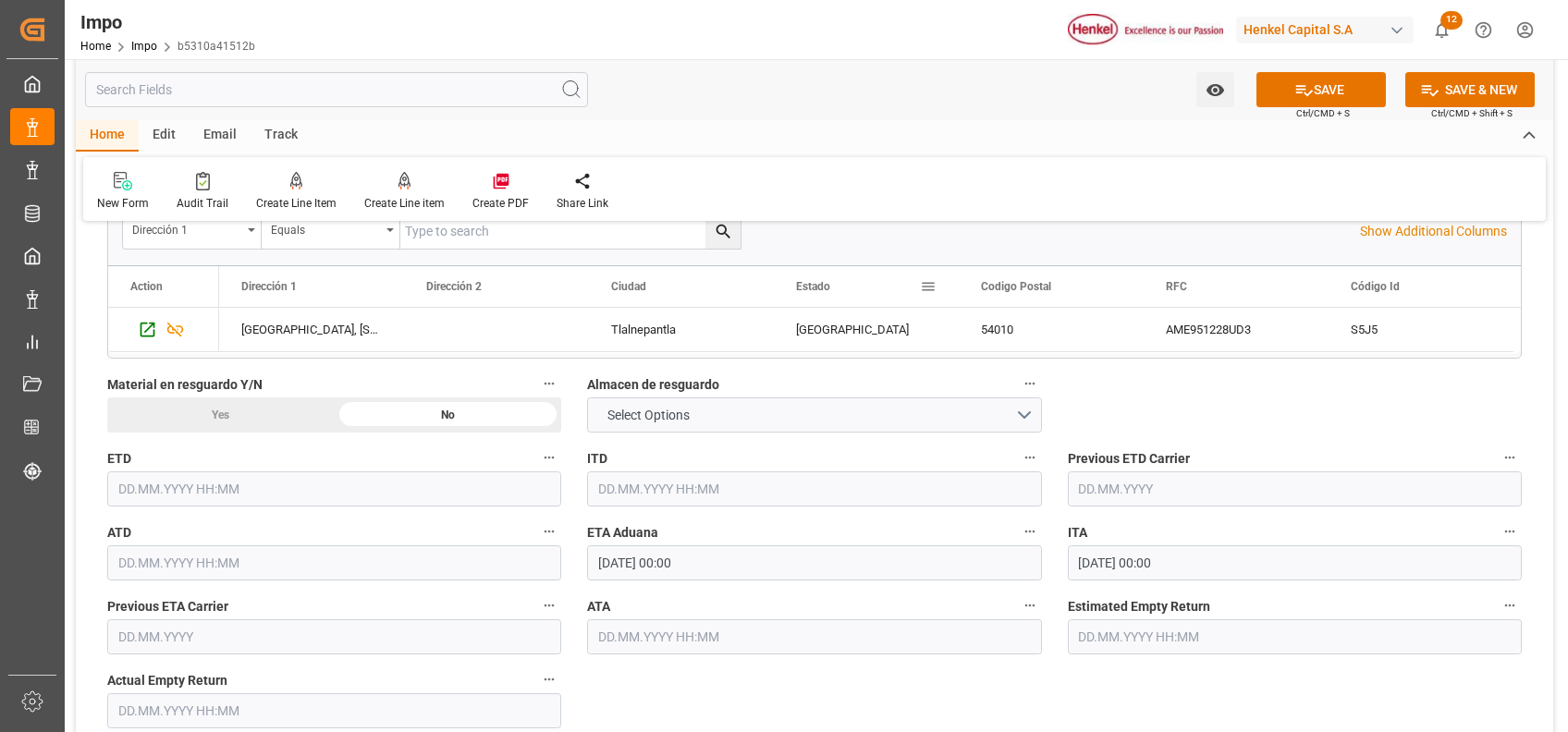
scroll to position [1735, 0]
click at [991, 409] on button "Select Options" at bounding box center [814, 417] width 454 height 35
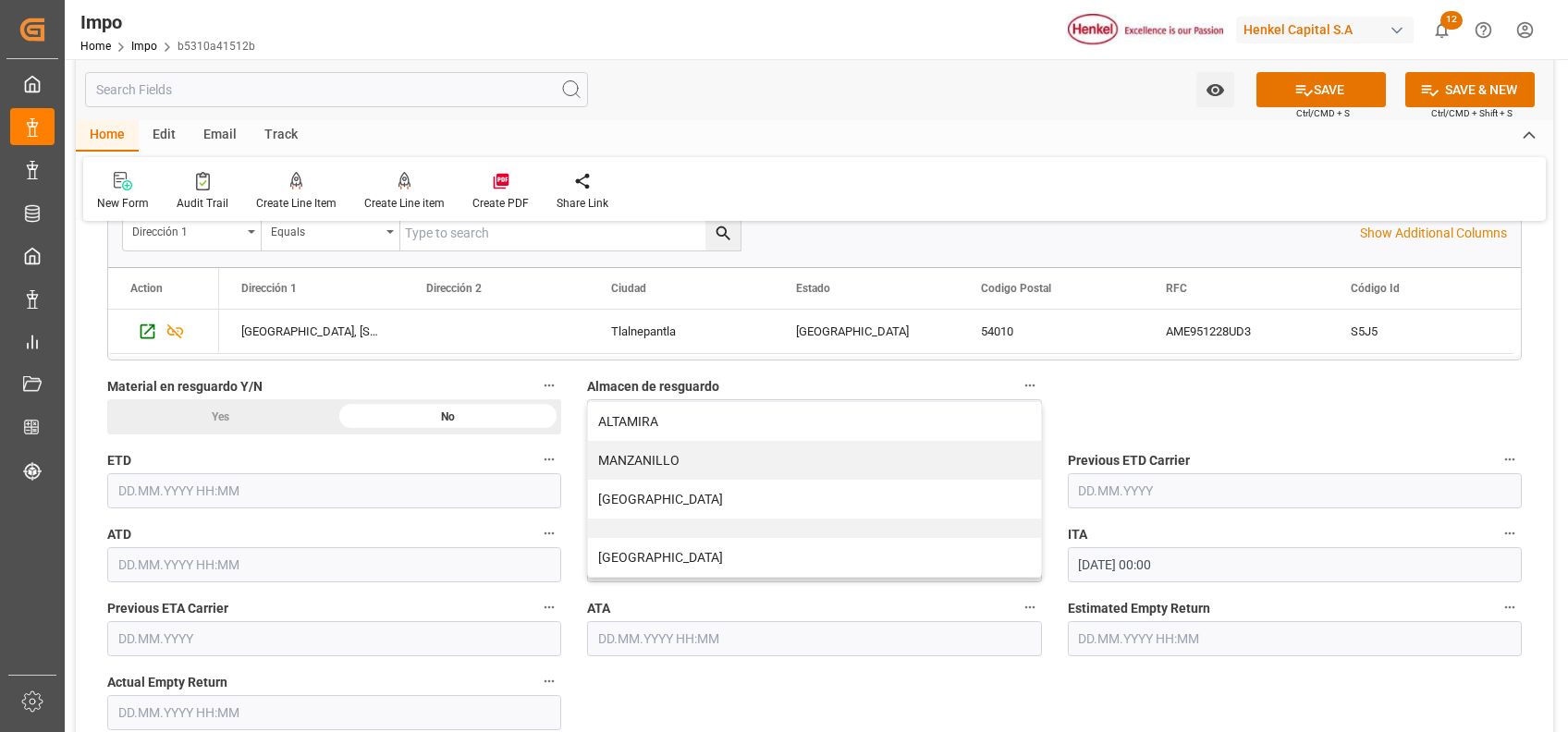
click at [1216, 414] on div "Overview Collapse Status Importación Pendiente Revalidado Referencia Leschaco 2…" at bounding box center [814, 259] width 1478 height 3515
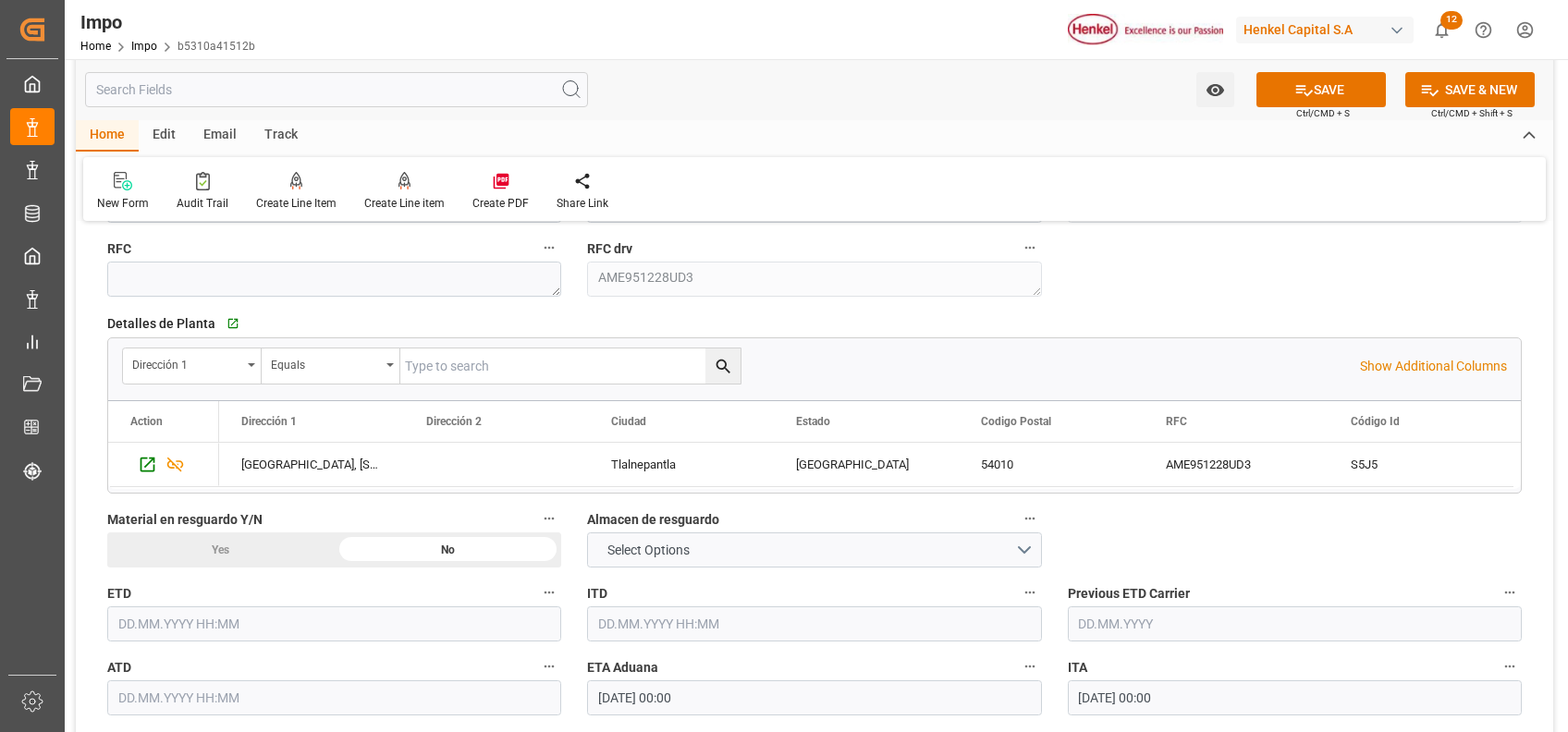
scroll to position [1618, 0]
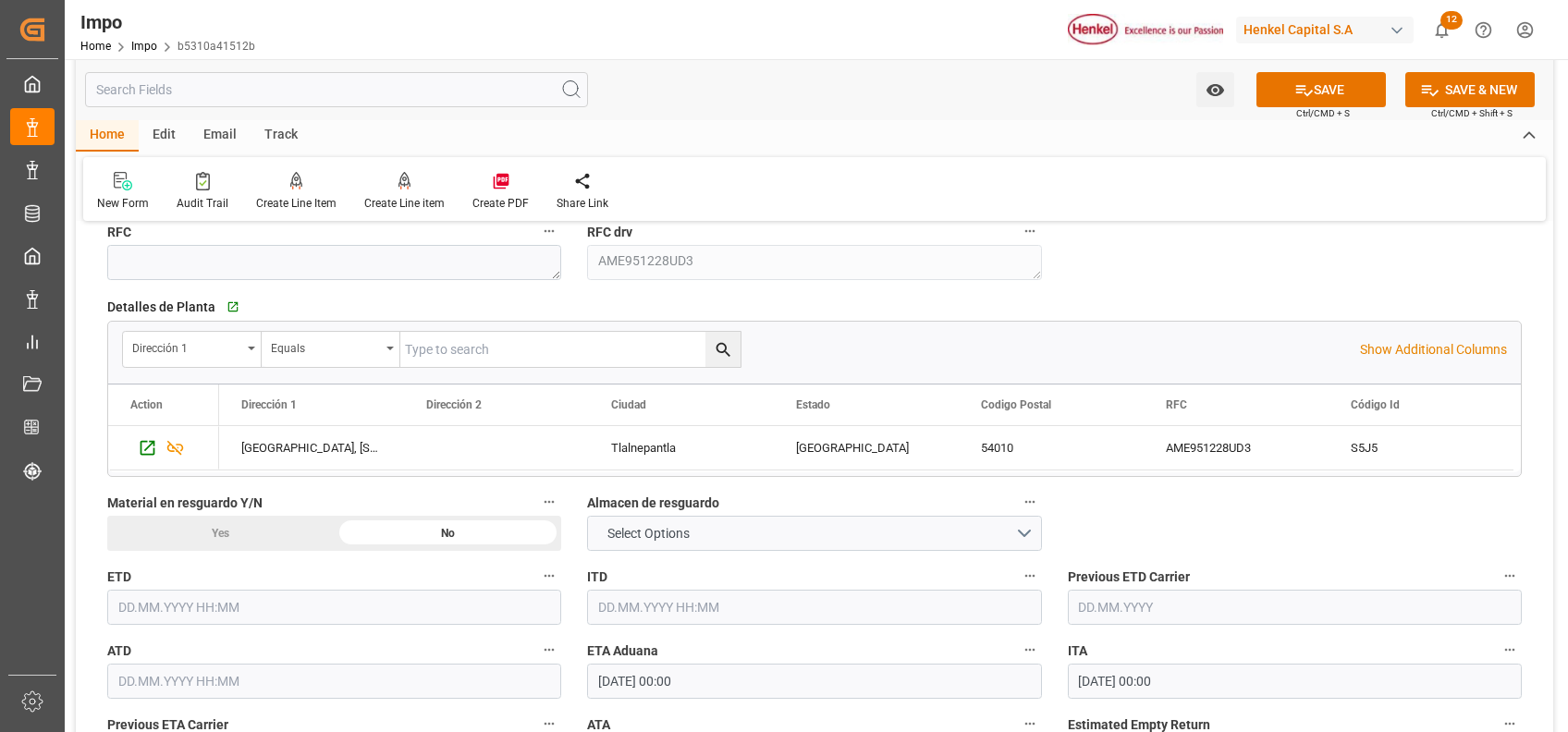
click at [179, 501] on span "Material en resguardo Y/N" at bounding box center [185, 503] width 155 height 20
click at [538, 501] on button "Material en resguardo Y/N" at bounding box center [550, 502] width 24 height 24
click at [172, 501] on div at bounding box center [784, 366] width 1568 height 732
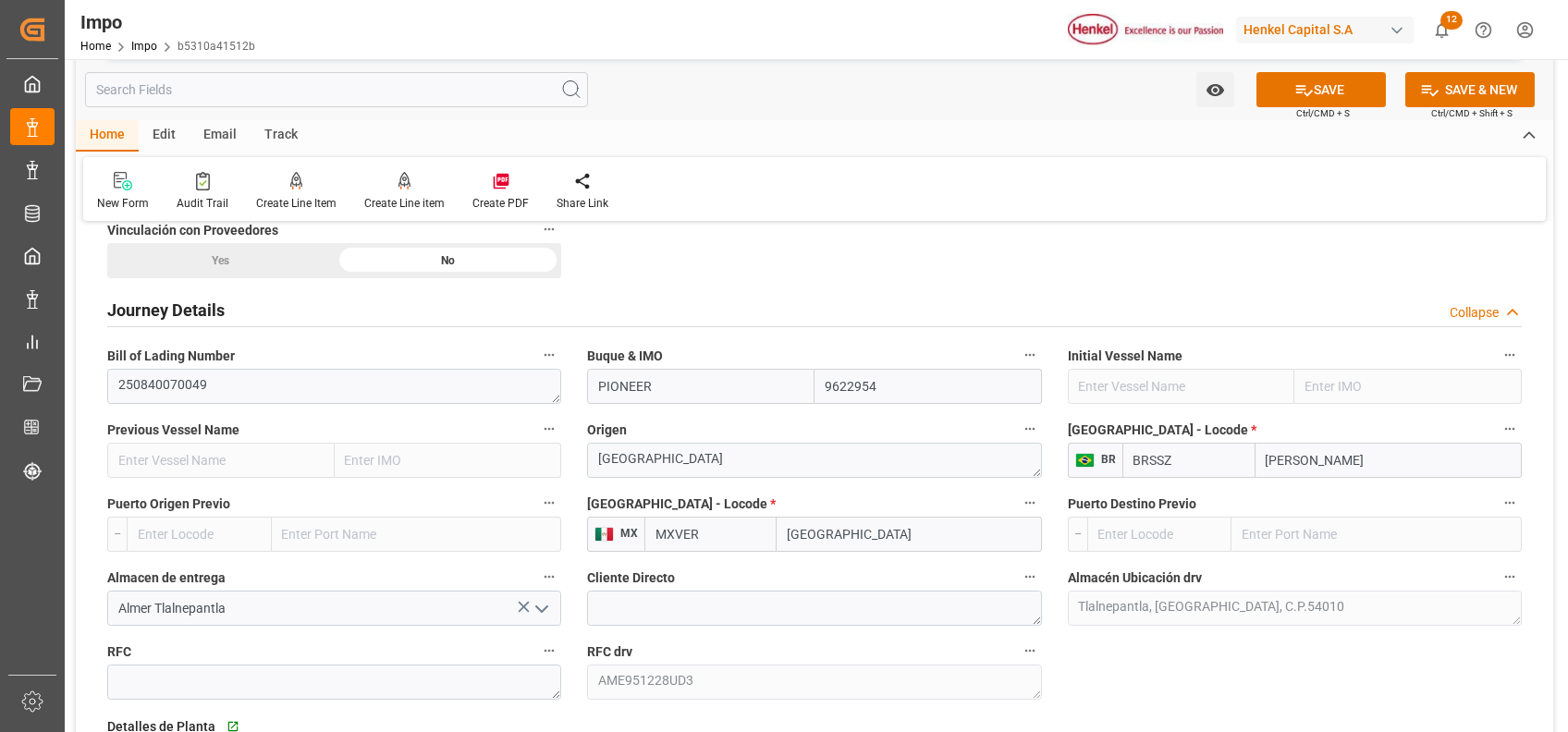
scroll to position [1198, 0]
click at [197, 306] on h2 "Journey Details" at bounding box center [165, 310] width 117 height 25
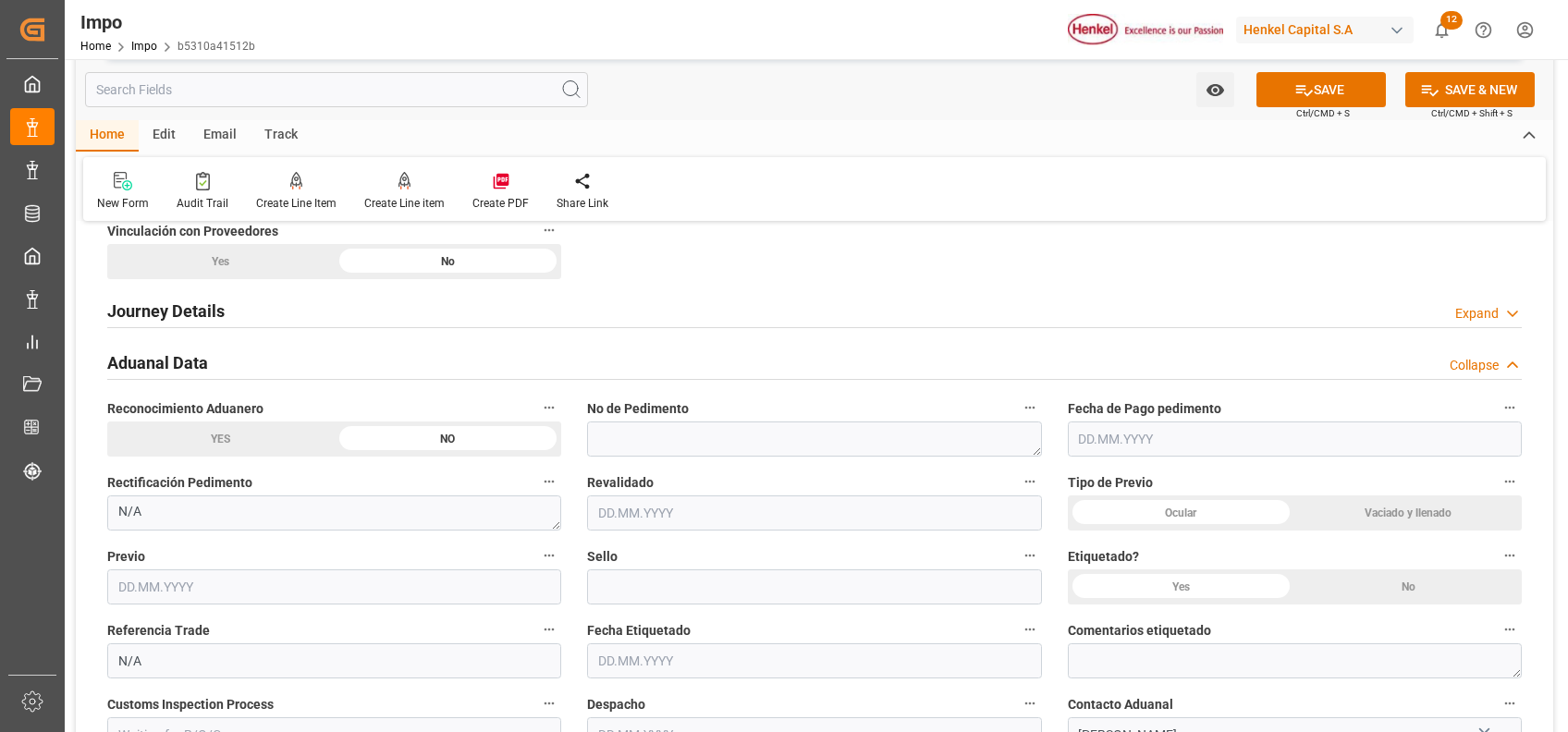
click at [176, 306] on h2 "Journey Details" at bounding box center [165, 310] width 117 height 25
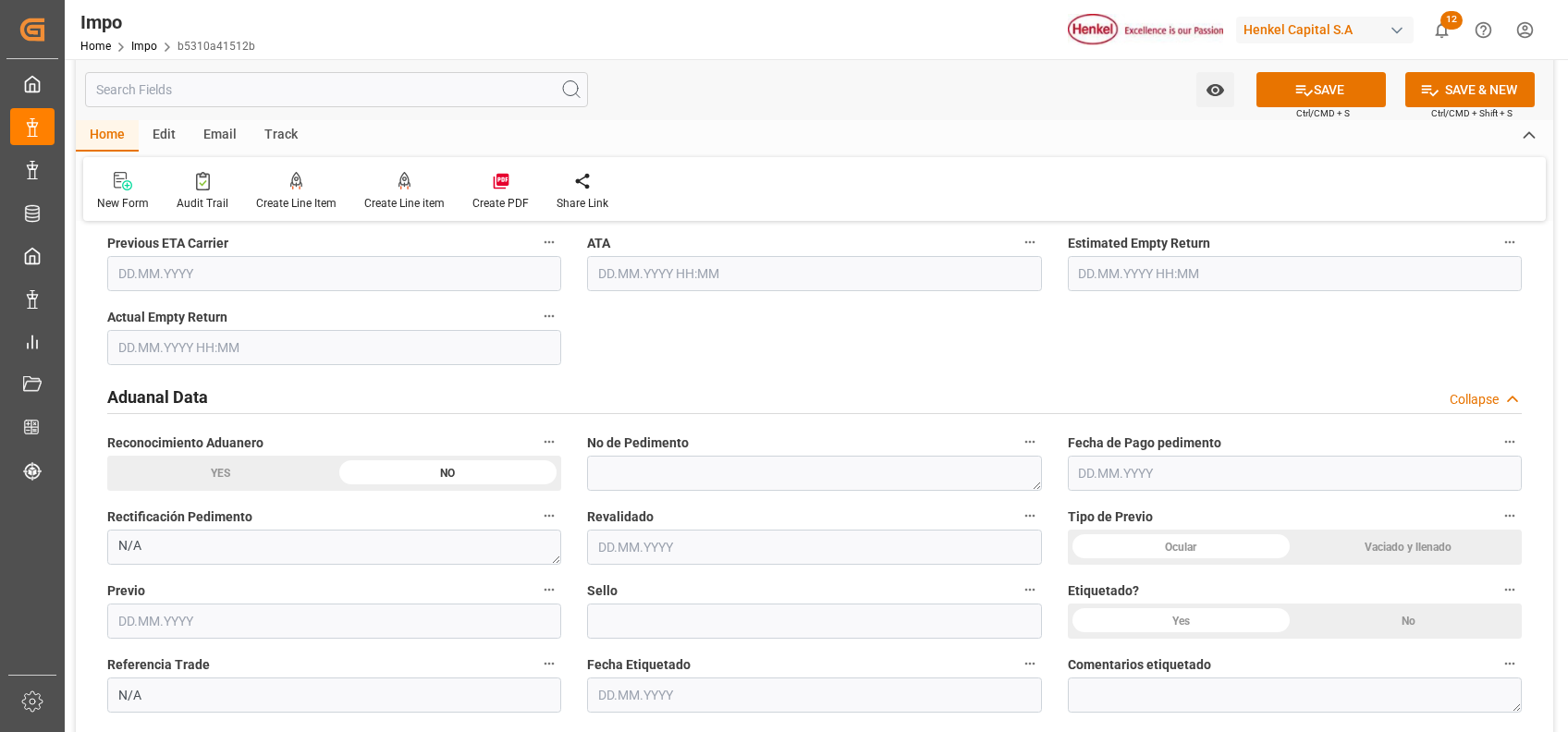
scroll to position [2098, 0]
click at [182, 403] on h2 "Aduanal Data" at bounding box center [157, 399] width 101 height 25
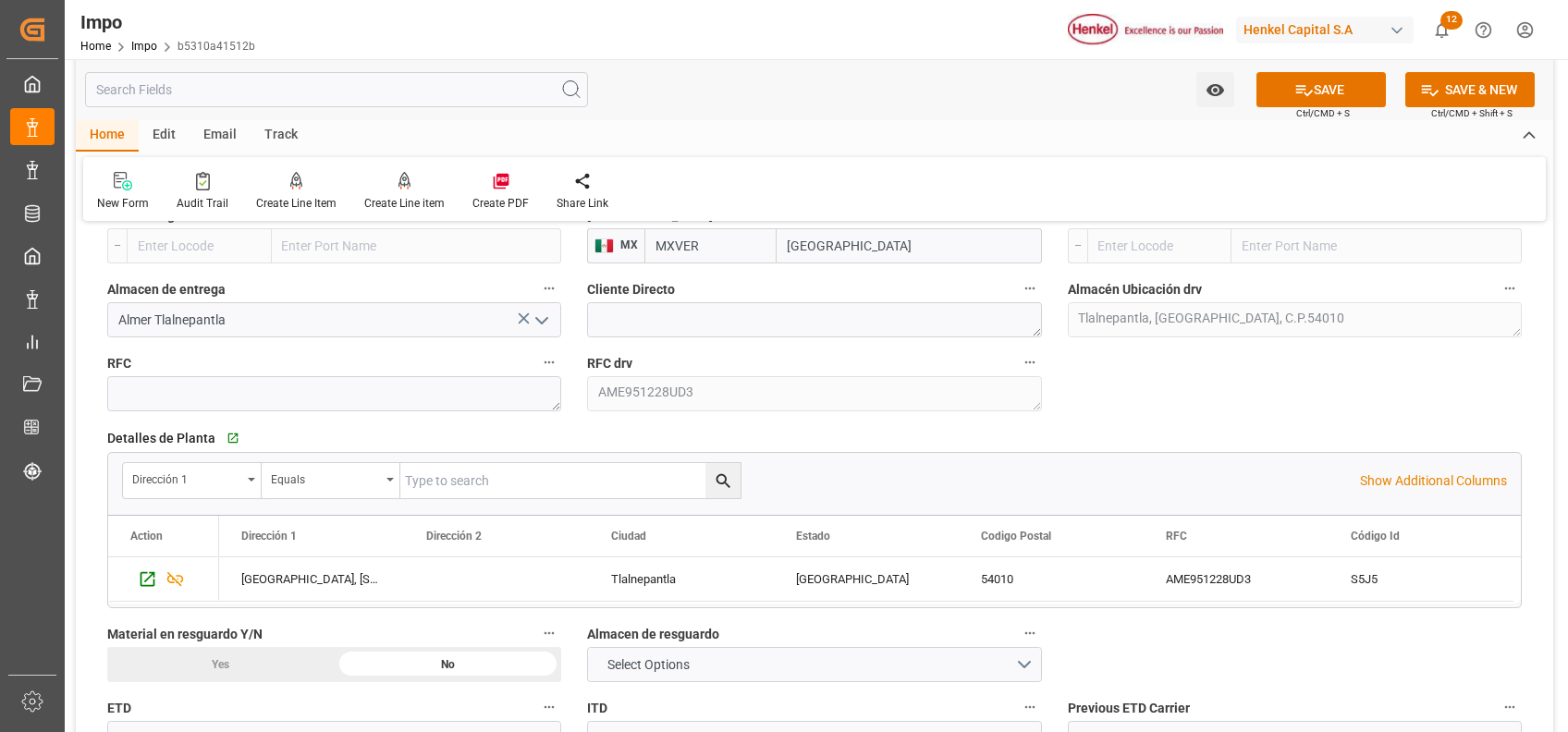
scroll to position [1487, 0]
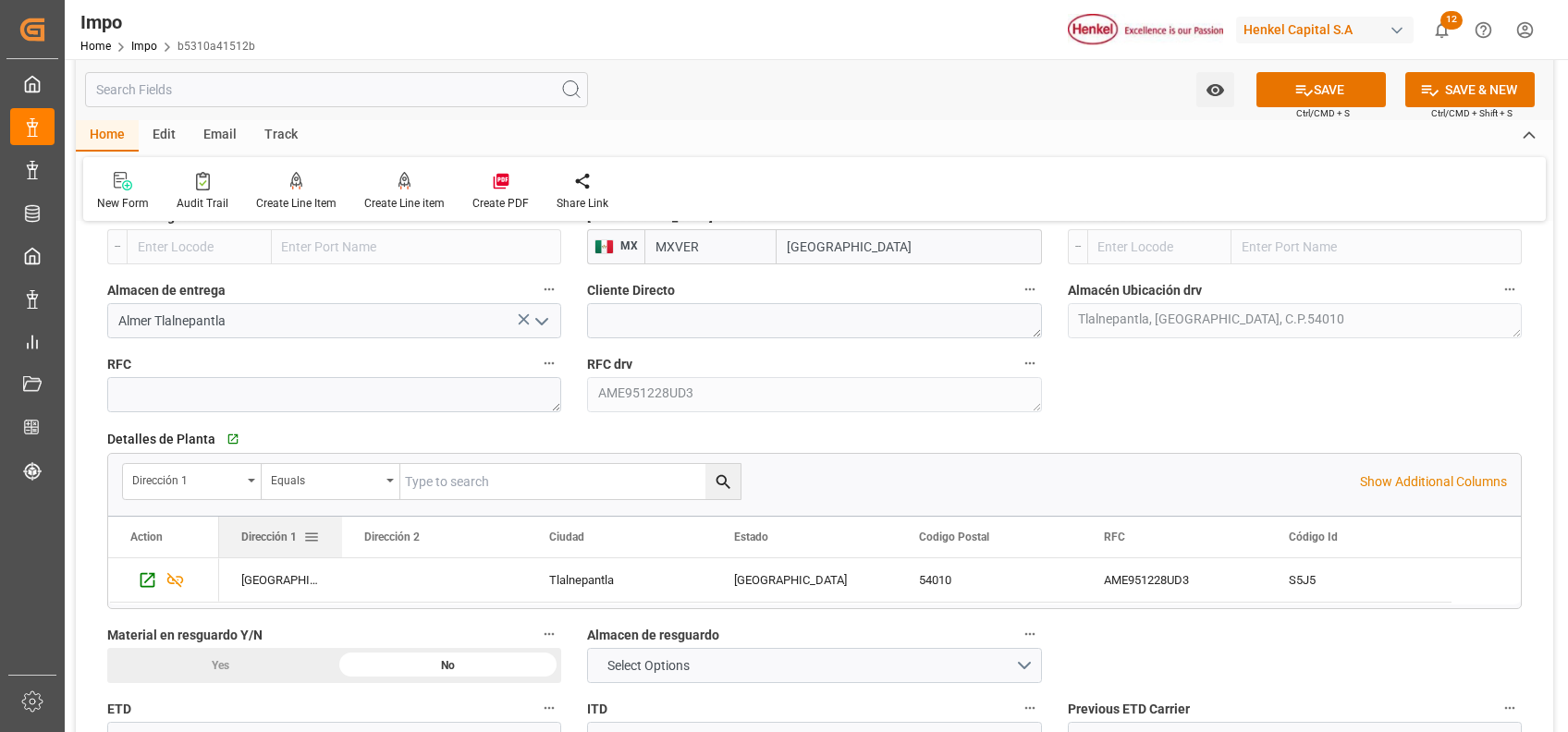
drag, startPoint x: 402, startPoint y: 547, endPoint x: 333, endPoint y: 537, distance: 69.7
click at [338, 537] on div at bounding box center [342, 536] width 8 height 40
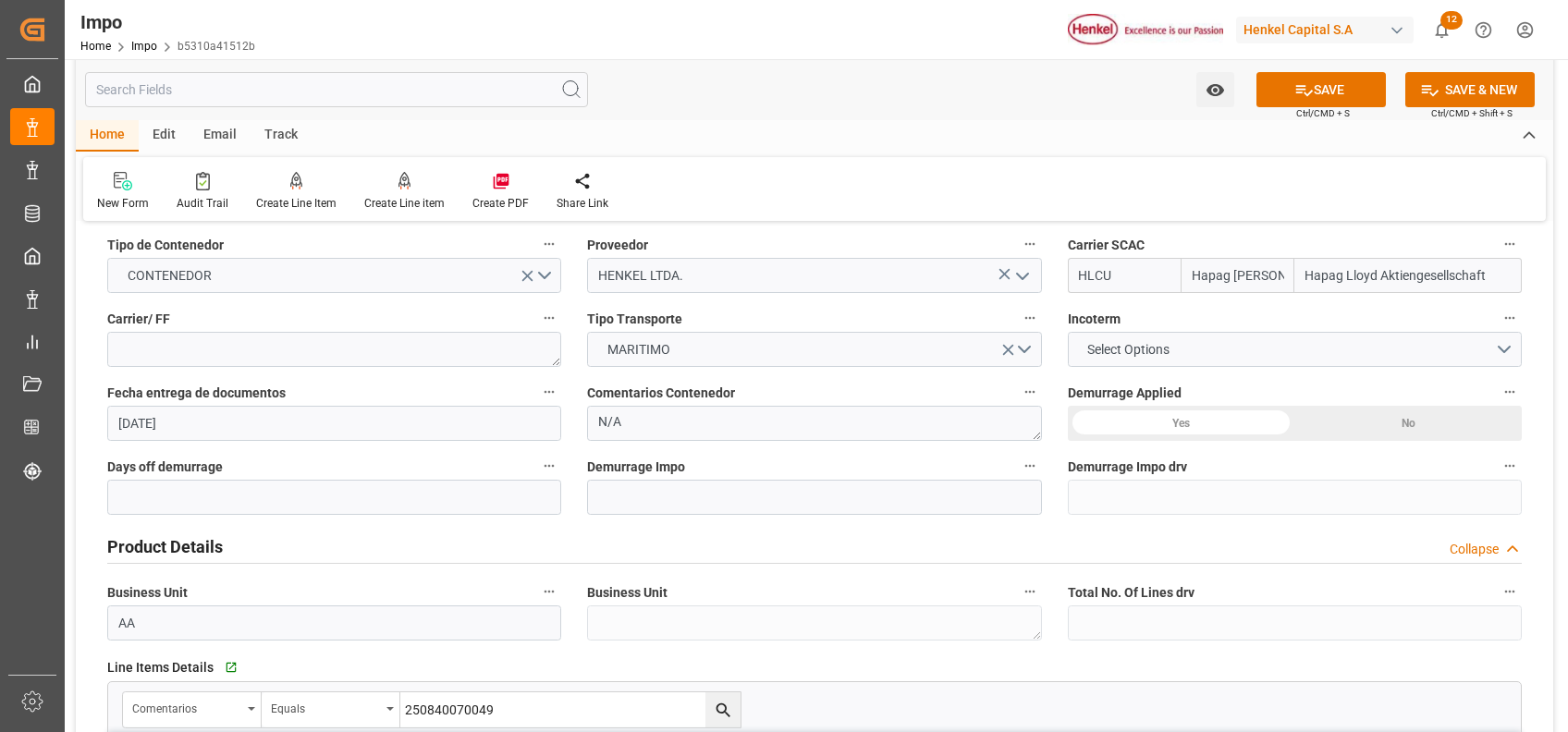
scroll to position [297, 0]
click at [1385, 349] on button "Select Options" at bounding box center [1296, 348] width 454 height 35
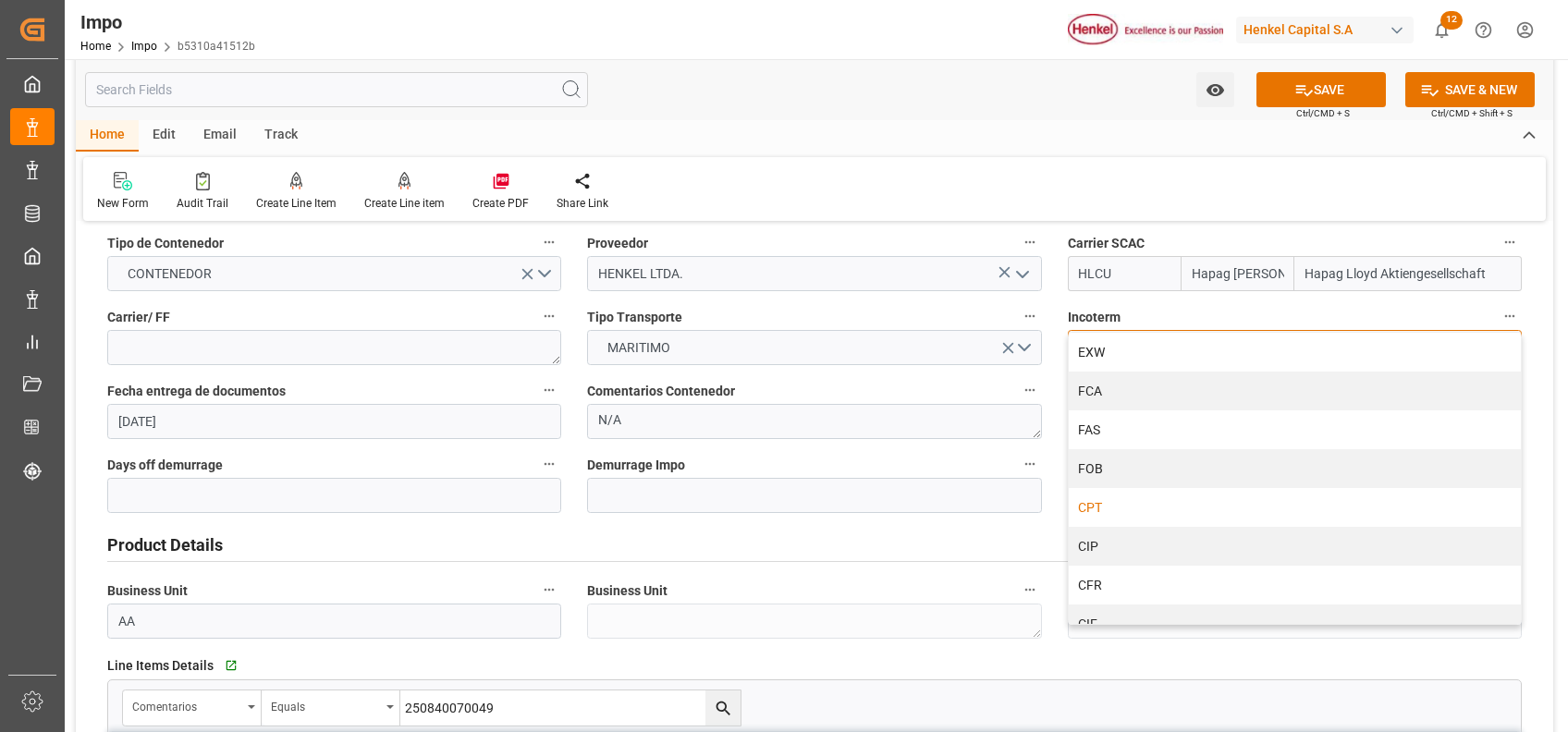
click at [1126, 522] on div "CPT" at bounding box center [1295, 508] width 452 height 39
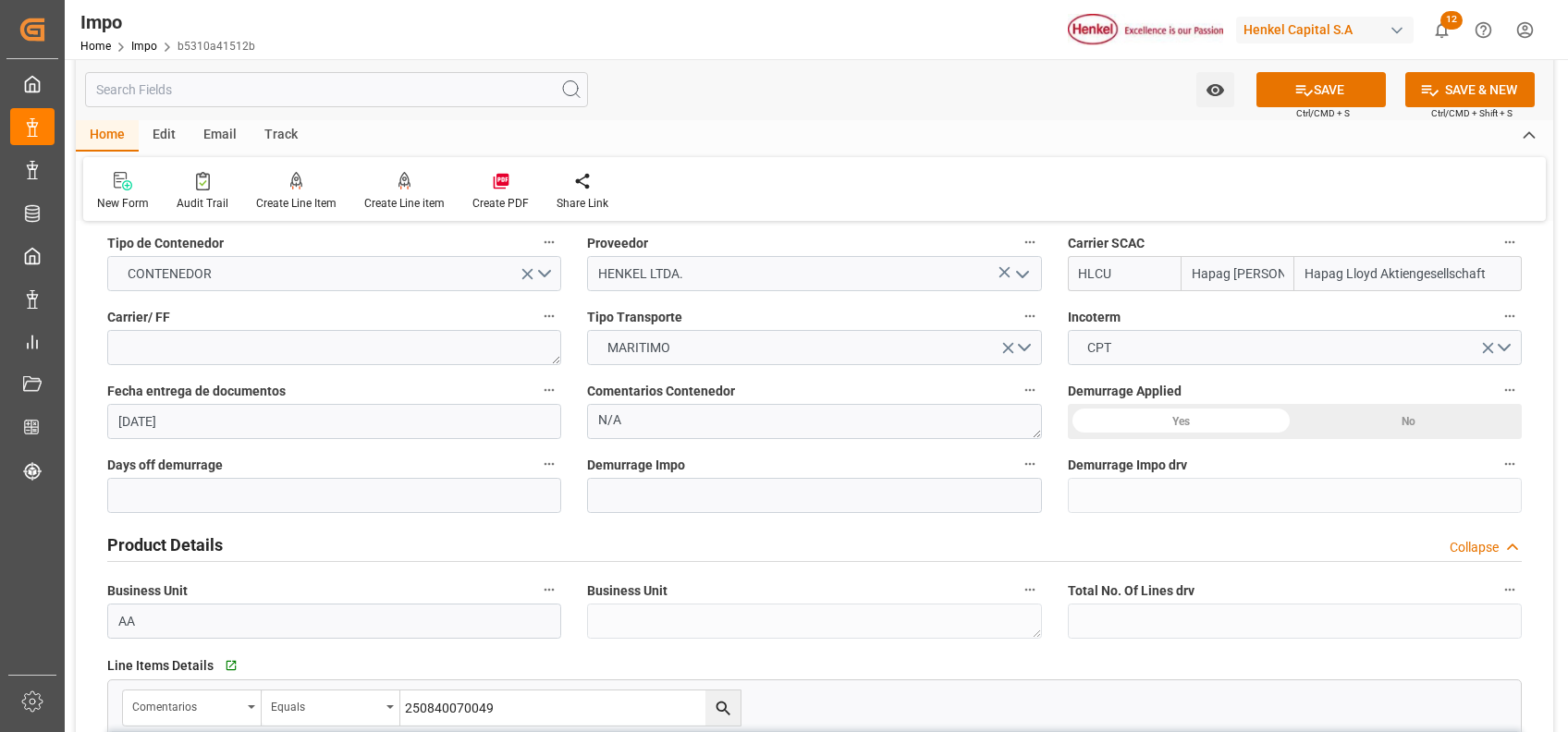
click at [1345, 414] on div "No" at bounding box center [1408, 422] width 227 height 35
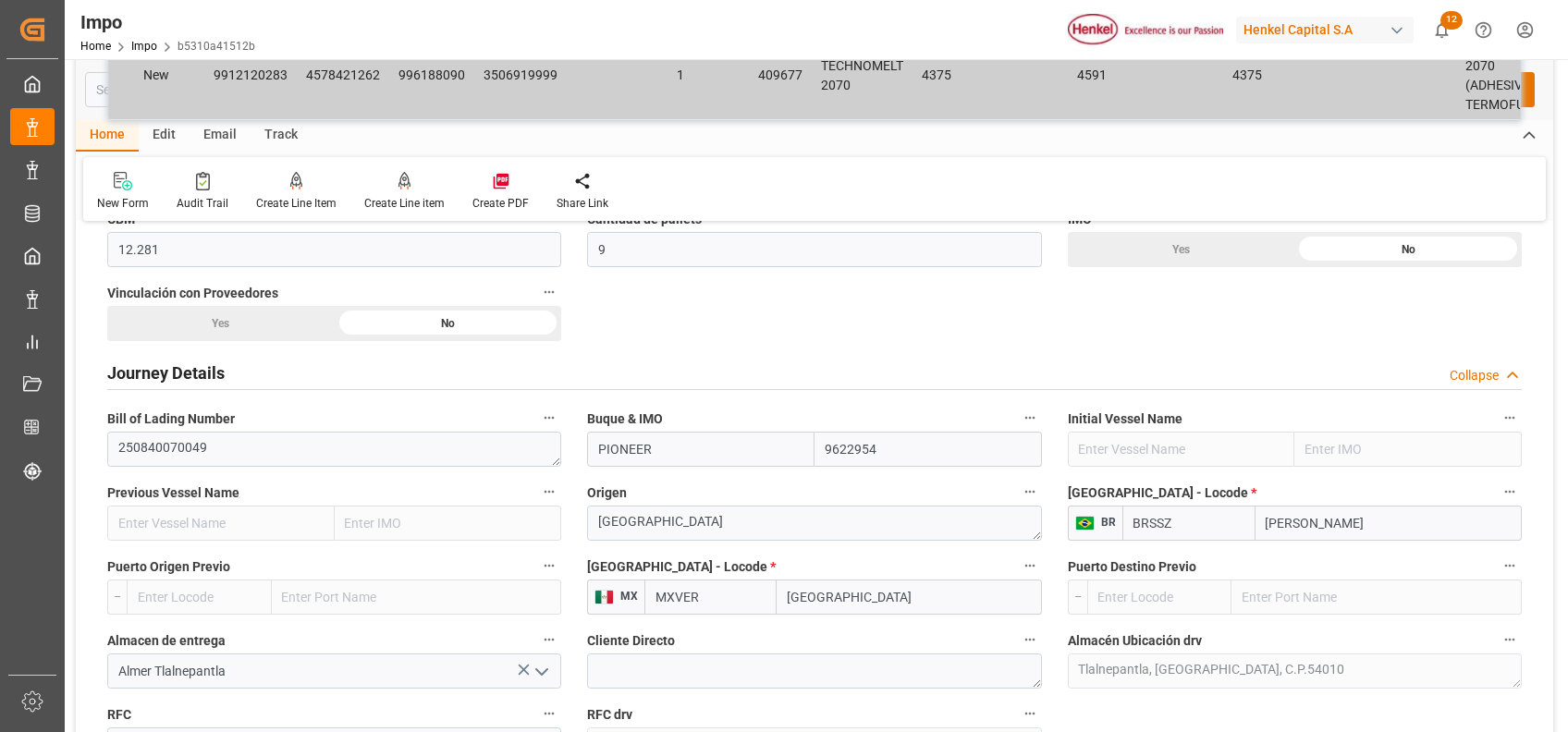
scroll to position [1141, 0]
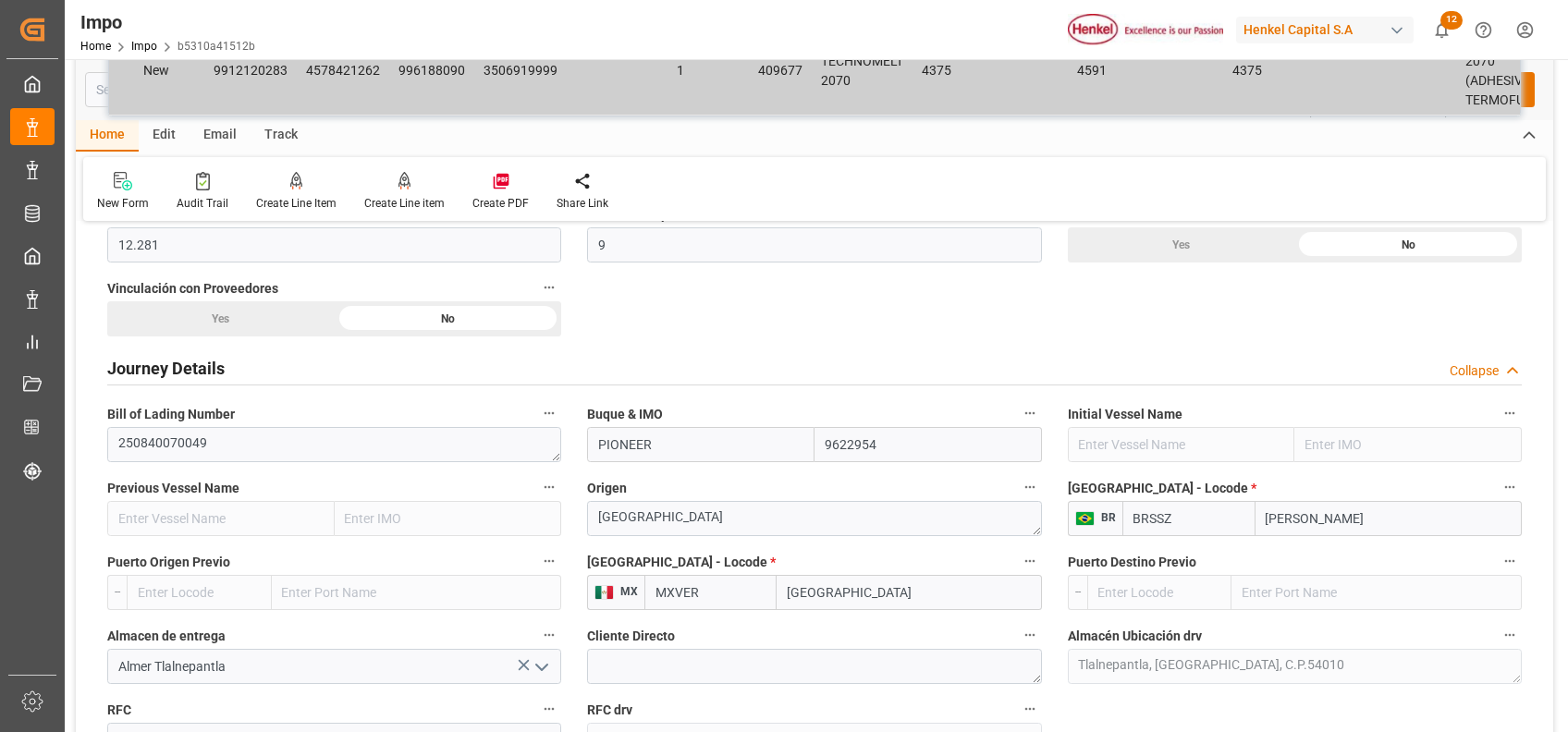
click at [289, 312] on div "Yes" at bounding box center [220, 319] width 227 height 35
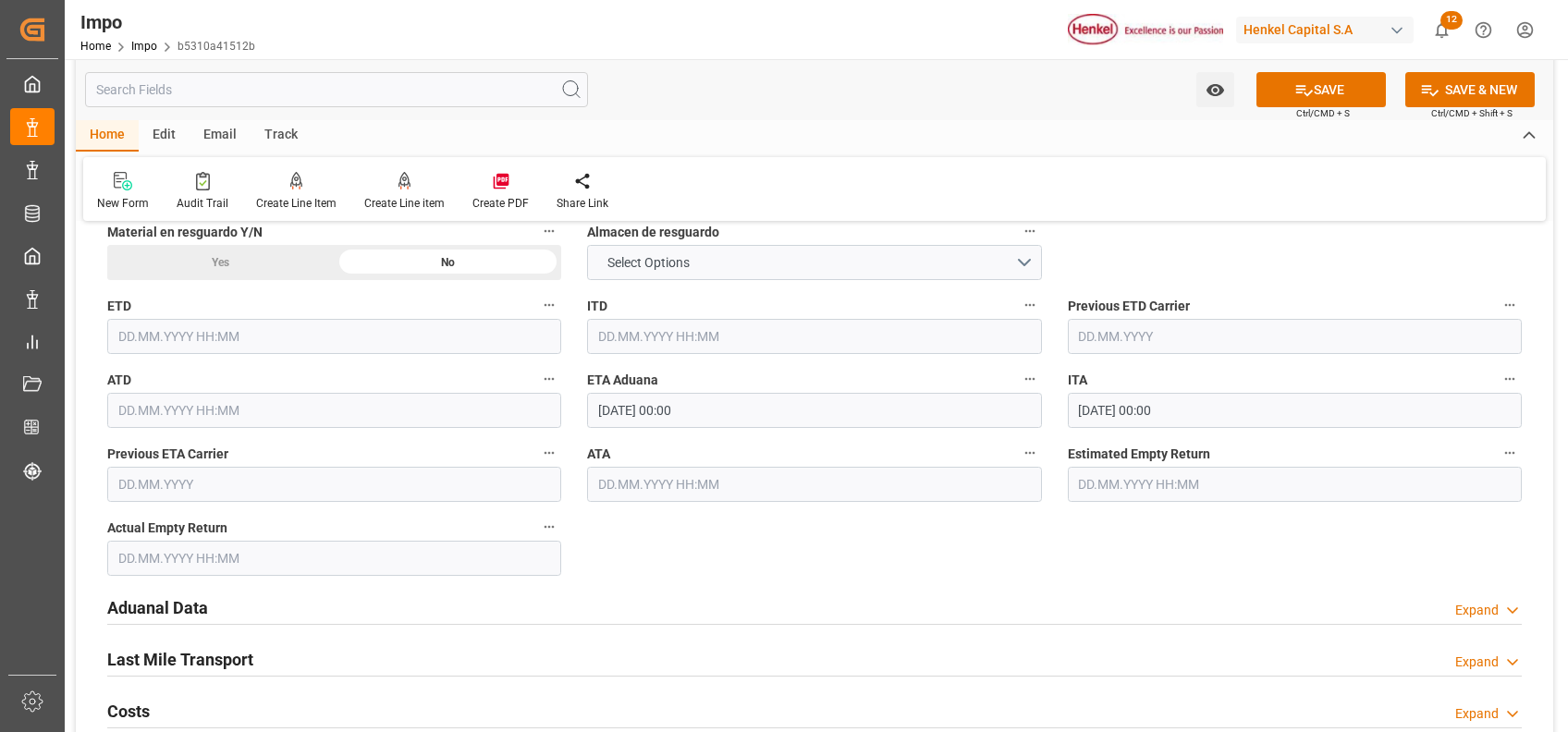
scroll to position [1894, 0]
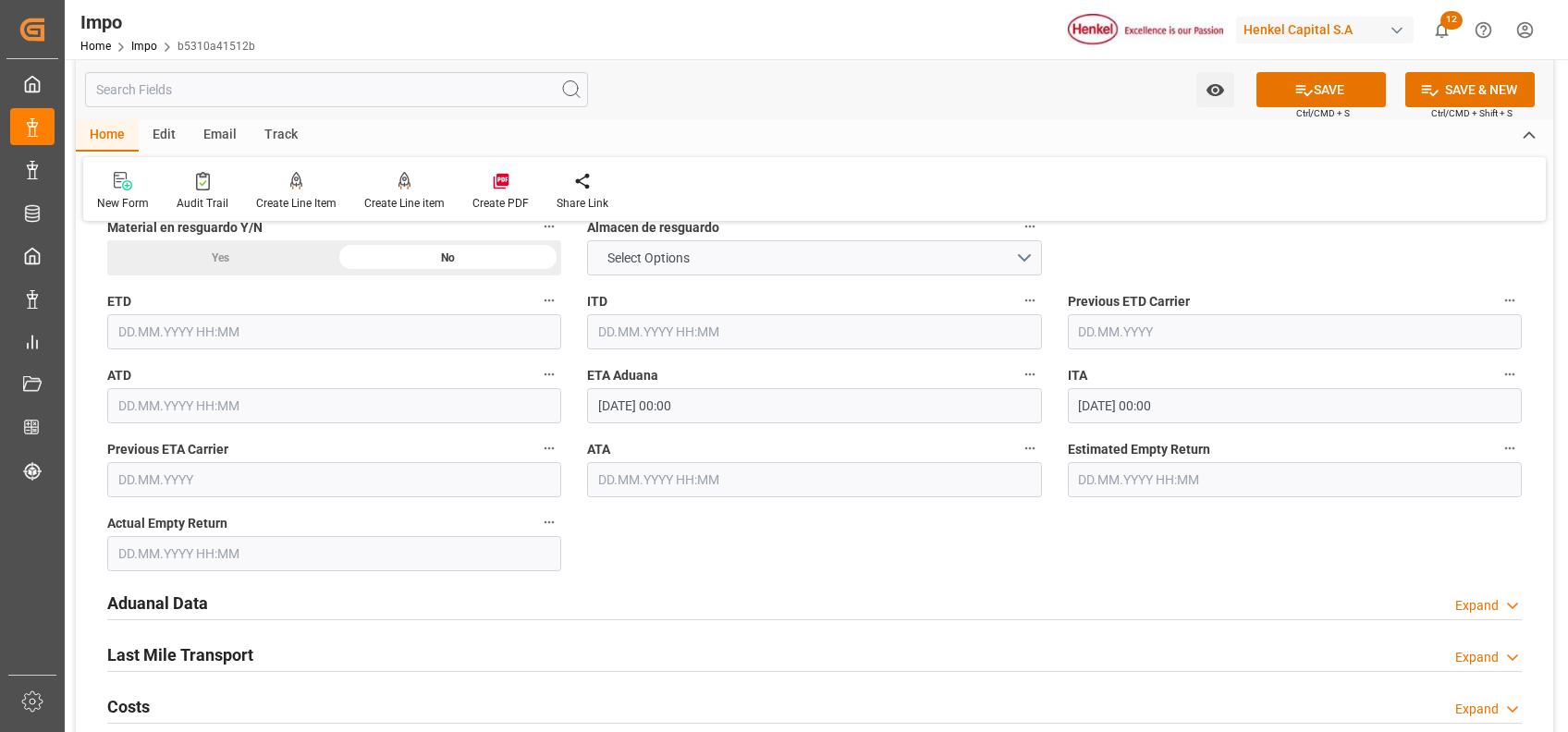
click at [178, 592] on h2 "Aduanal Data" at bounding box center [157, 602] width 101 height 25
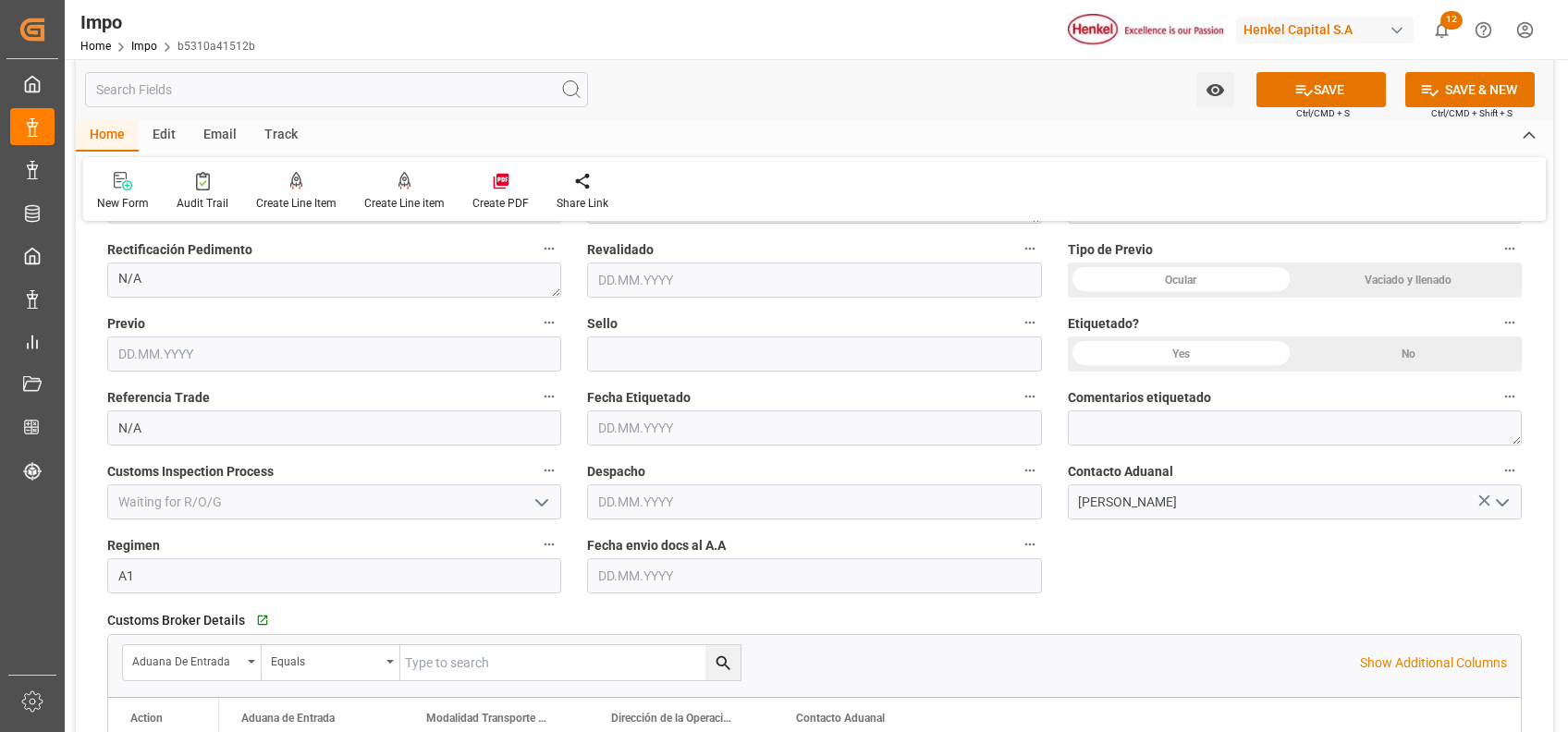
scroll to position [2368, 0]
click at [775, 568] on input "text" at bounding box center [814, 575] width 454 height 35
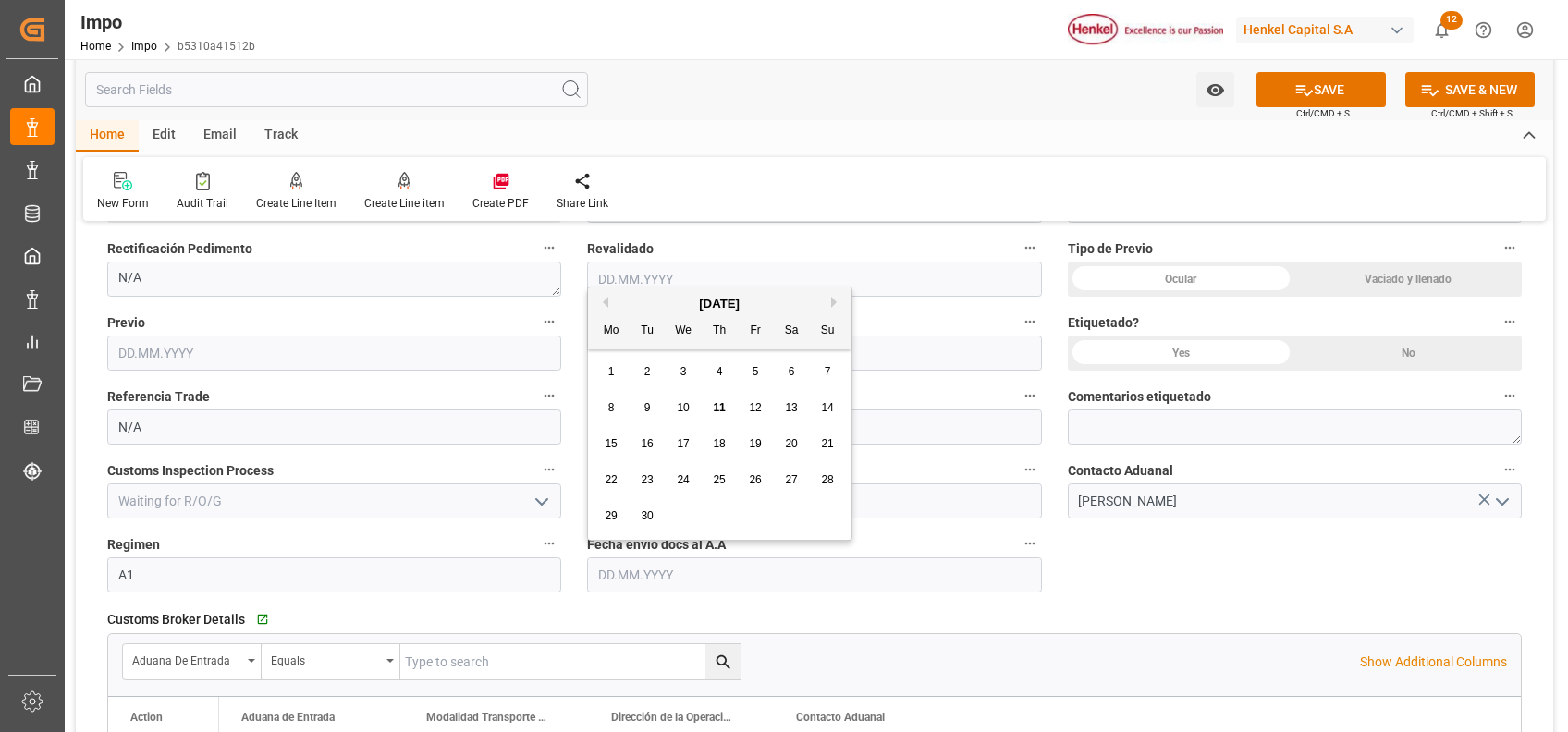
click at [702, 411] on div "8 9 10 11 12 13 14" at bounding box center [720, 408] width 253 height 36
click at [713, 409] on span "11" at bounding box center [719, 407] width 12 height 13
type input "[DATE]"
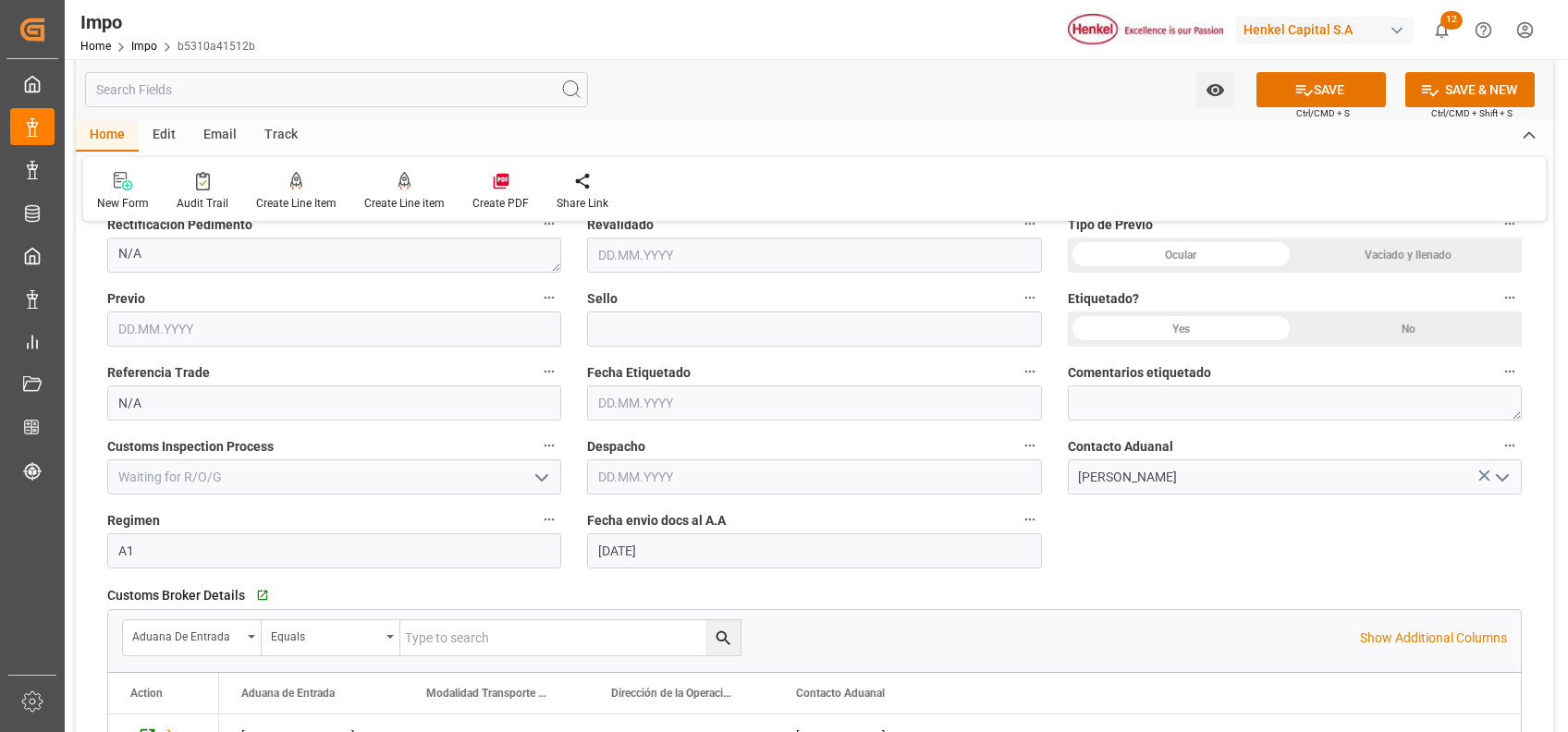
scroll to position [2391, 0]
click at [153, 589] on span "Customs Broker Details" at bounding box center [176, 597] width 138 height 20
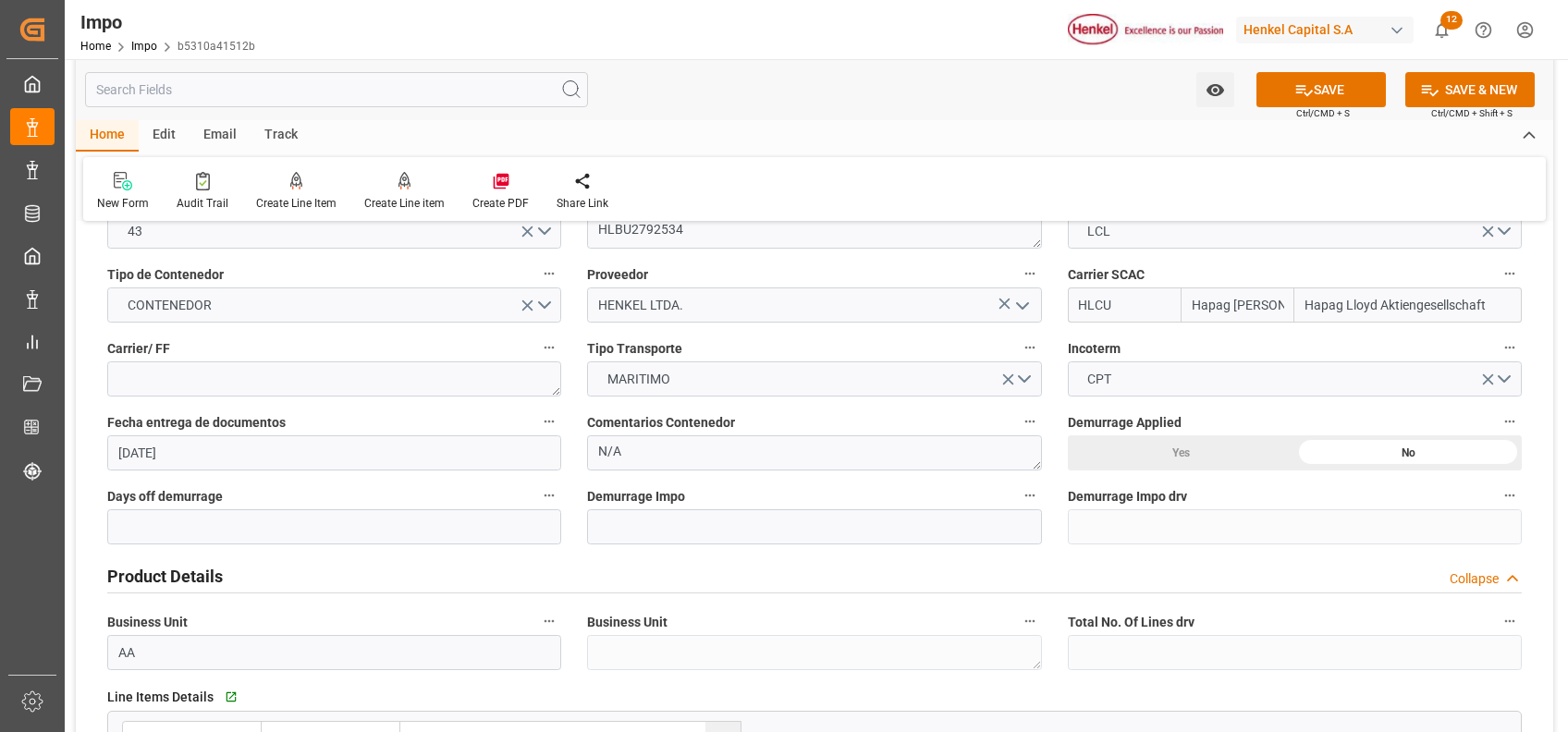
scroll to position [258, 0]
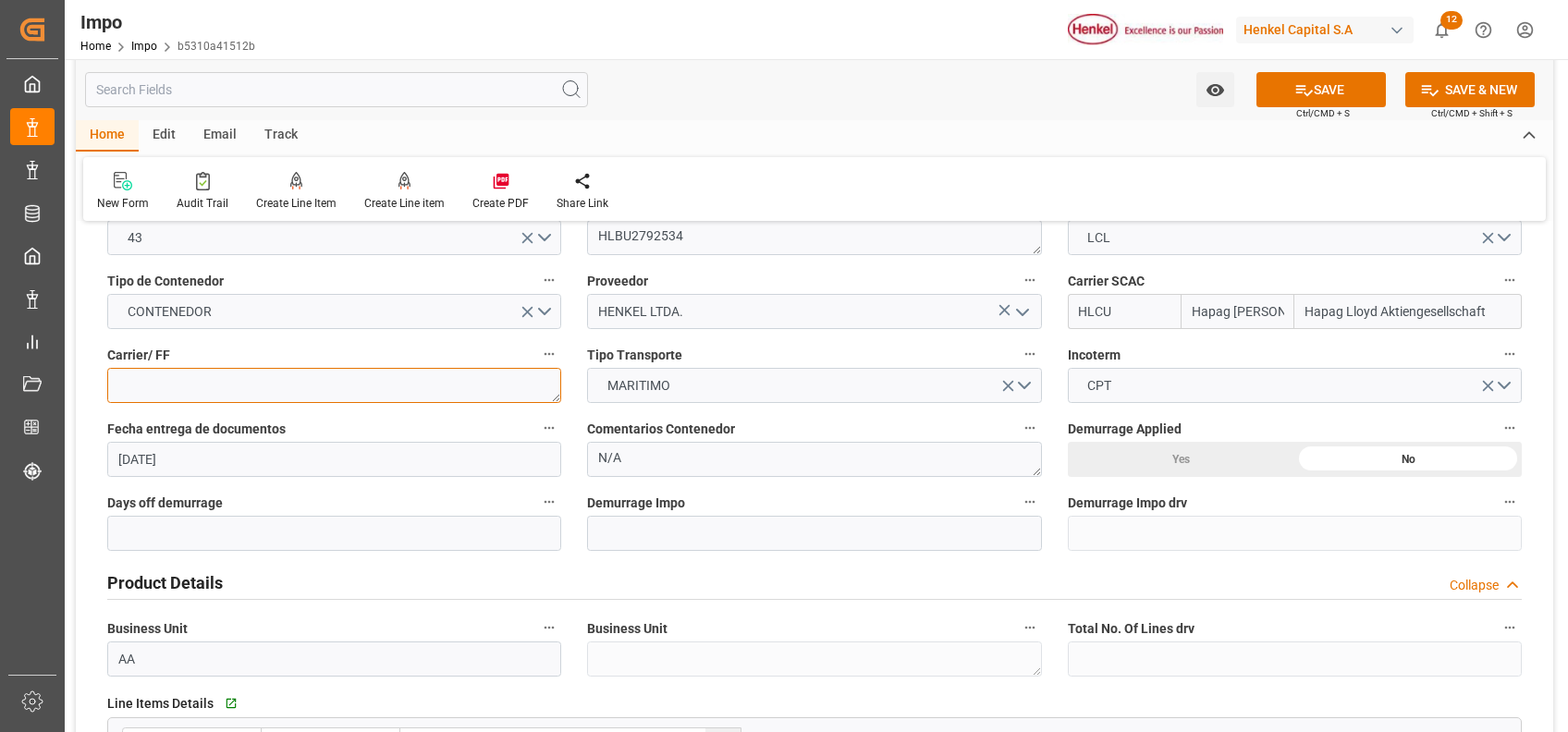
click at [381, 392] on textarea at bounding box center [334, 385] width 454 height 35
click at [978, 503] on label "Demurrage Impo" at bounding box center [814, 503] width 454 height 26
click at [1018, 503] on button "Demurrage Impo" at bounding box center [1030, 502] width 24 height 24
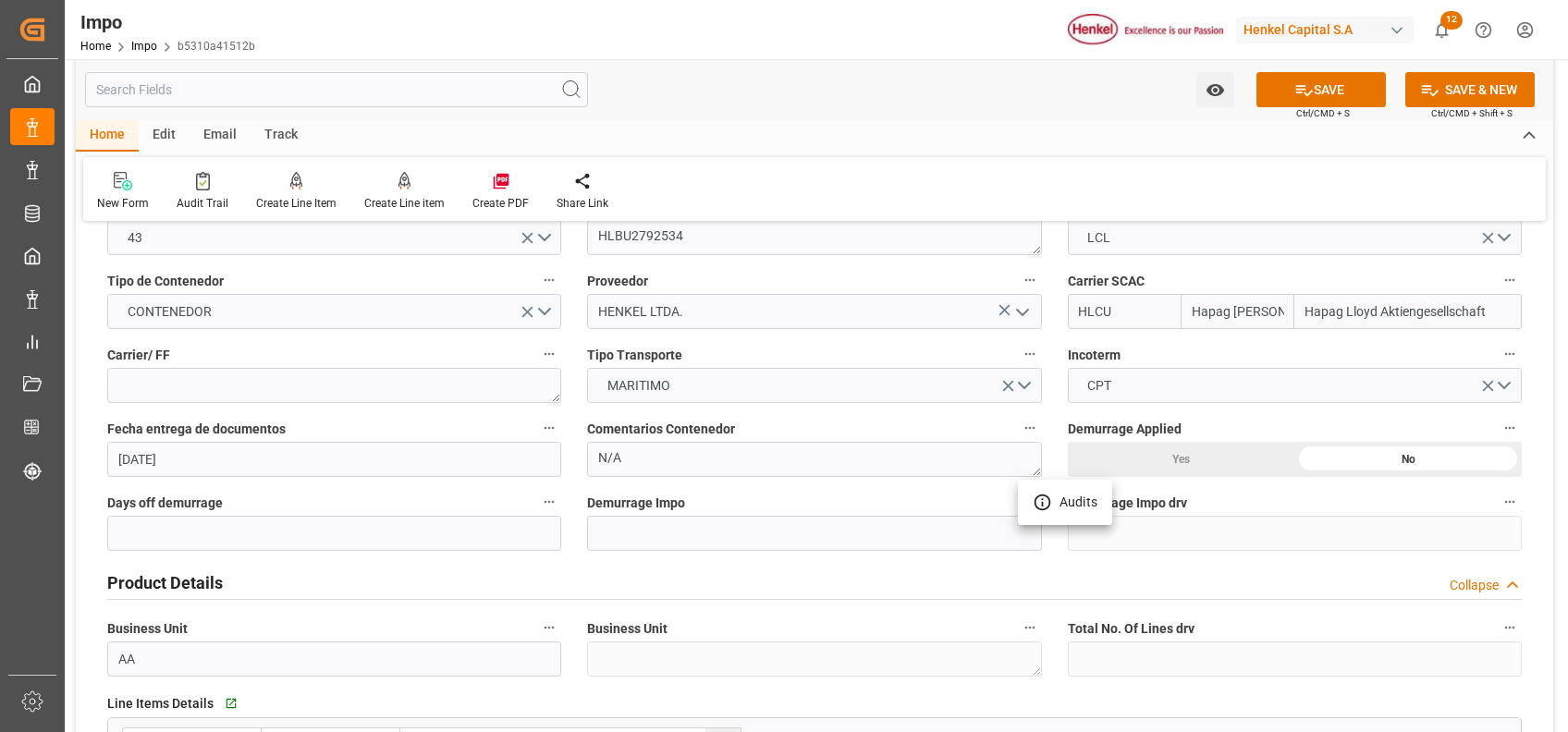
click at [314, 409] on div at bounding box center [784, 366] width 1568 height 732
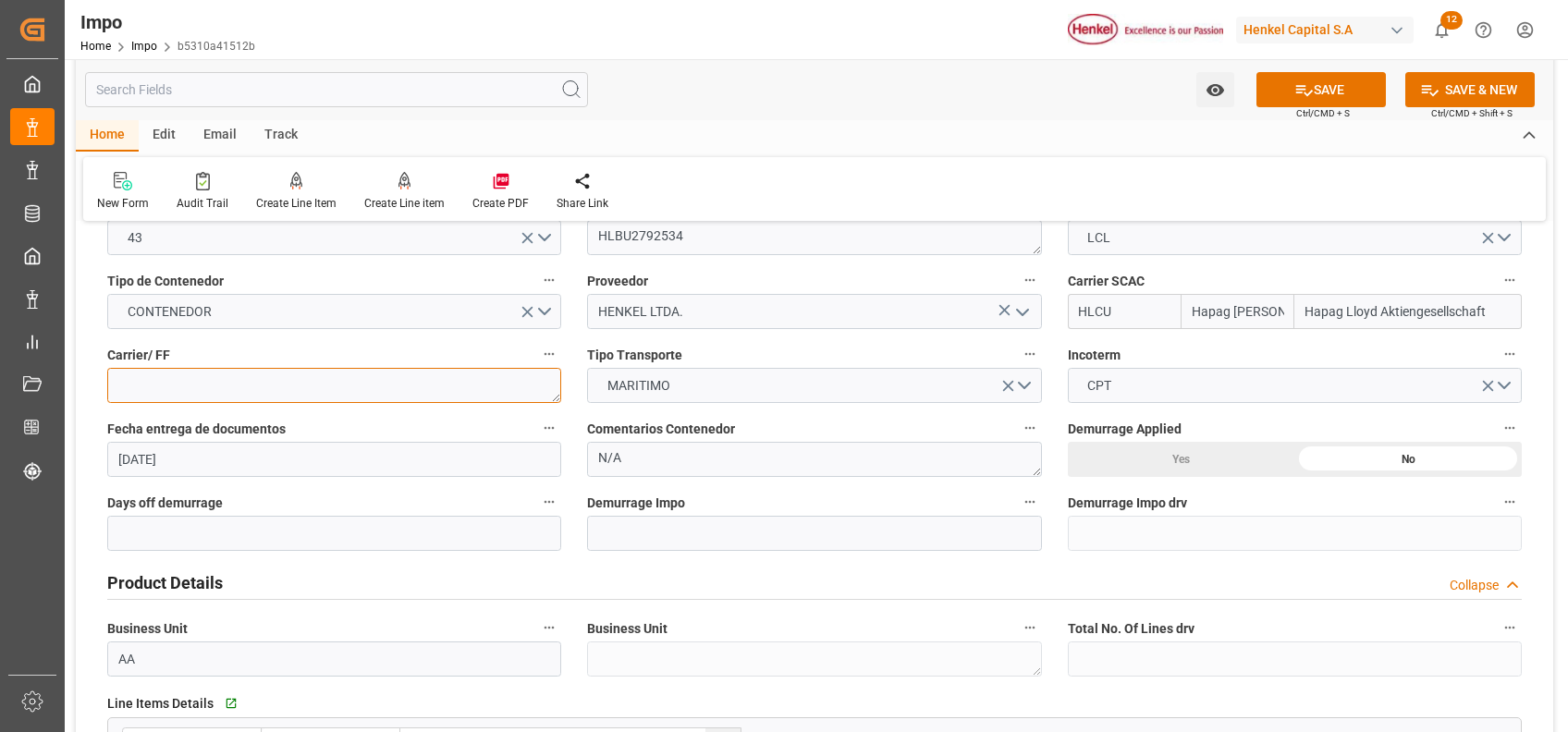
click at [370, 383] on textarea at bounding box center [334, 385] width 454 height 35
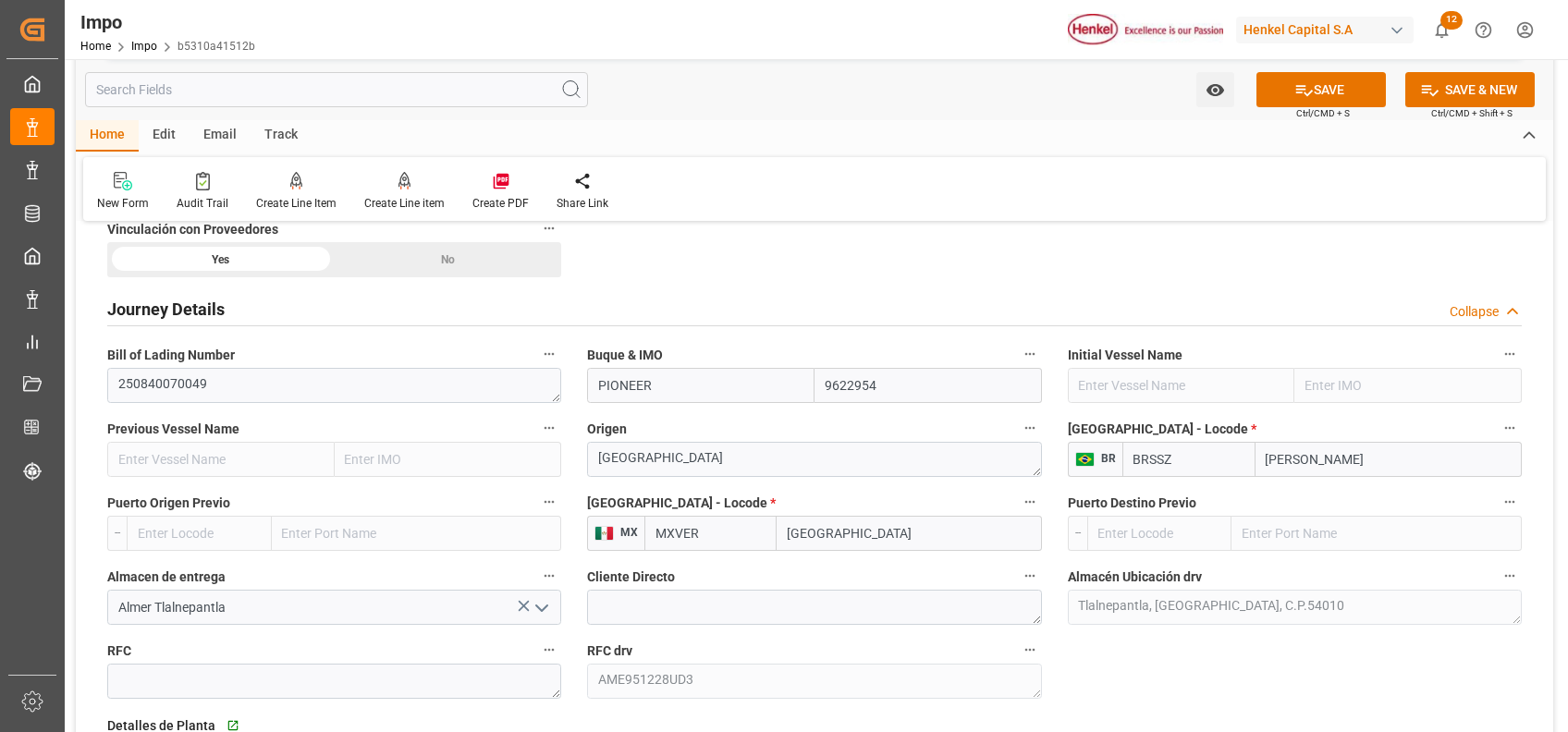
scroll to position [1279, 0]
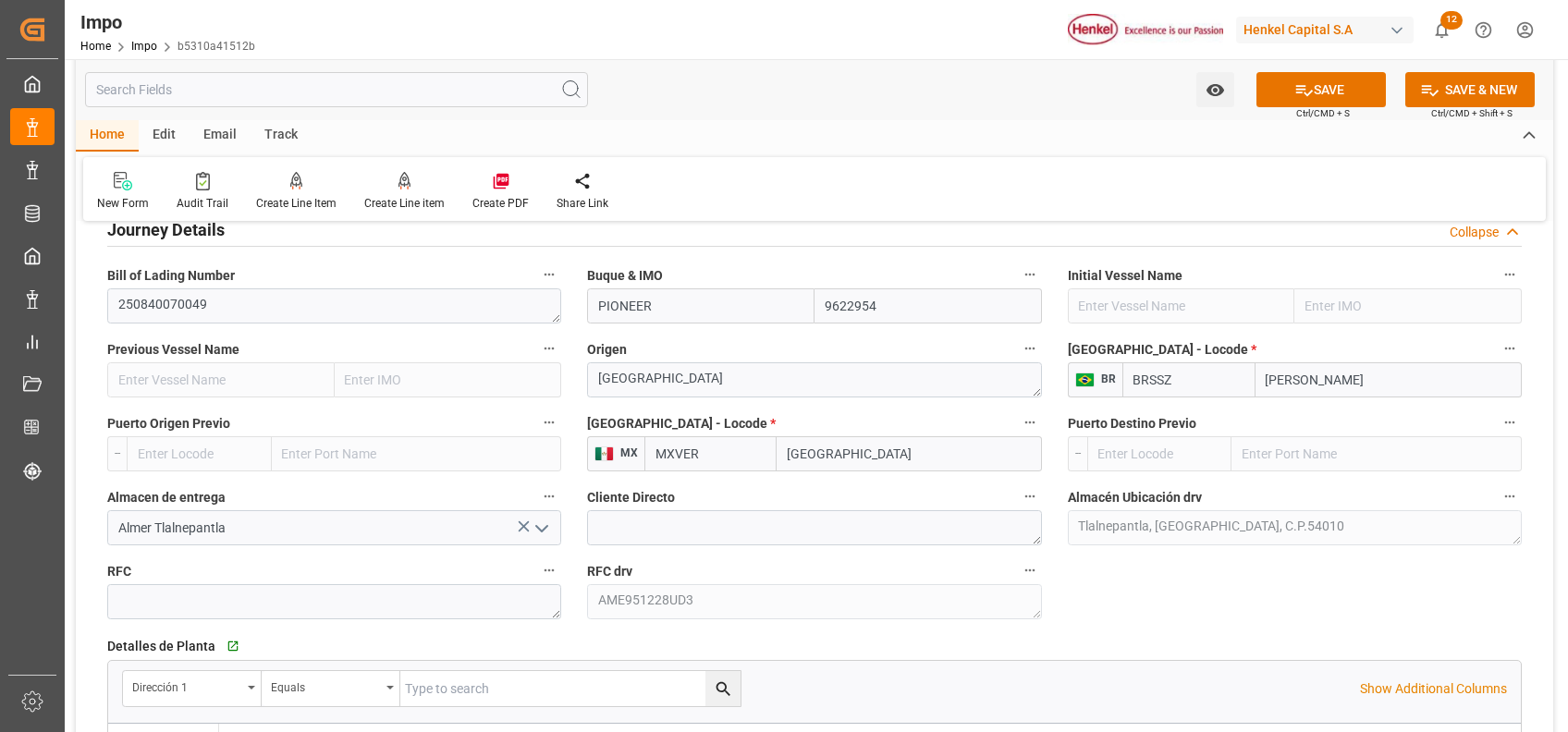
type textarea "LESCHACO"
click at [896, 286] on label "Buque & IMO" at bounding box center [814, 275] width 454 height 26
click at [1018, 286] on button "Buque & IMO" at bounding box center [1030, 274] width 24 height 24
click at [940, 316] on div at bounding box center [784, 366] width 1568 height 732
click at [940, 316] on input "9622954" at bounding box center [928, 307] width 227 height 35
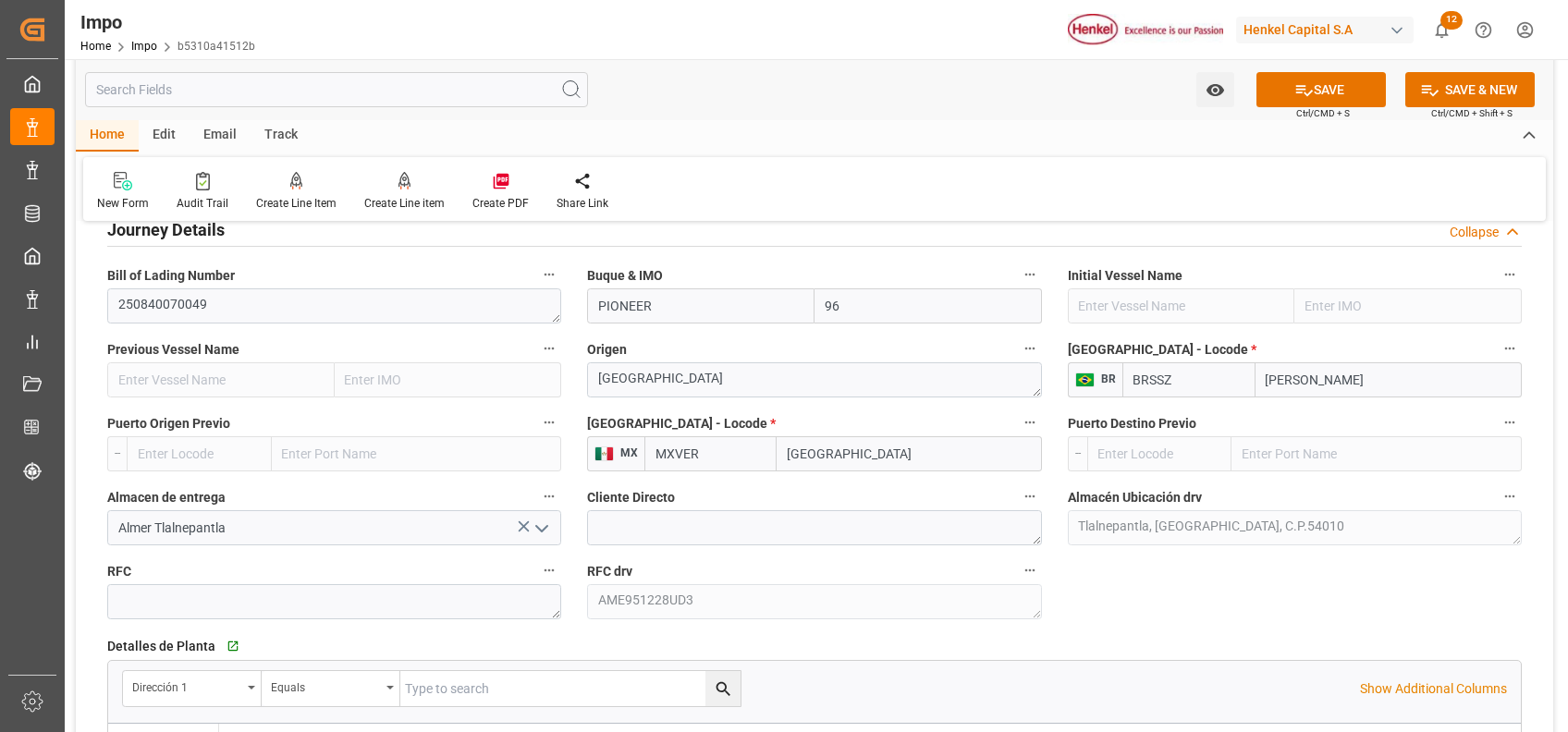
type input "9"
click at [940, 316] on input "text" at bounding box center [928, 307] width 227 height 35
type input "CAPE PIONEER"
click at [925, 334] on div "9719874 - CAPE PIONEER" at bounding box center [899, 347] width 166 height 41
type input "CAPE PIONEER"
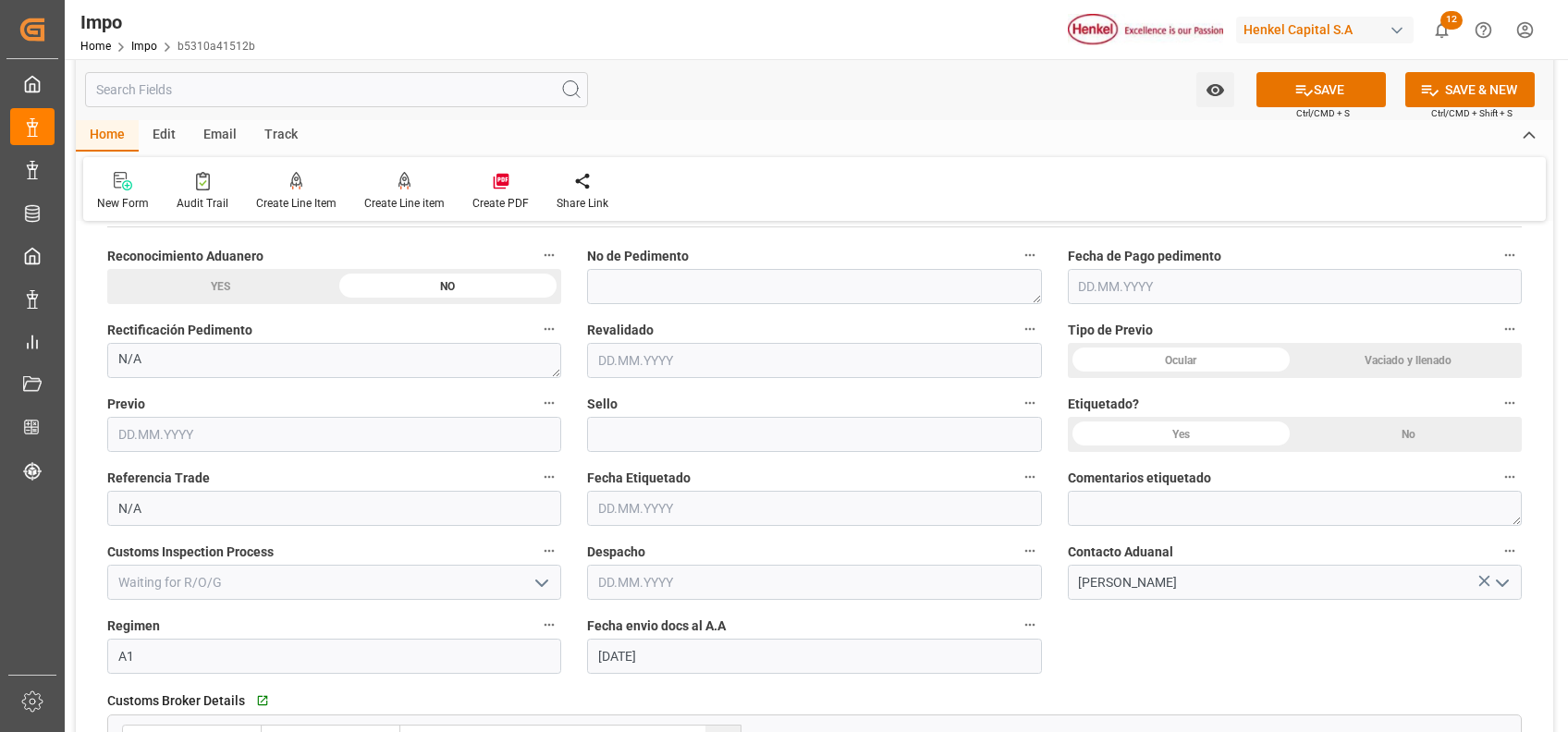
scroll to position [2288, 0]
type input "9719874"
click at [764, 645] on input "[DATE]" at bounding box center [814, 654] width 454 height 35
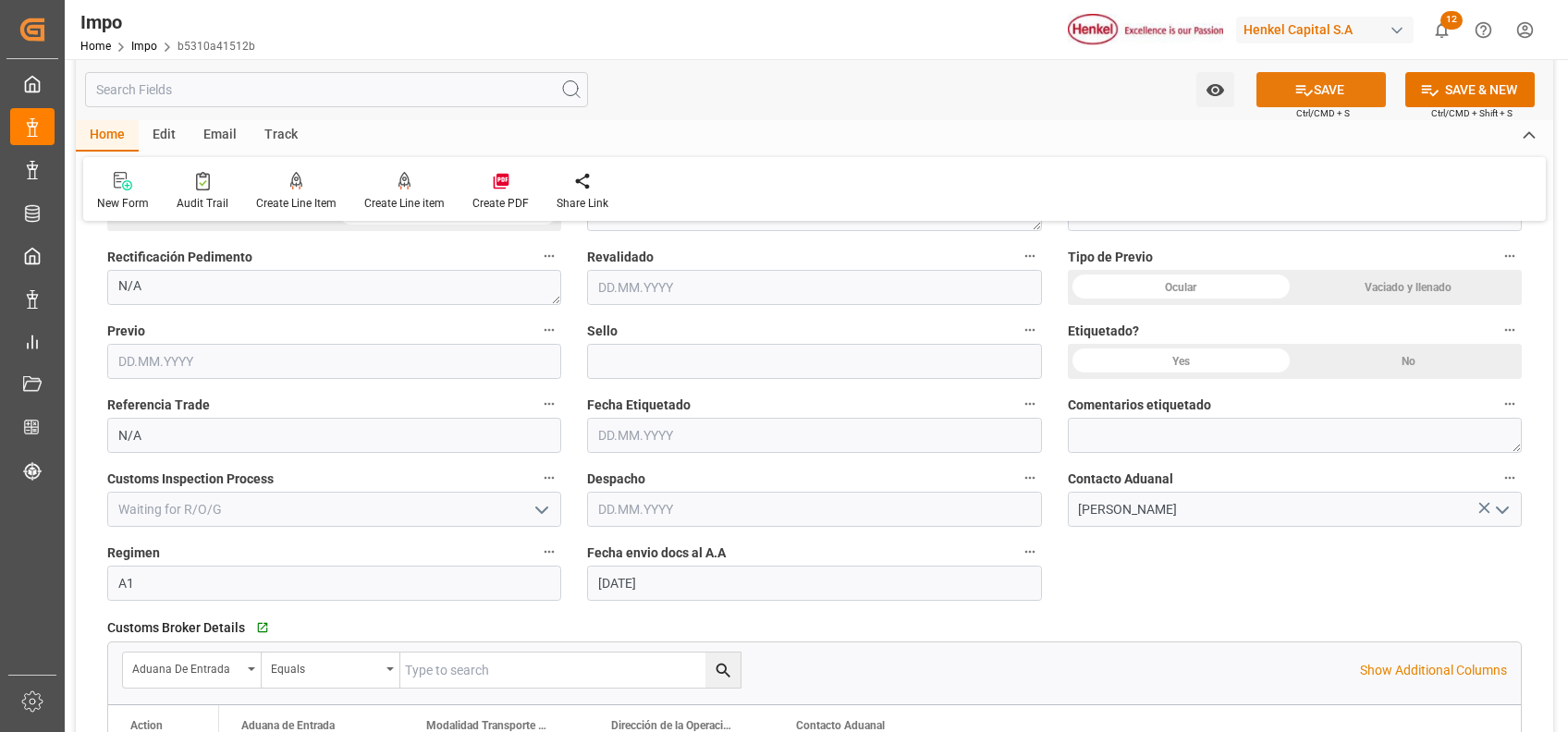
scroll to position [2359, 0]
click at [1339, 101] on button "SAVE" at bounding box center [1321, 89] width 130 height 35
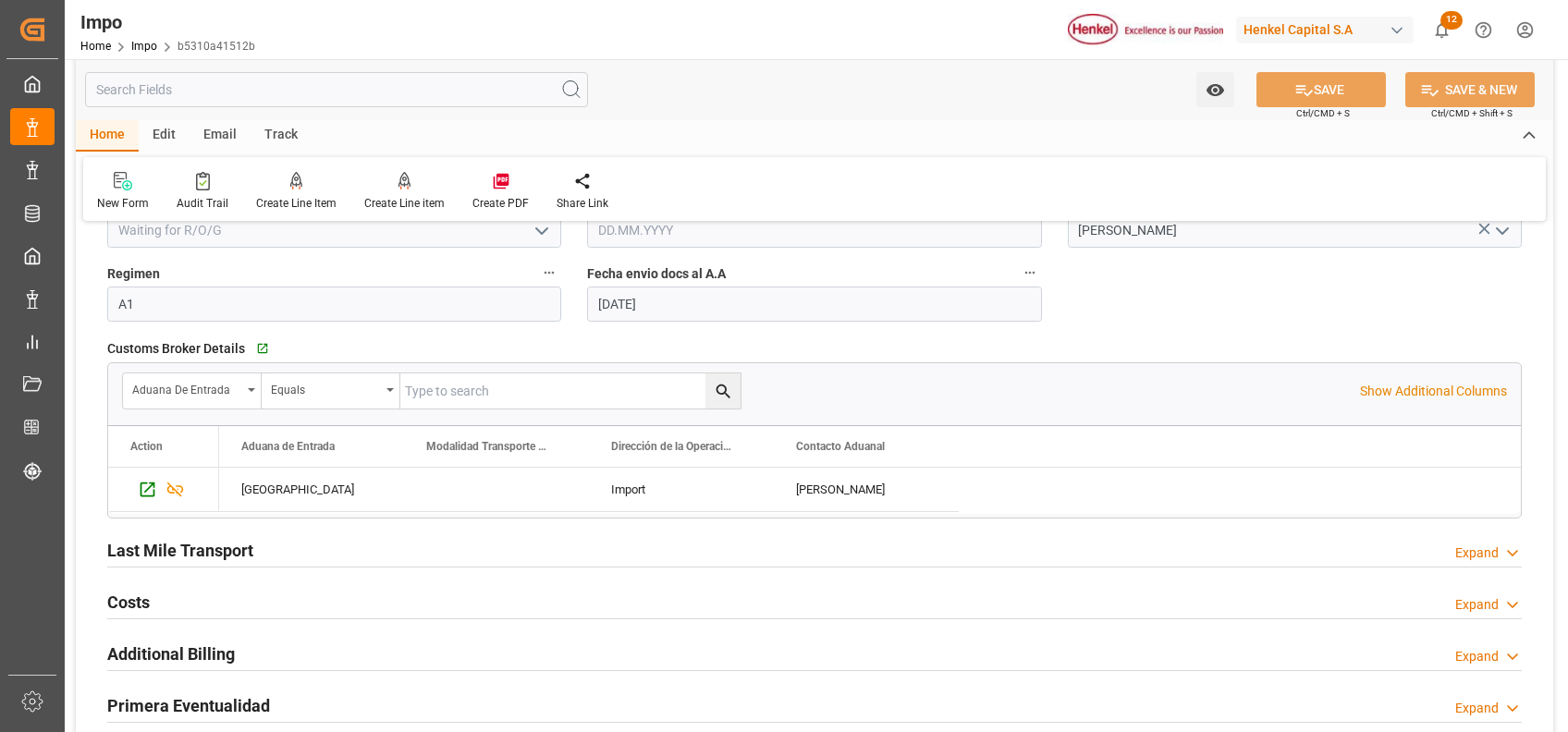
scroll to position [2688, 0]
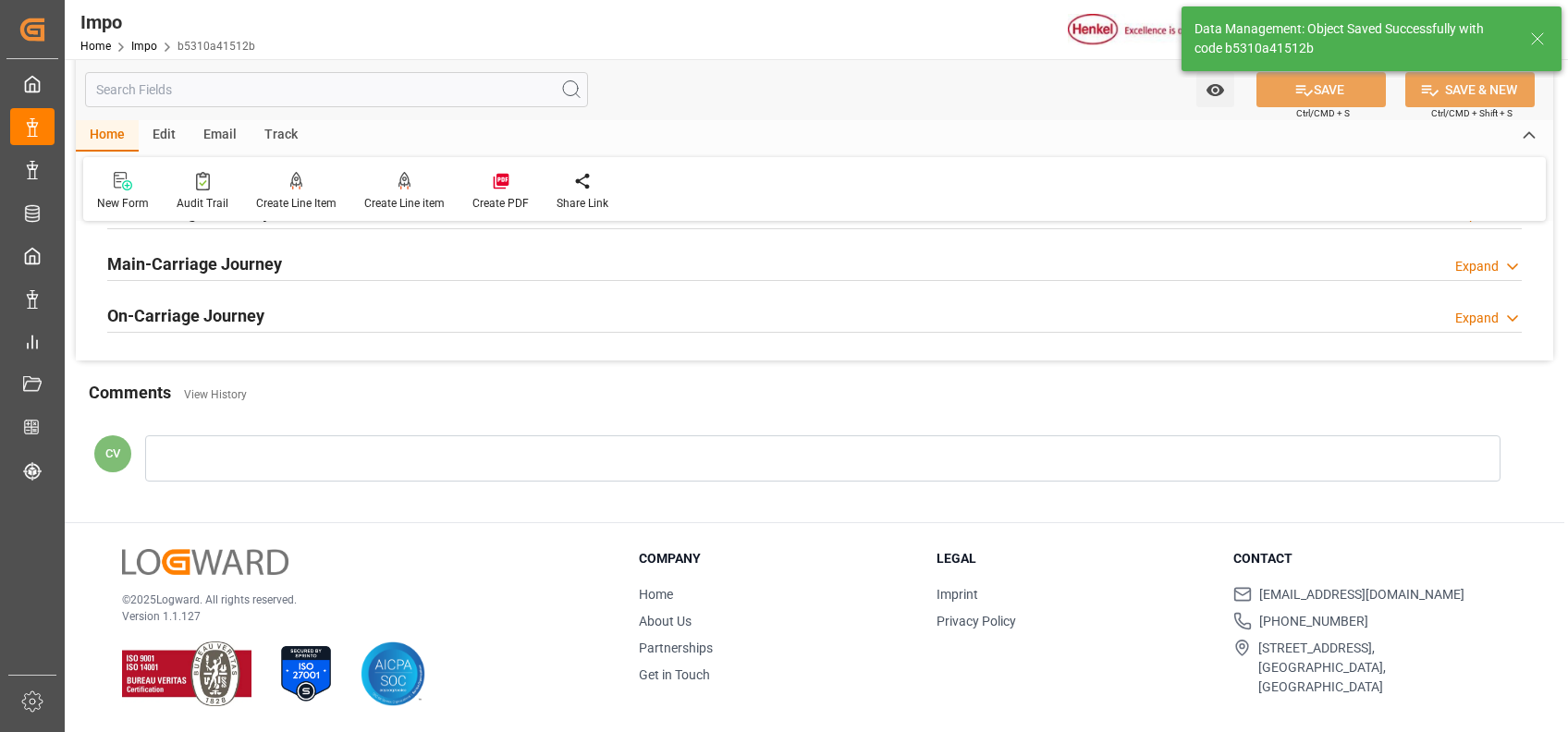
type textarea "AA"
type input "0"
type input "1"
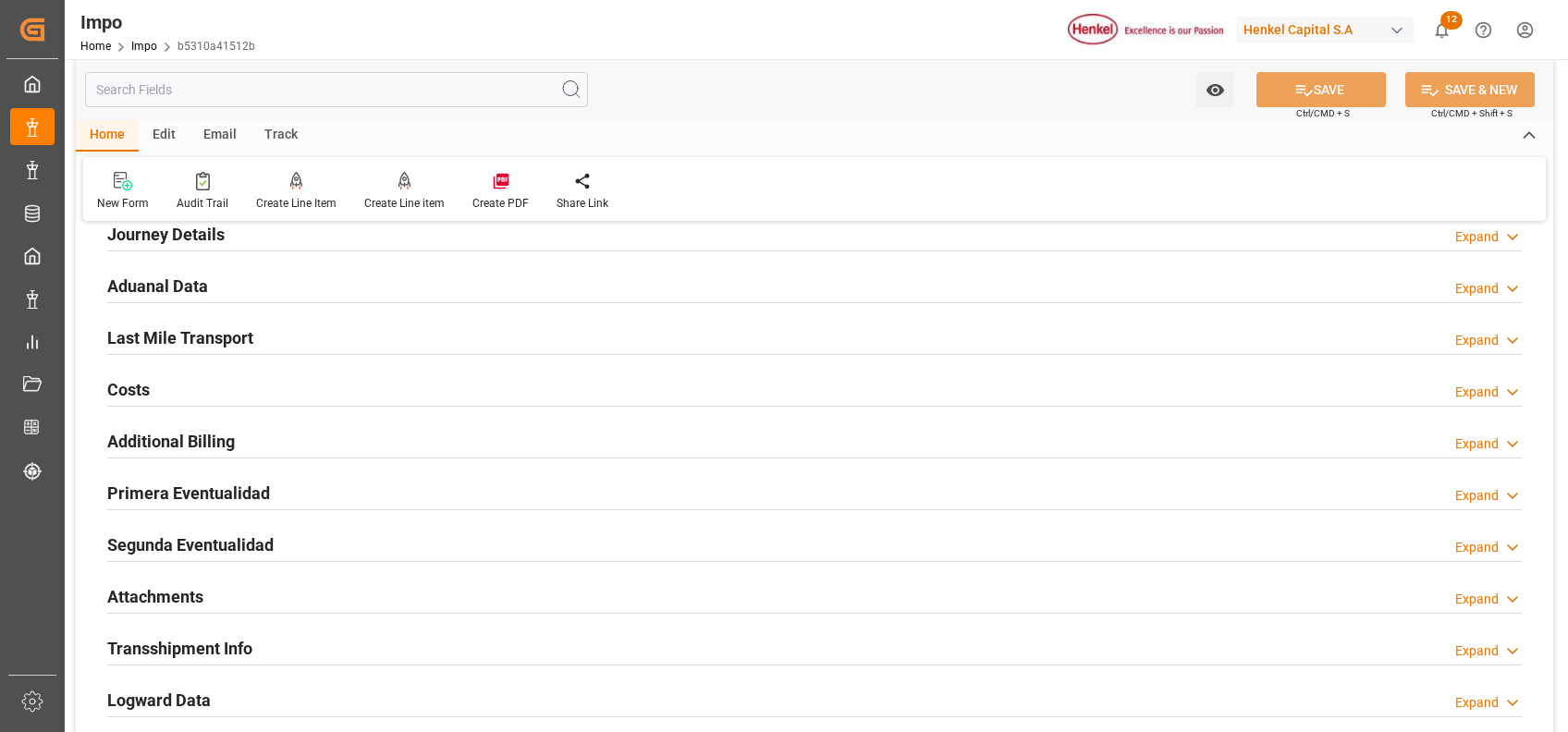
scroll to position [1279, 0]
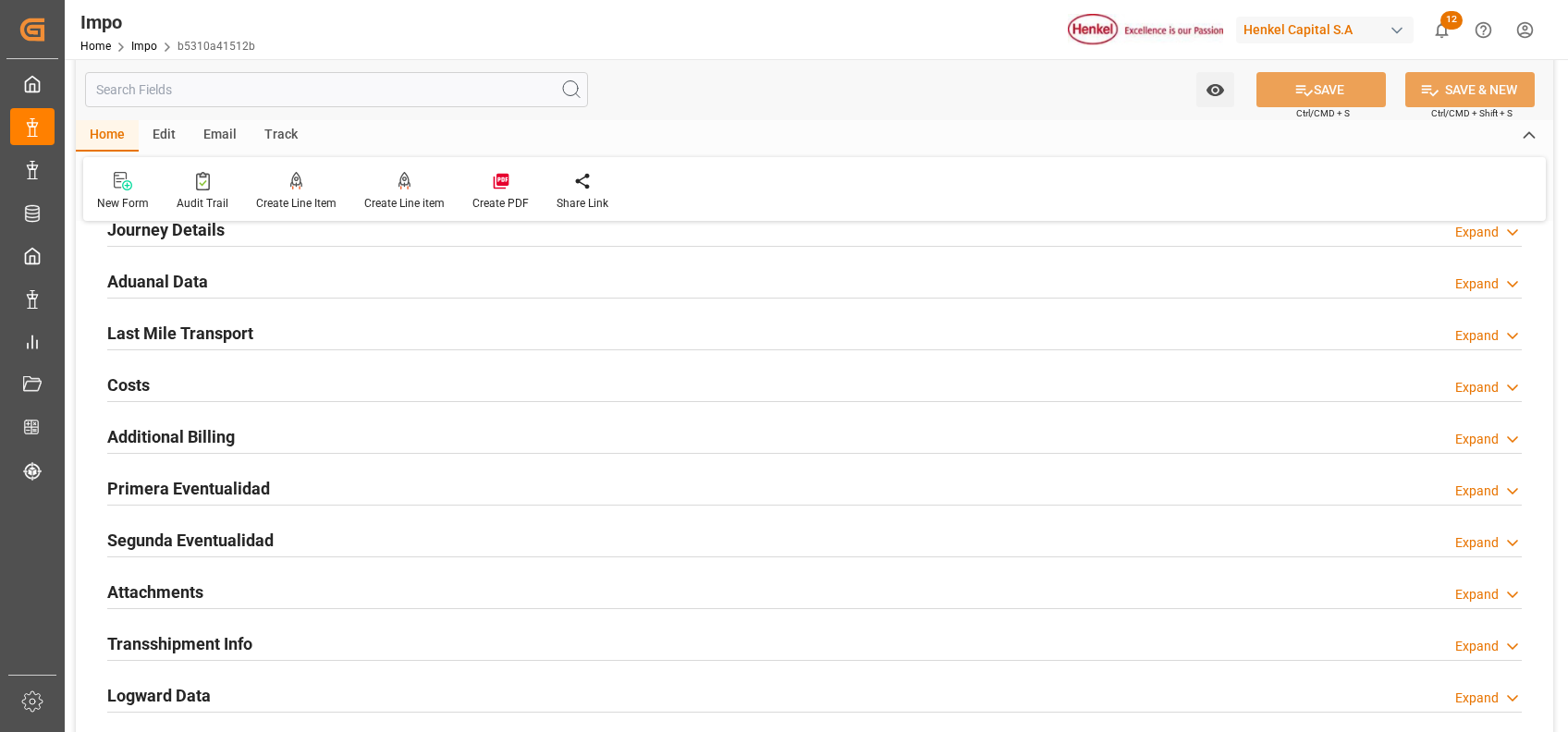
click at [157, 591] on h2 "Attachments" at bounding box center [155, 591] width 96 height 25
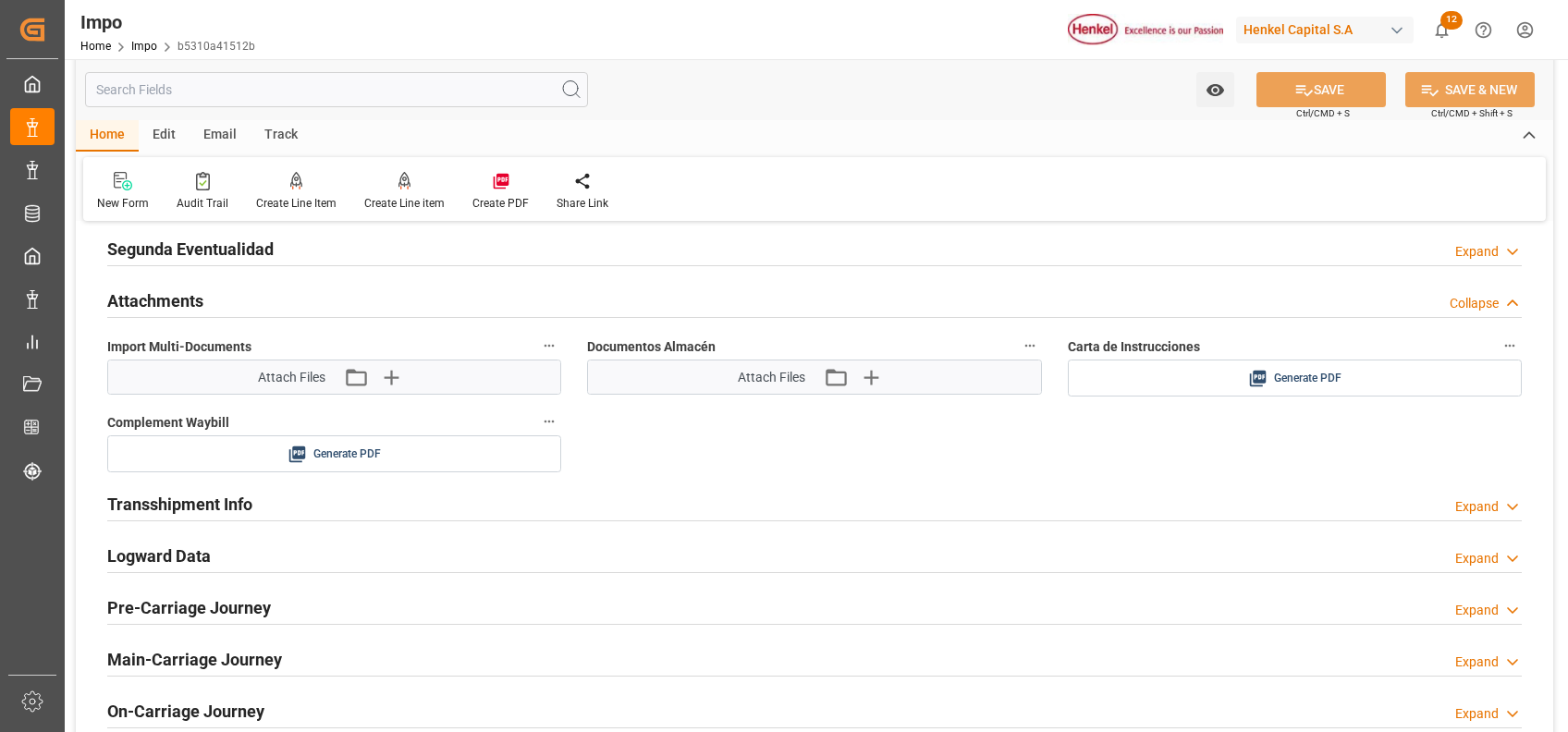
scroll to position [1573, 0]
click at [1221, 378] on div "Generate PDF" at bounding box center [1296, 376] width 427 height 24
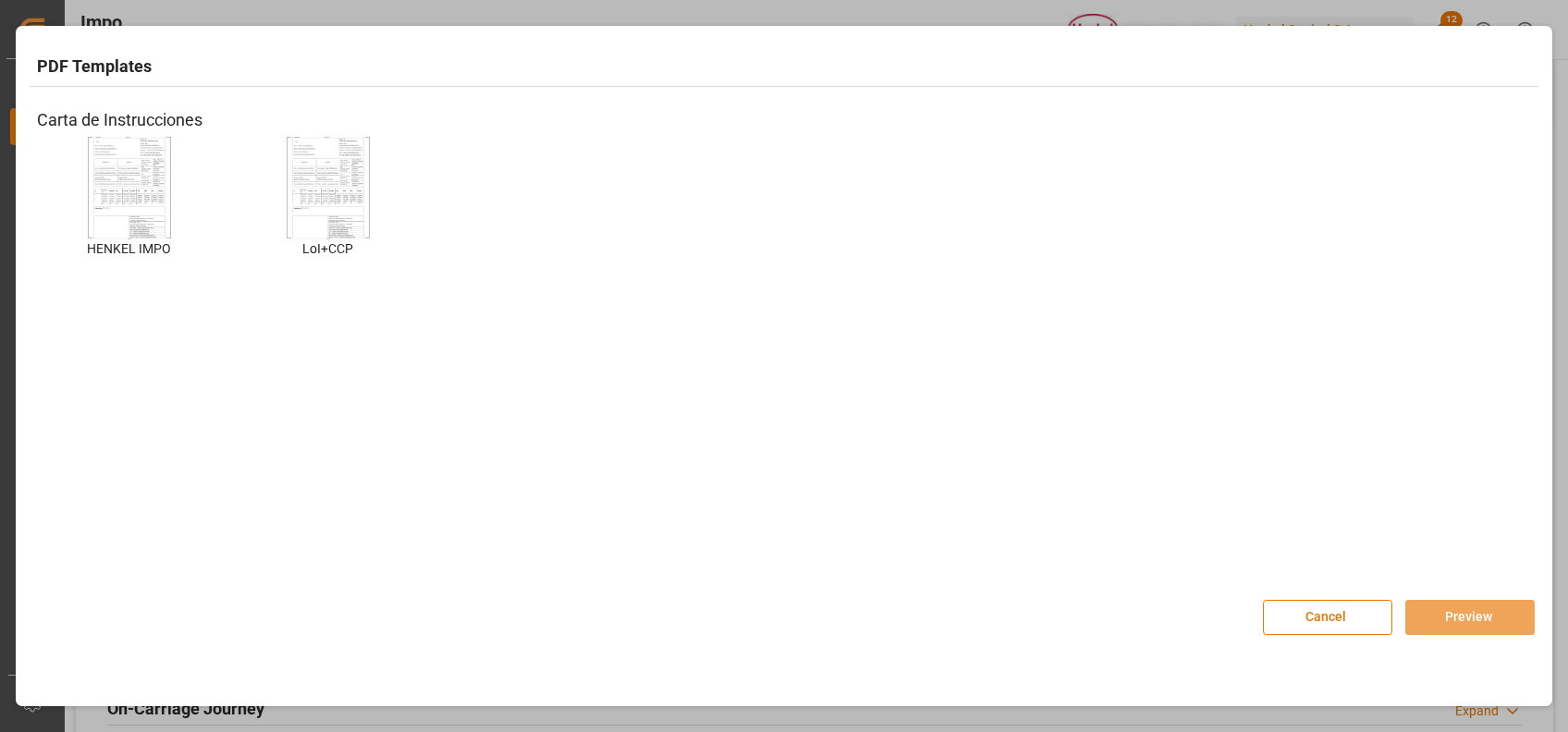
click at [136, 226] on img at bounding box center [129, 187] width 74 height 104
click at [1438, 626] on button "Preview" at bounding box center [1471, 618] width 130 height 35
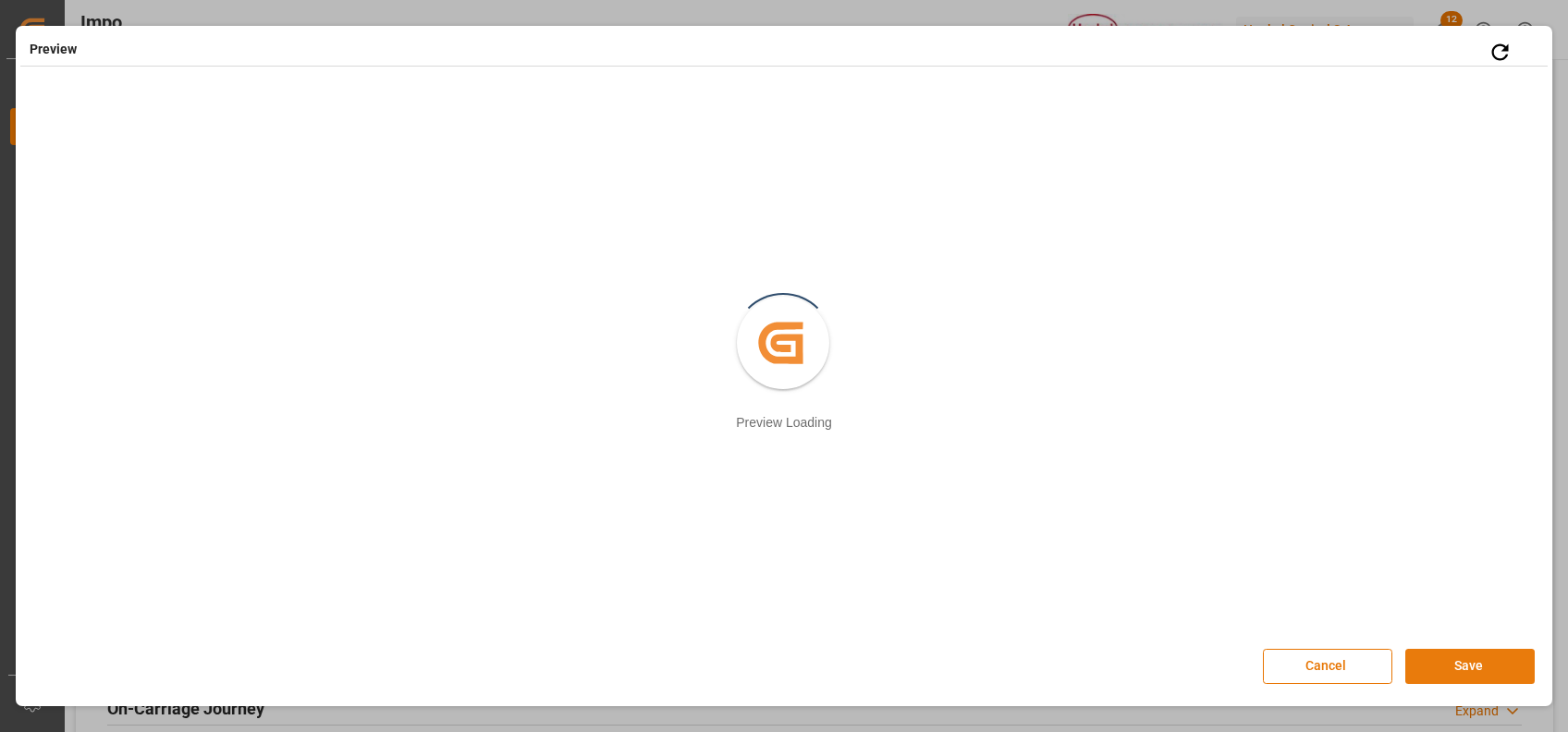
click at [1445, 663] on button "Save" at bounding box center [1471, 666] width 130 height 35
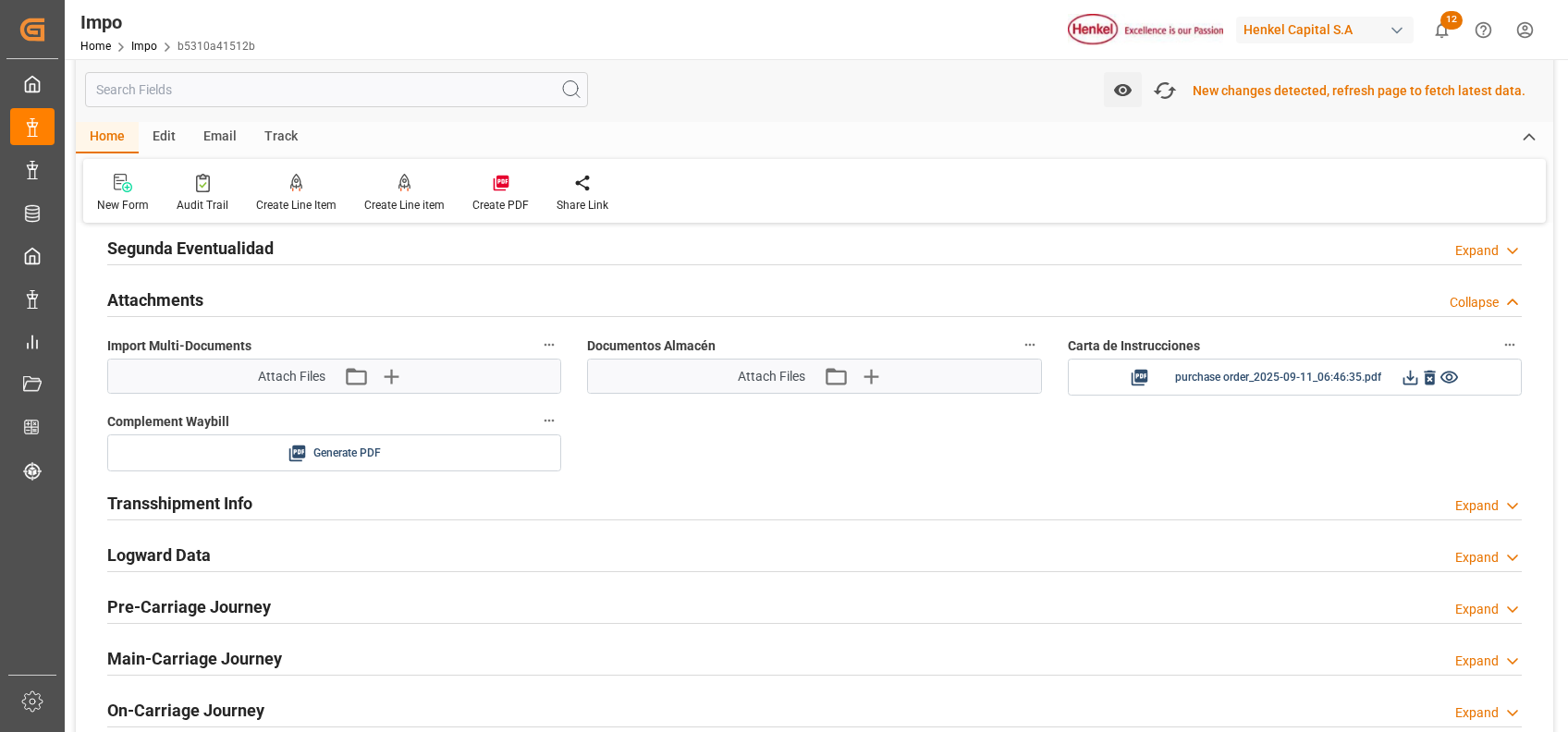
scroll to position [1575, 0]
click at [1415, 371] on icon at bounding box center [1411, 376] width 20 height 20
click at [394, 377] on icon "button" at bounding box center [390, 374] width 29 height 29
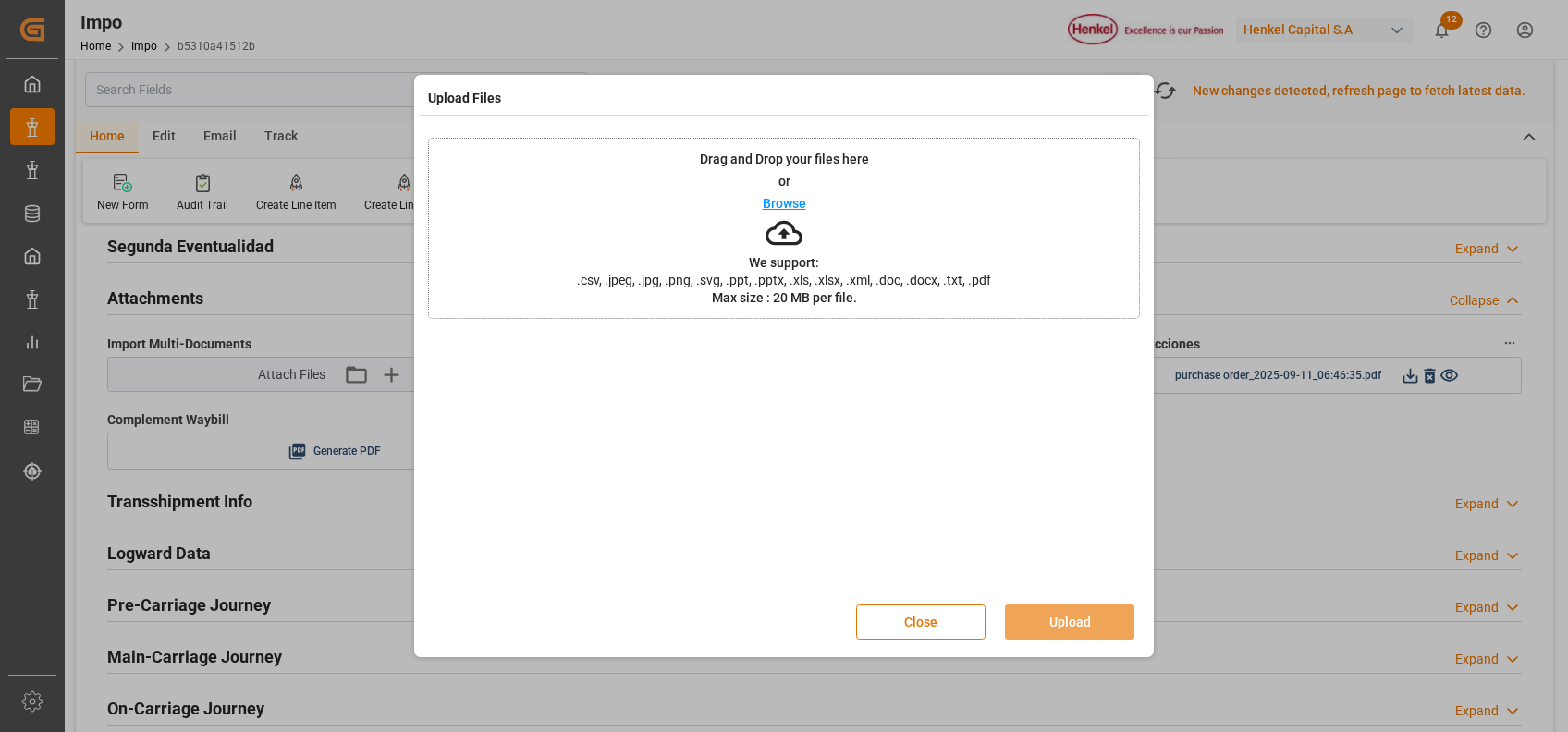
click at [793, 257] on p "We support:" at bounding box center [784, 262] width 70 height 13
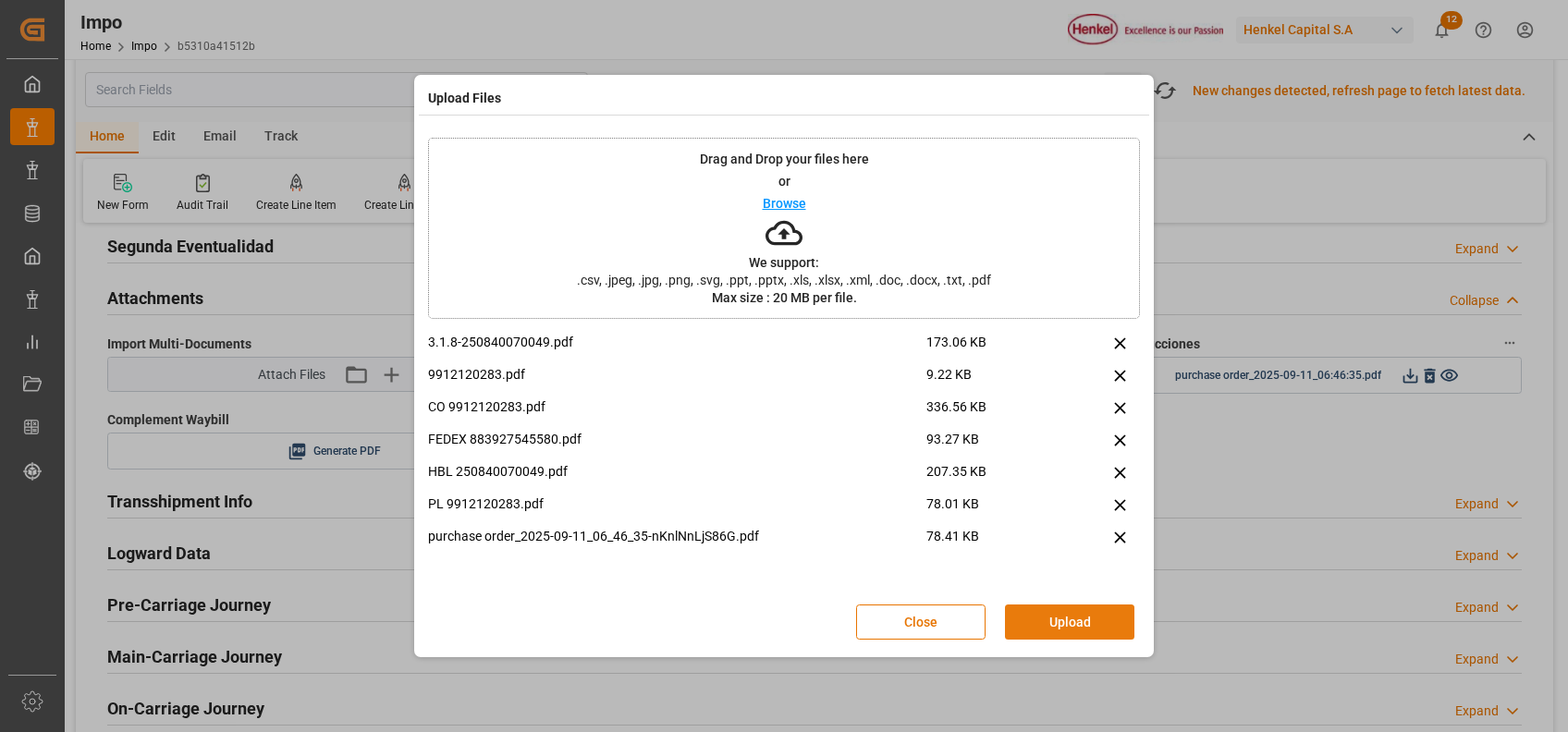
click at [1074, 607] on button "Upload" at bounding box center [1071, 622] width 130 height 35
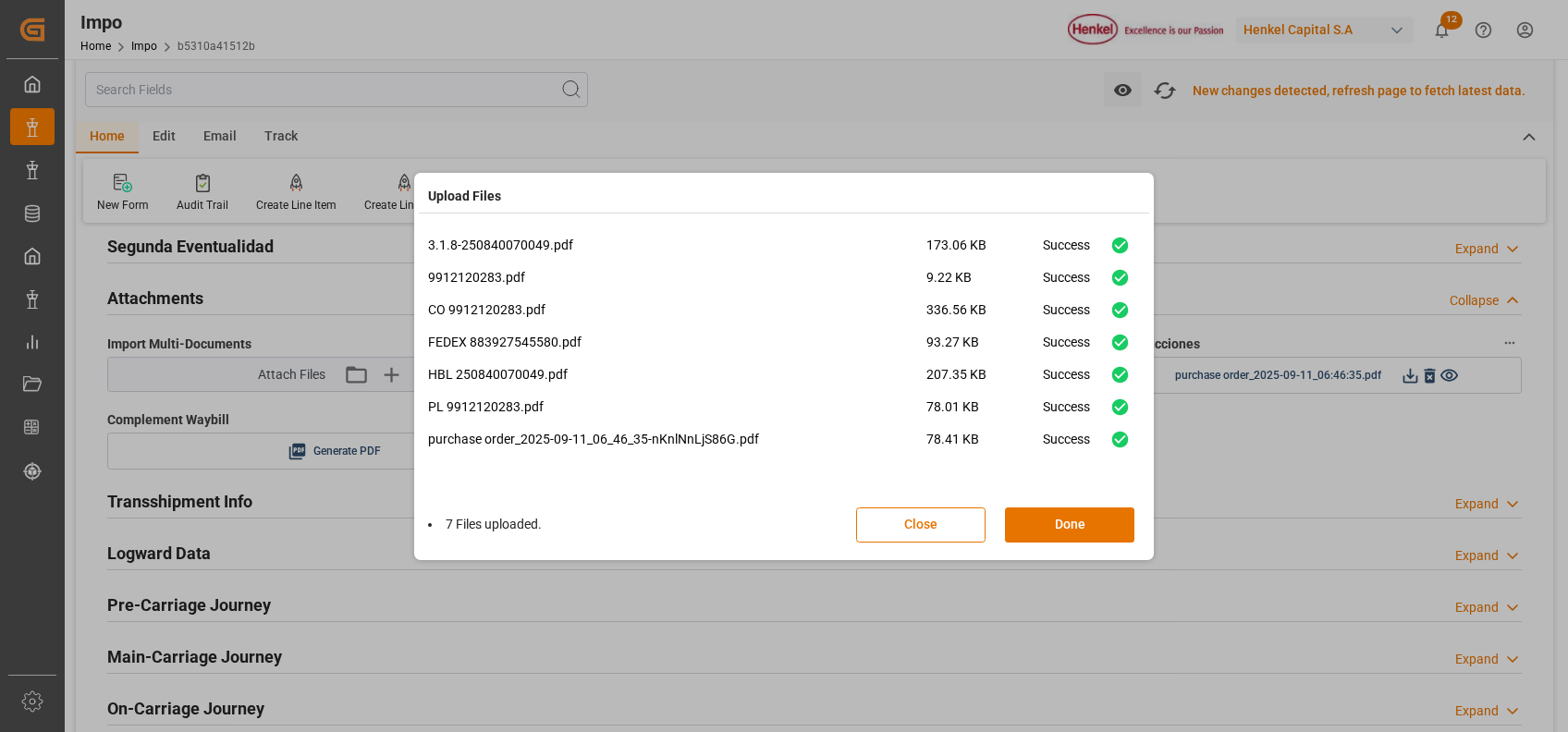
click at [1318, 345] on div "Upload Files 3.1.8-250840070049.pdf 173.06 KB Success 9912120283.pdf 9.22 KB Su…" at bounding box center [784, 366] width 1568 height 732
click at [1082, 550] on div "7 Files uploaded. Close Done" at bounding box center [784, 525] width 712 height 61
click at [1068, 529] on button "Done" at bounding box center [1071, 525] width 130 height 35
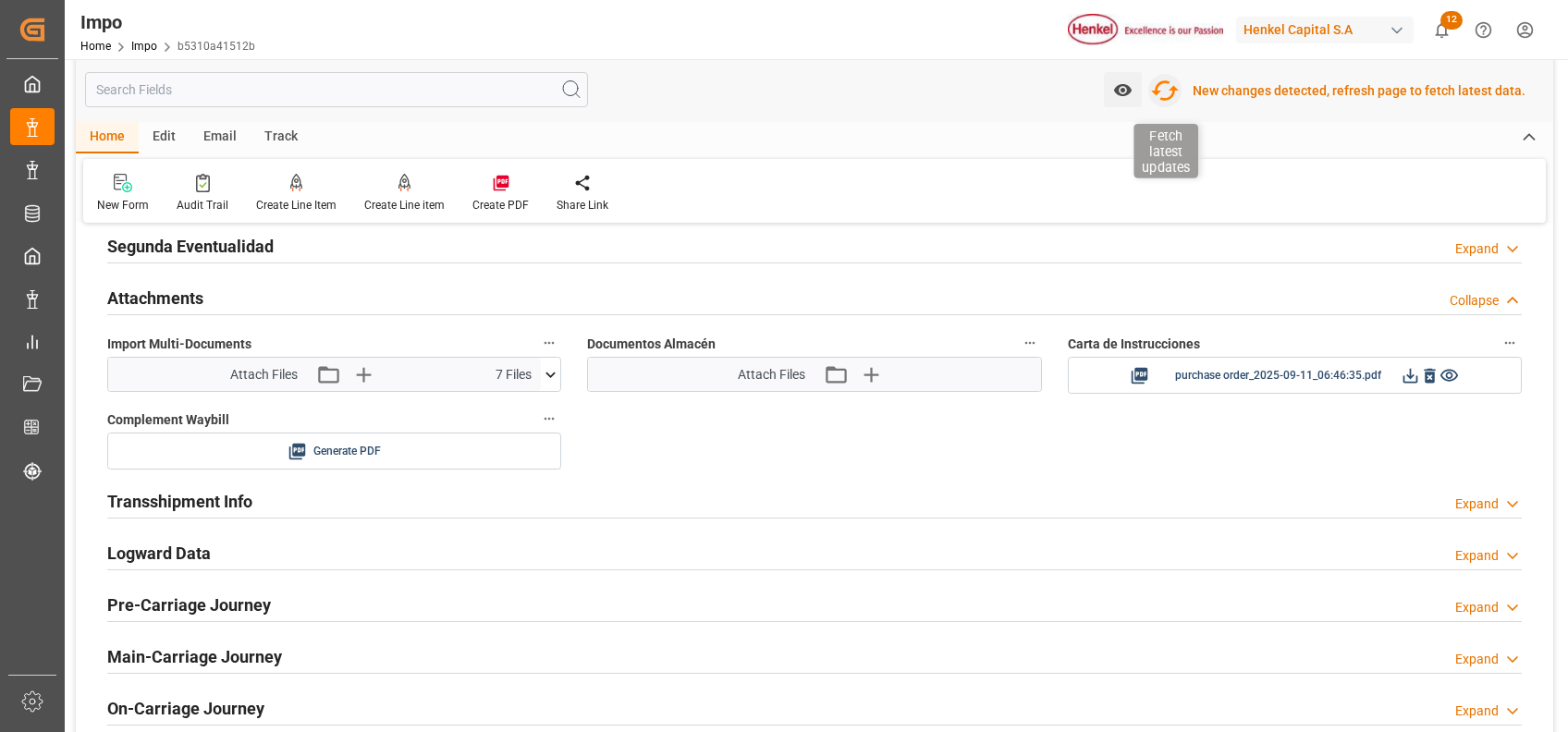
click at [1166, 79] on icon "button" at bounding box center [1165, 90] width 29 height 29
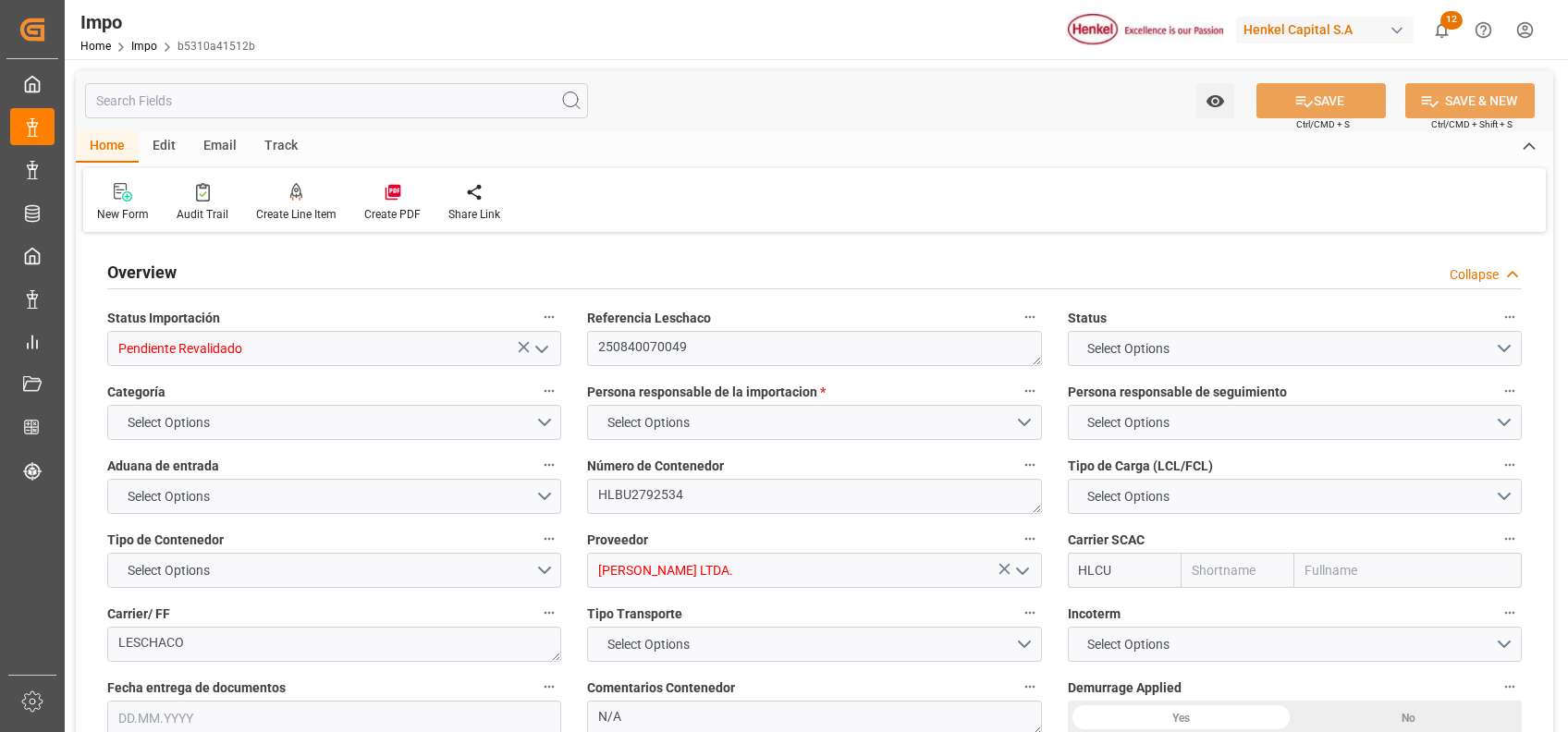
type input "Hapag [PERSON_NAME]"
type input "Hapag Lloyd Aktiengesellschaft"
type input "0"
type input "1"
type input "12.281"
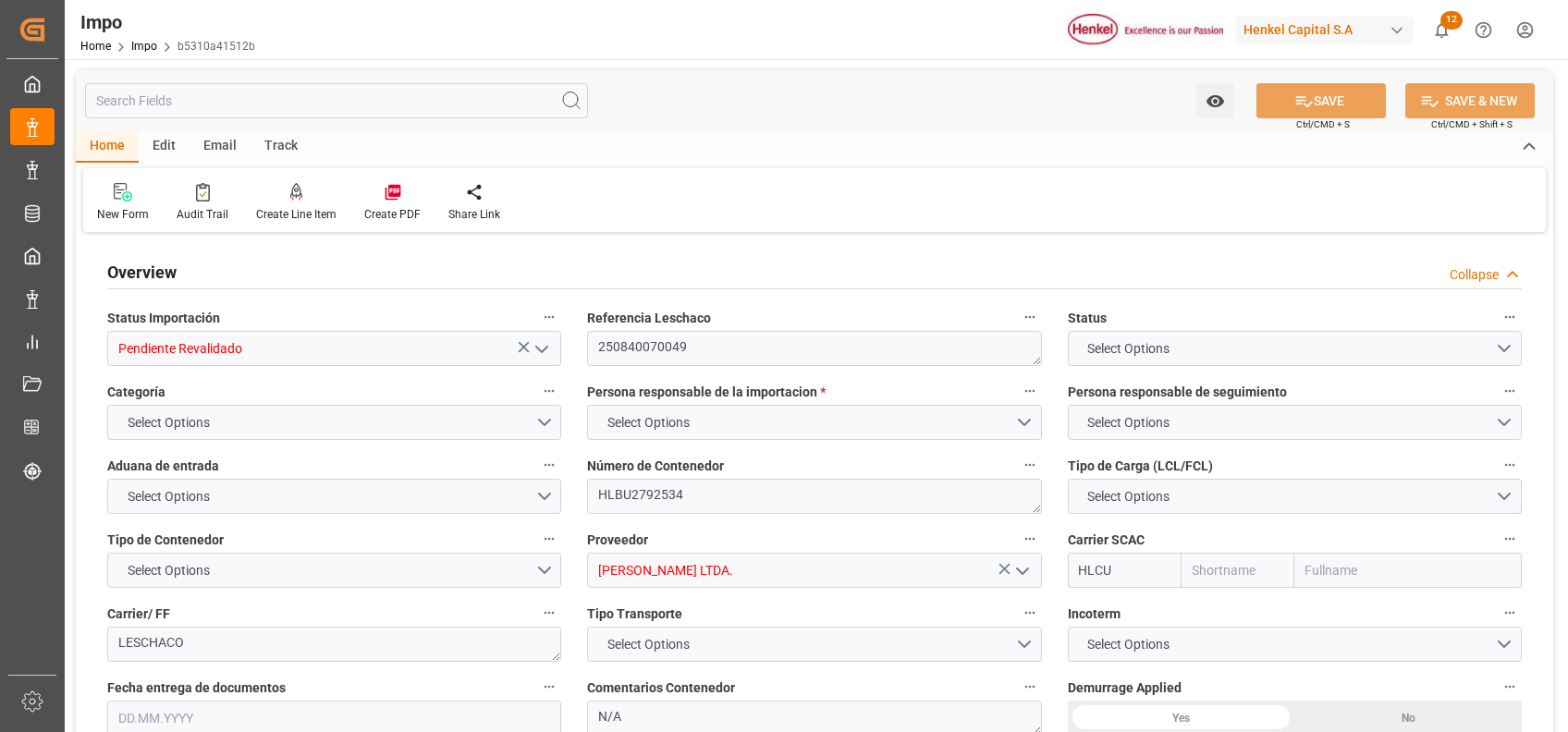
type input "9"
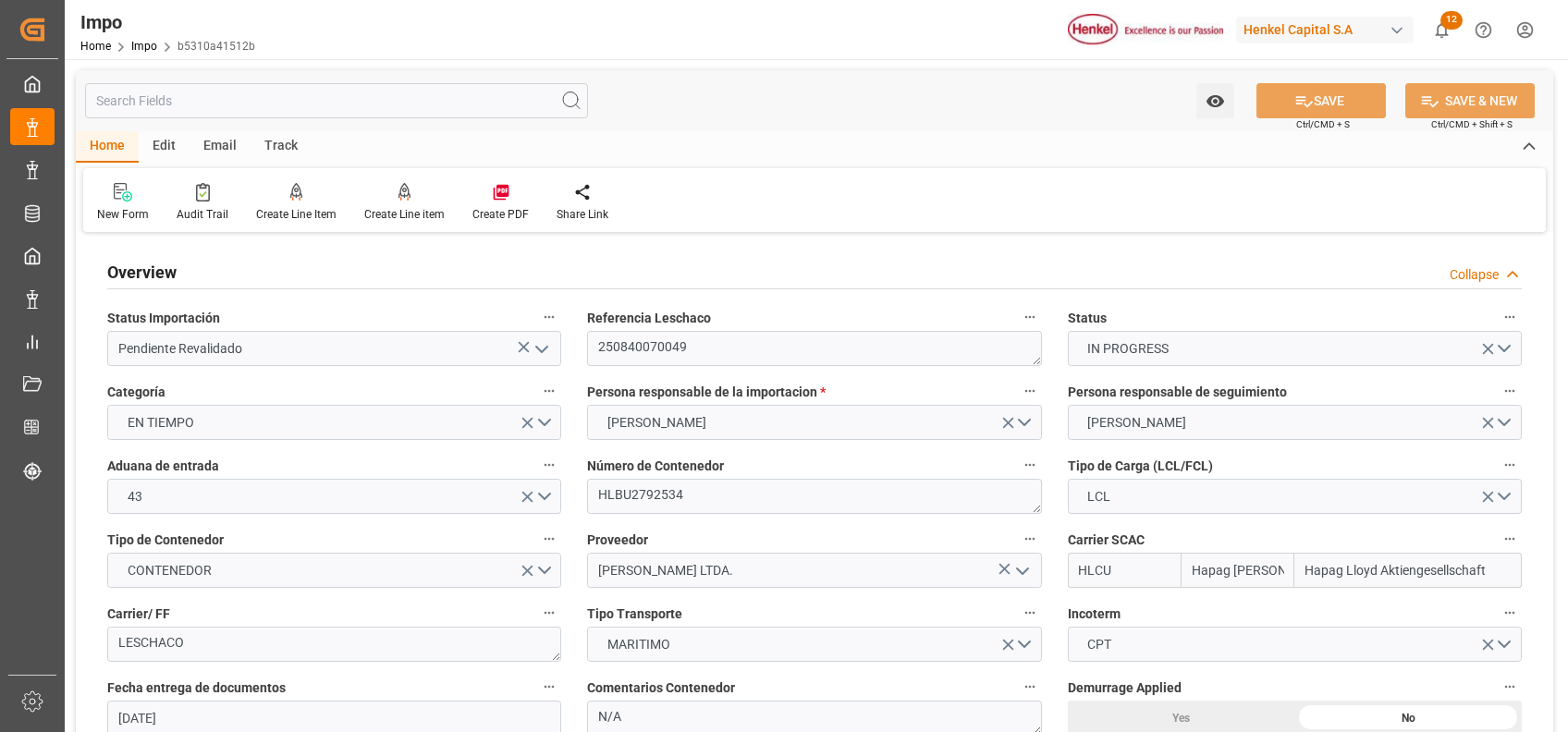
type input "[DATE]"
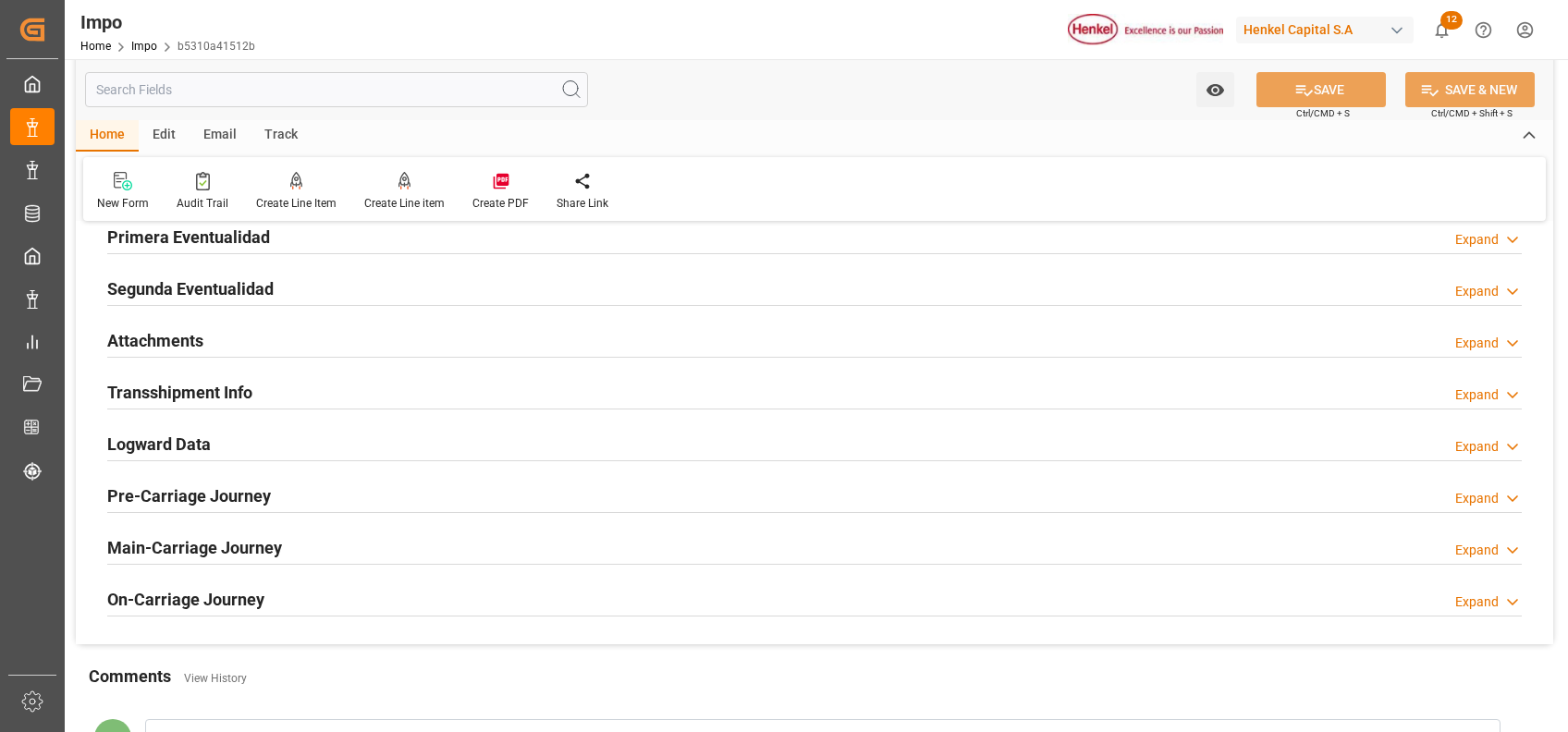
scroll to position [1530, 0]
click at [167, 340] on h2 "Attachments" at bounding box center [155, 341] width 96 height 25
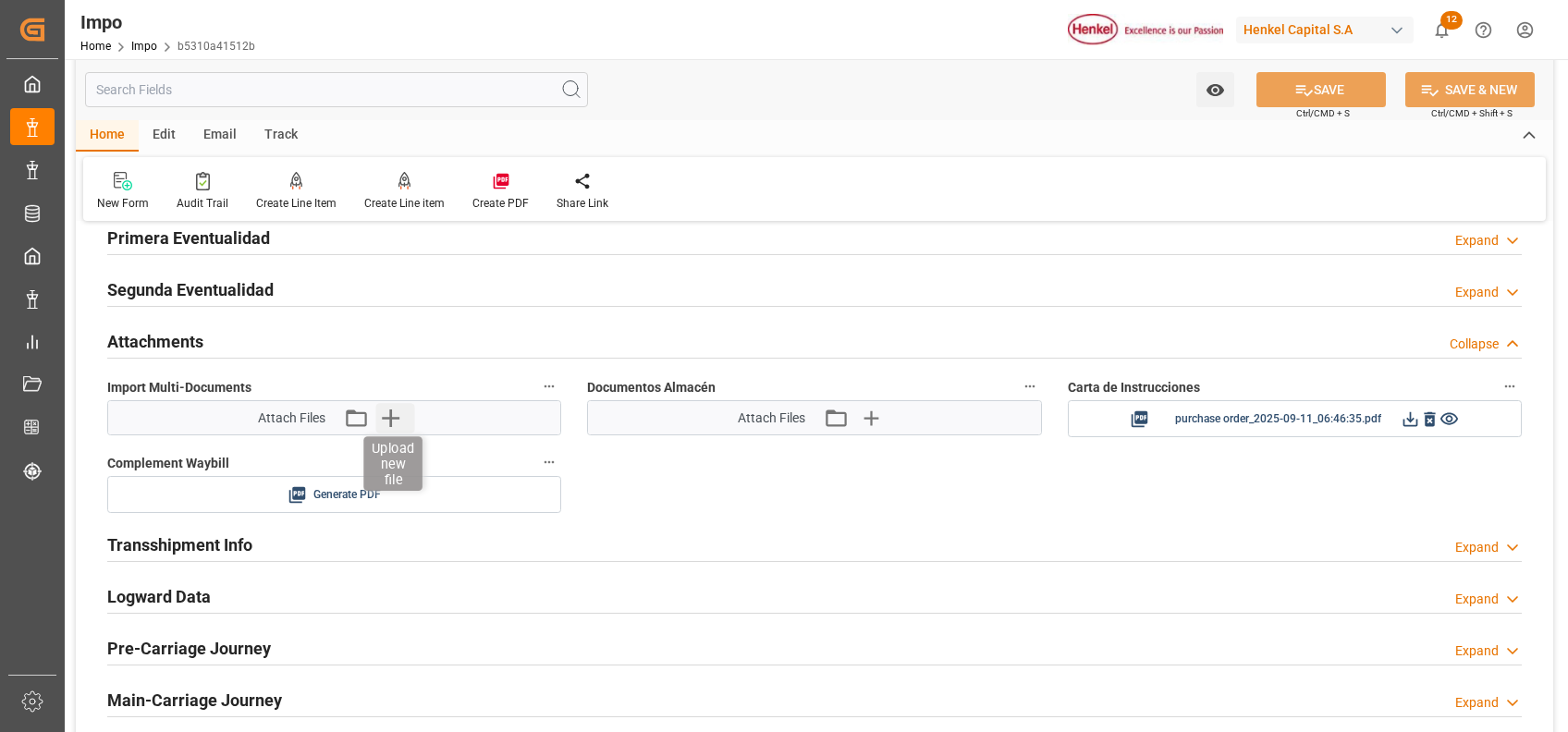
click at [383, 414] on icon "button" at bounding box center [391, 419] width 18 height 18
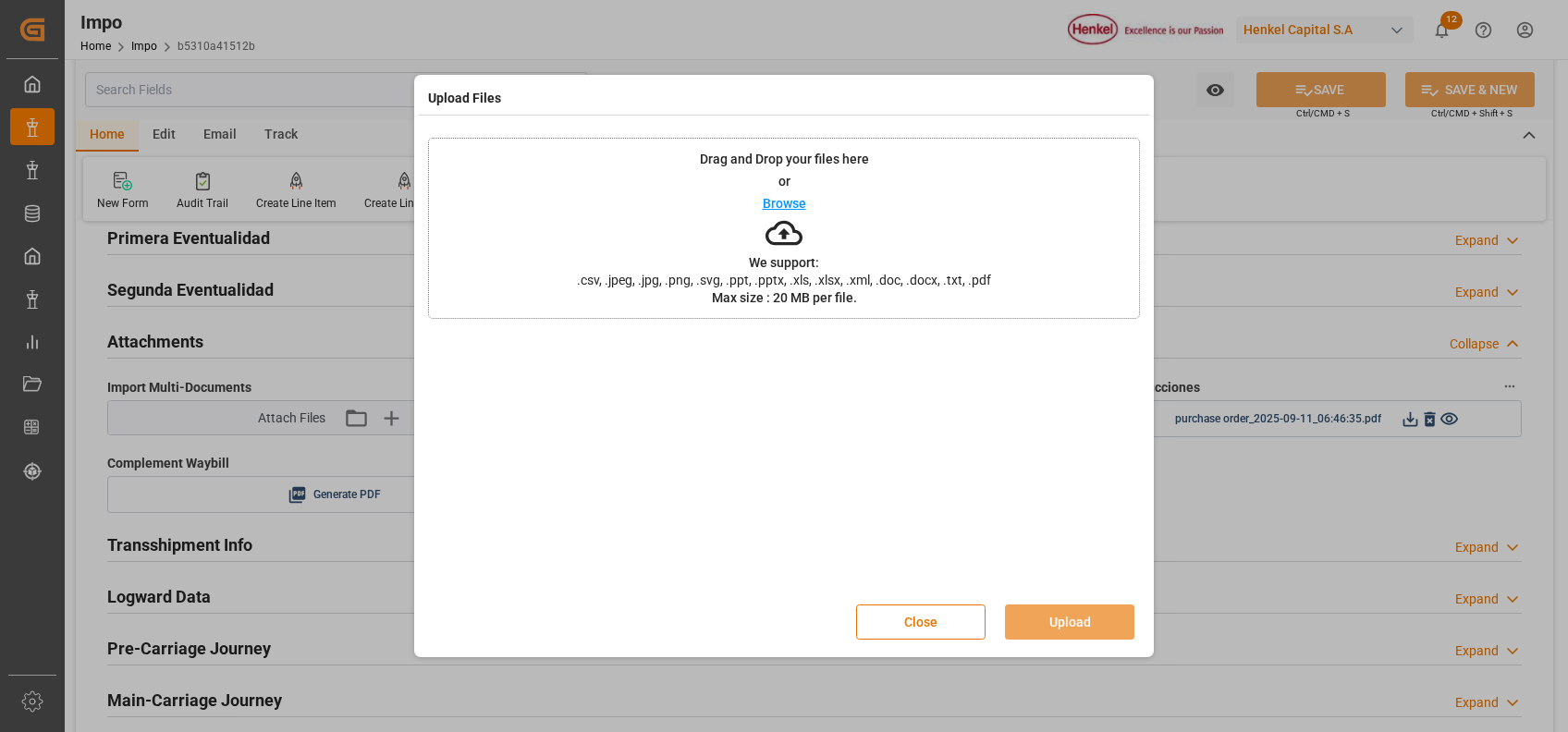
click at [778, 214] on icon at bounding box center [784, 233] width 37 height 37
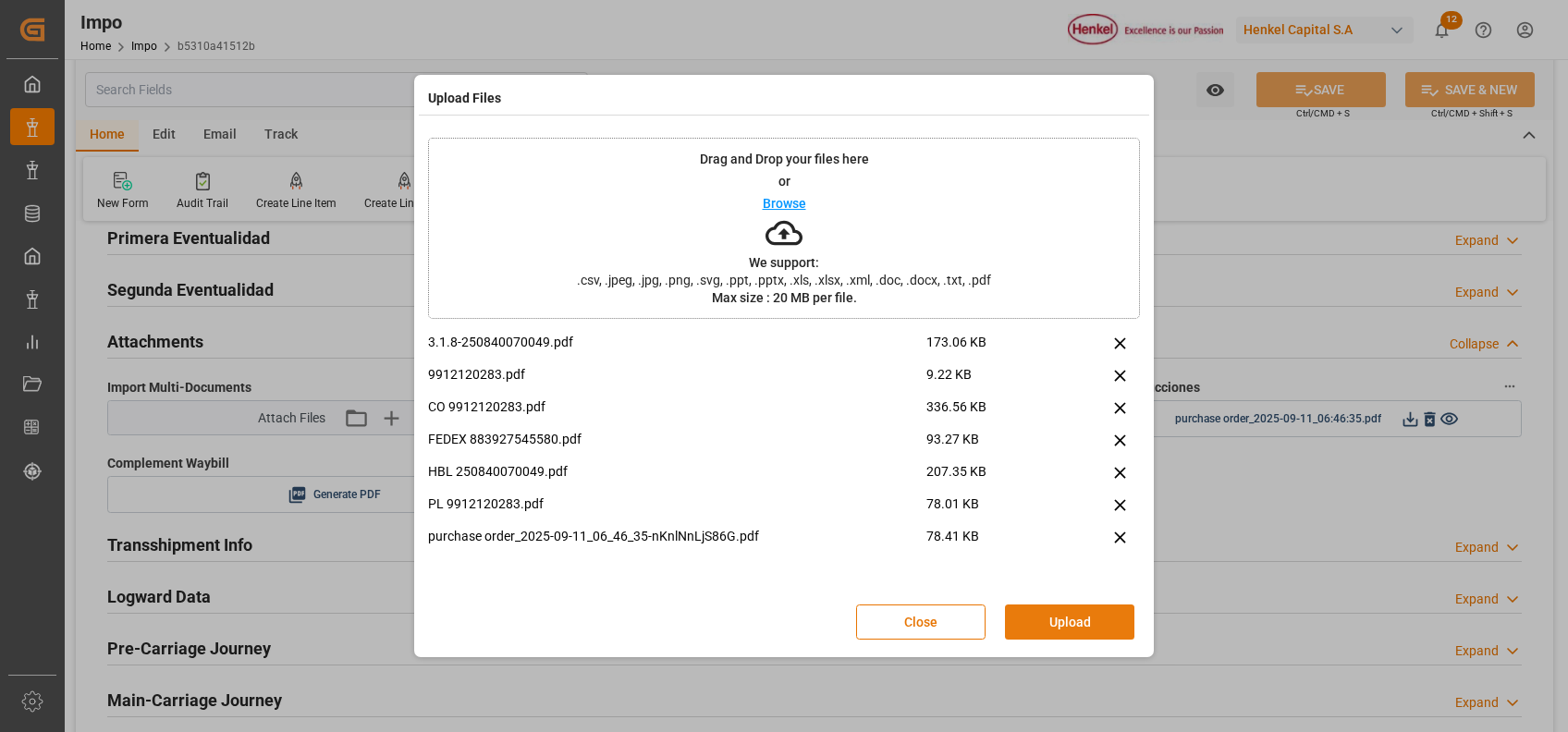
click at [1074, 611] on button "Upload" at bounding box center [1071, 622] width 130 height 35
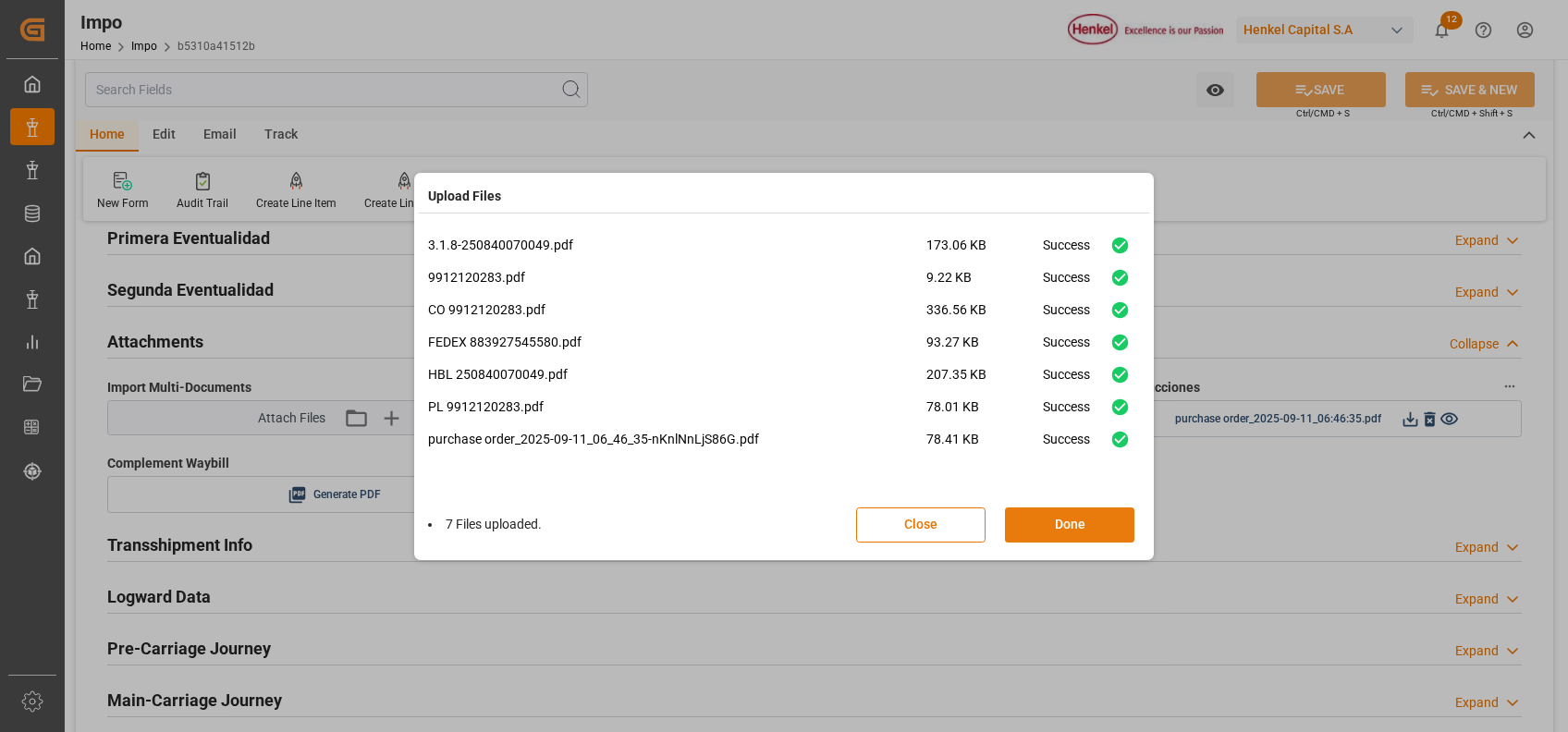
click at [1101, 515] on button "Done" at bounding box center [1071, 525] width 130 height 35
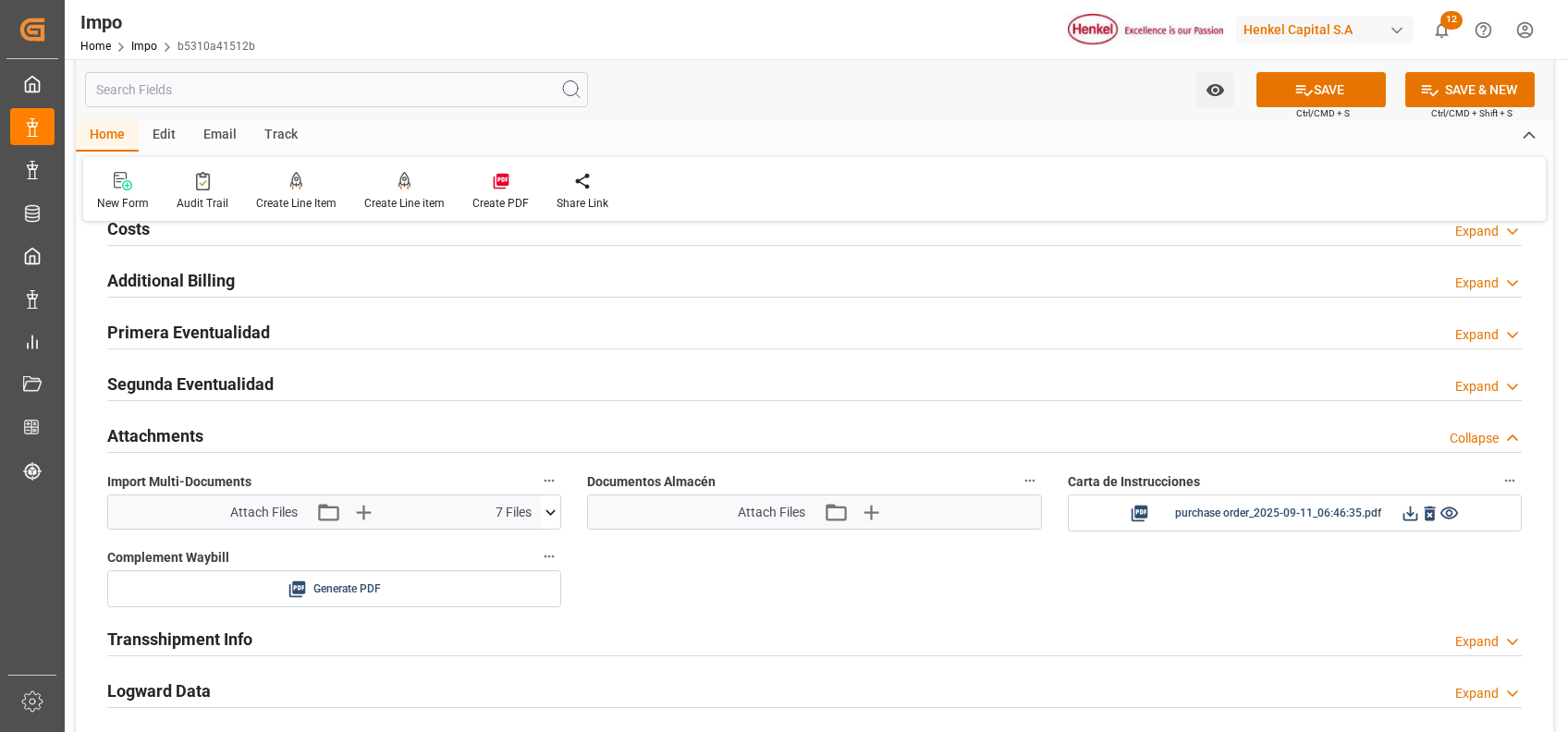
scroll to position [1434, 0]
click at [1349, 99] on button "SAVE" at bounding box center [1321, 89] width 130 height 35
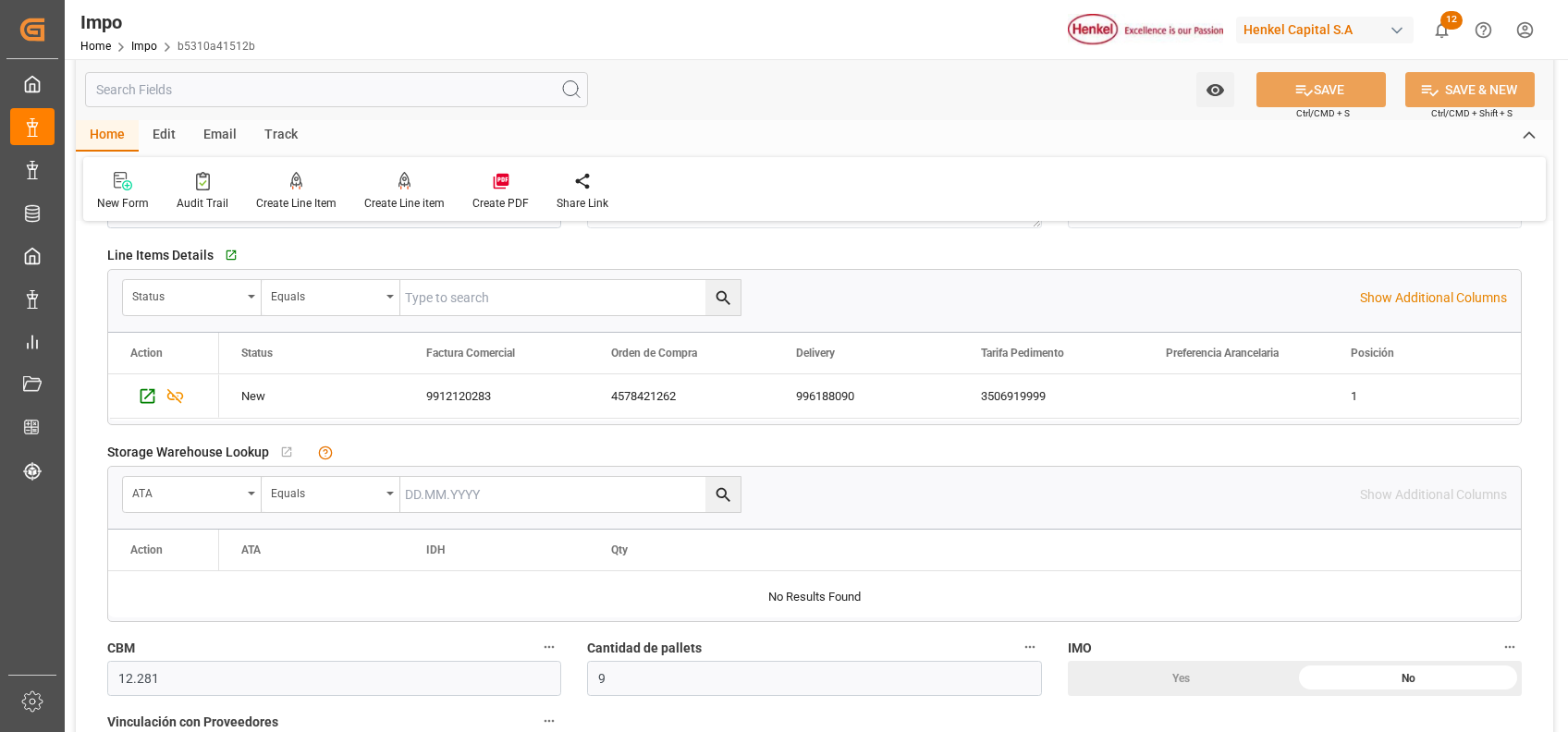
scroll to position [0, 0]
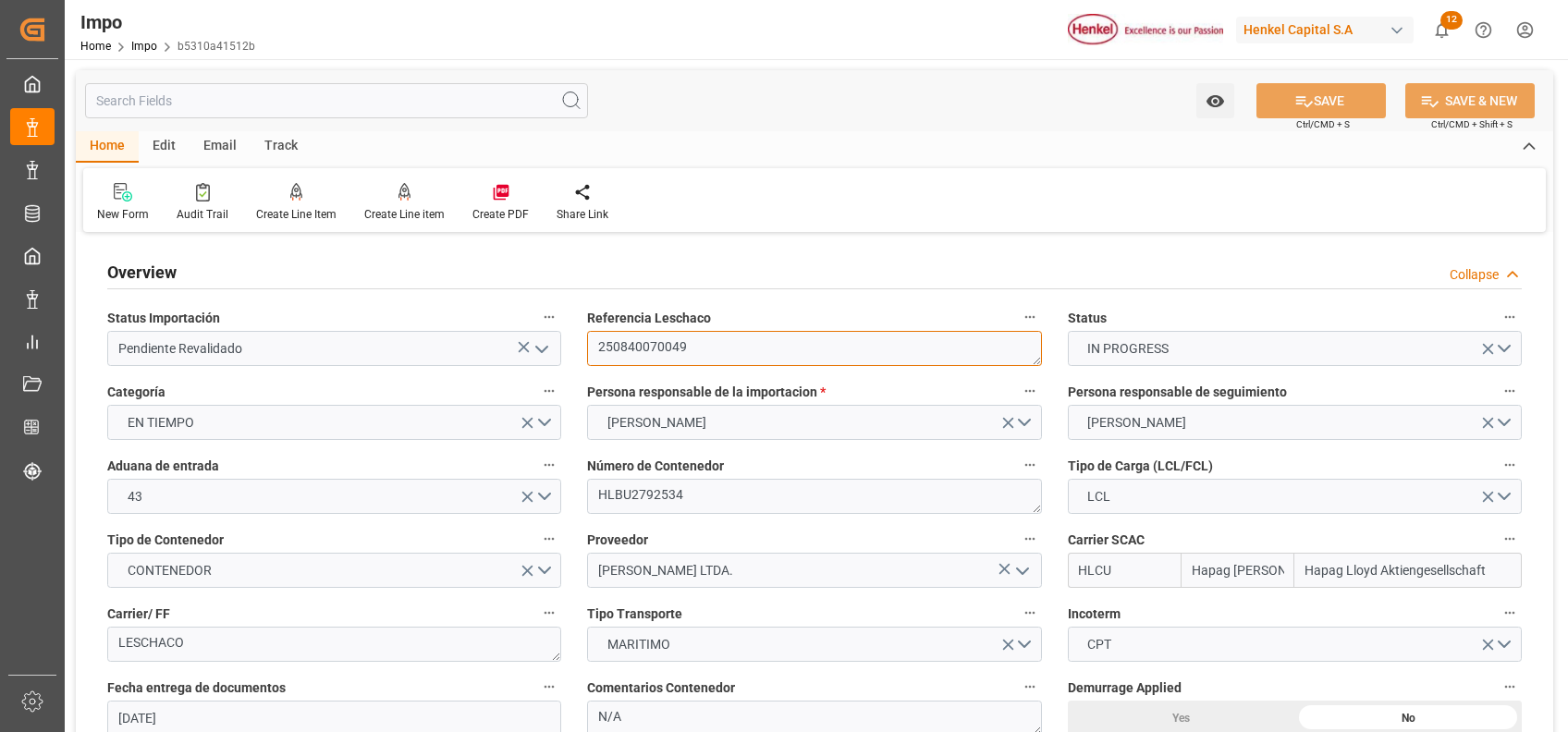
click at [651, 340] on textarea "250840070049" at bounding box center [814, 349] width 454 height 35
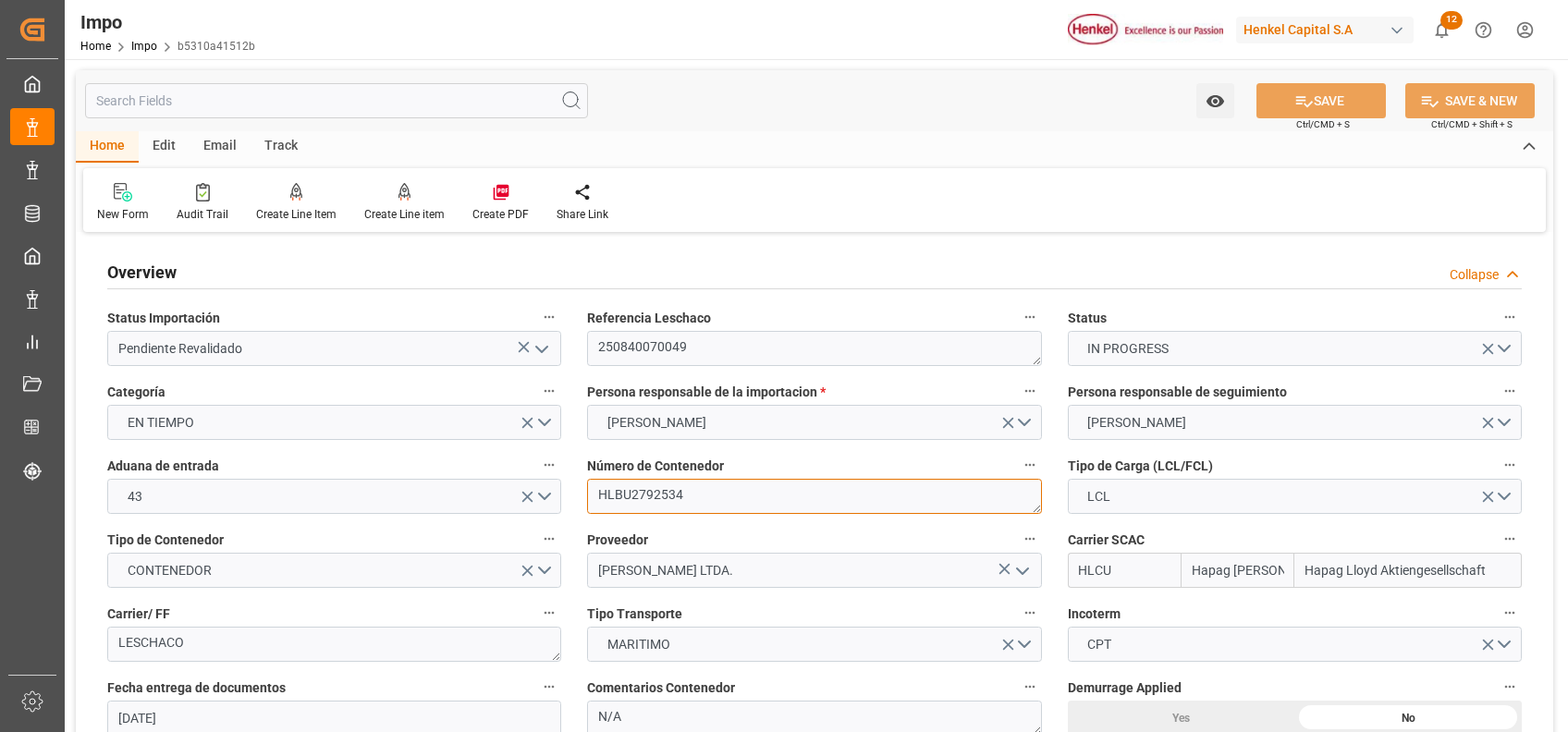
click at [633, 492] on textarea "HLBU2792534" at bounding box center [814, 496] width 454 height 35
